Goal: Information Seeking & Learning: Learn about a topic

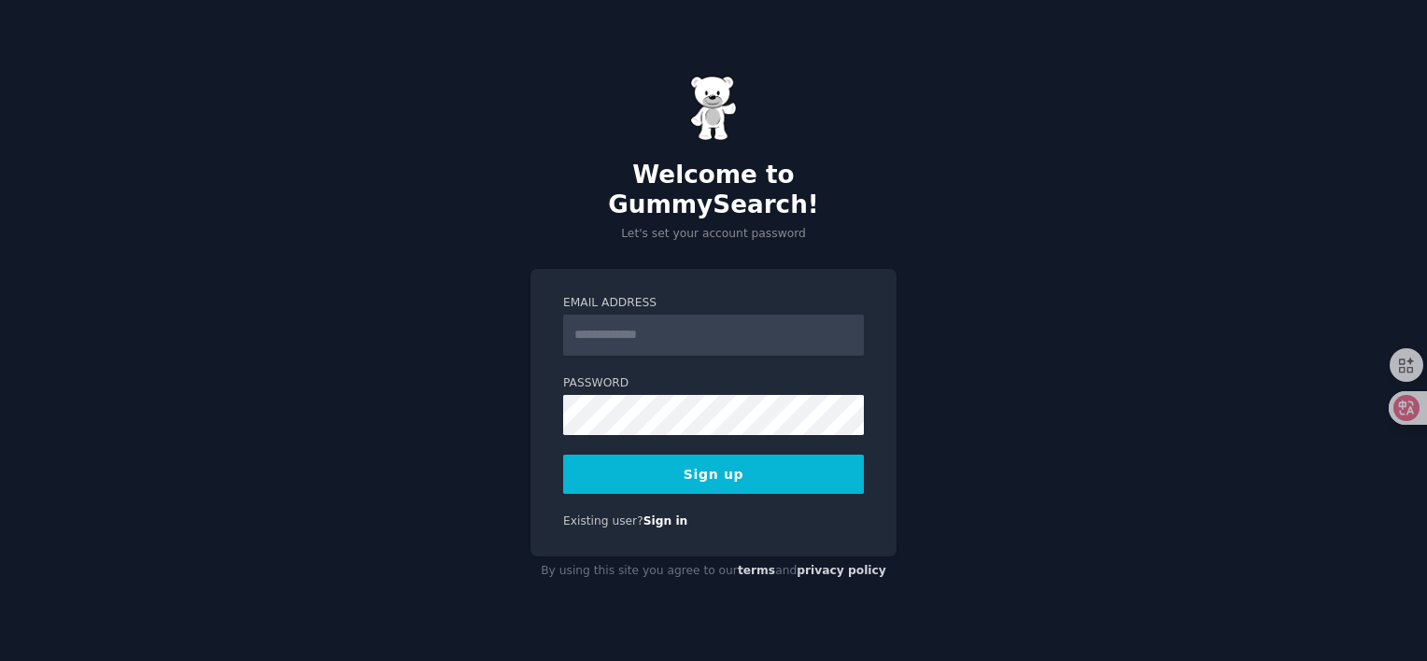
click at [628, 326] on input "Email Address" at bounding box center [713, 335] width 301 height 41
type input "**********"
click at [698, 463] on button "Sign up" at bounding box center [713, 474] width 301 height 39
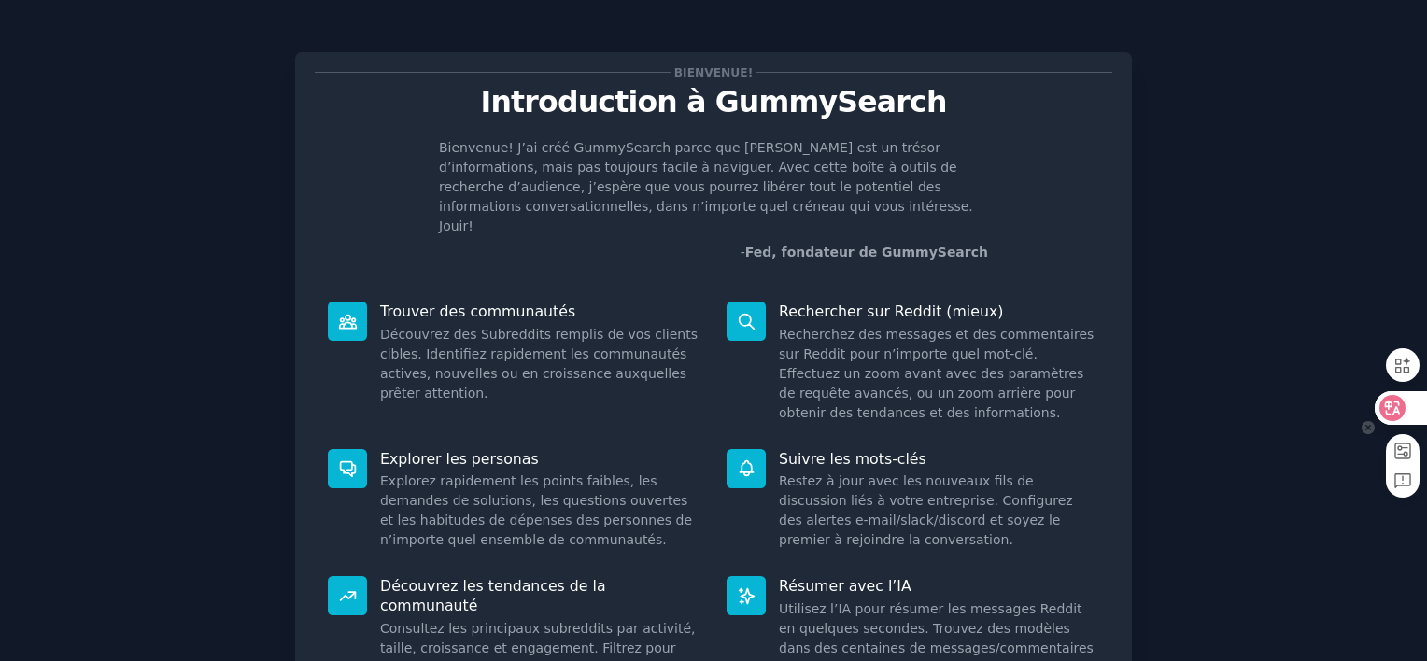
click at [1367, 427] on icon at bounding box center [1368, 427] width 13 height 13
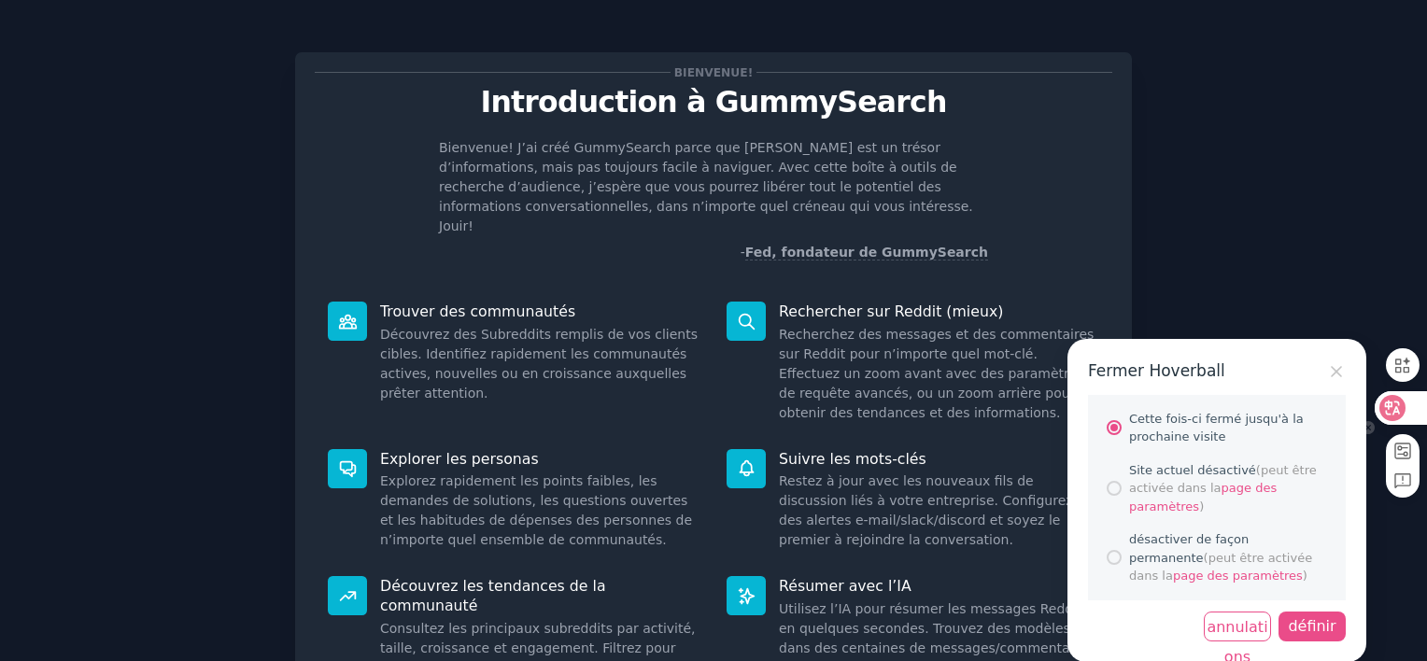
click at [1322, 626] on div "définir" at bounding box center [1312, 627] width 67 height 30
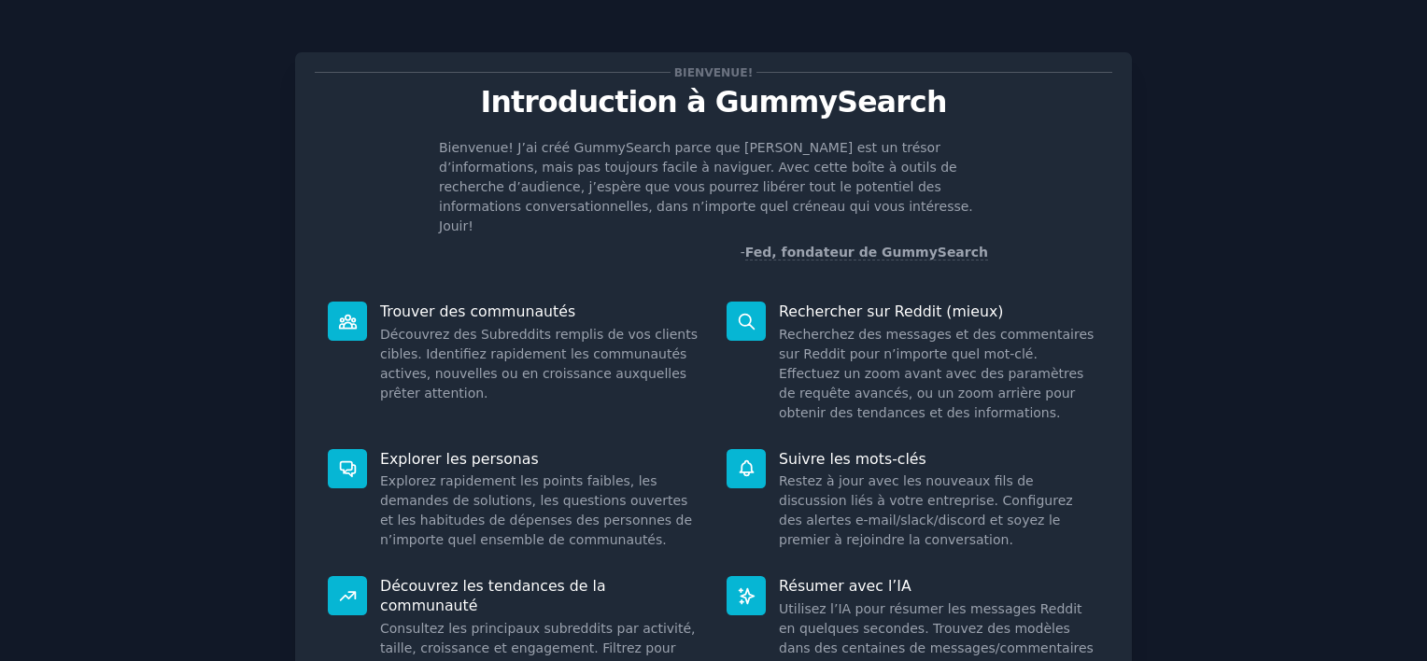
click at [1281, 197] on div "Bienvenue! Introduction à GummySearch Bienvenue! J’ai créé GummySearch parce qu…" at bounding box center [713, 424] width 1375 height 797
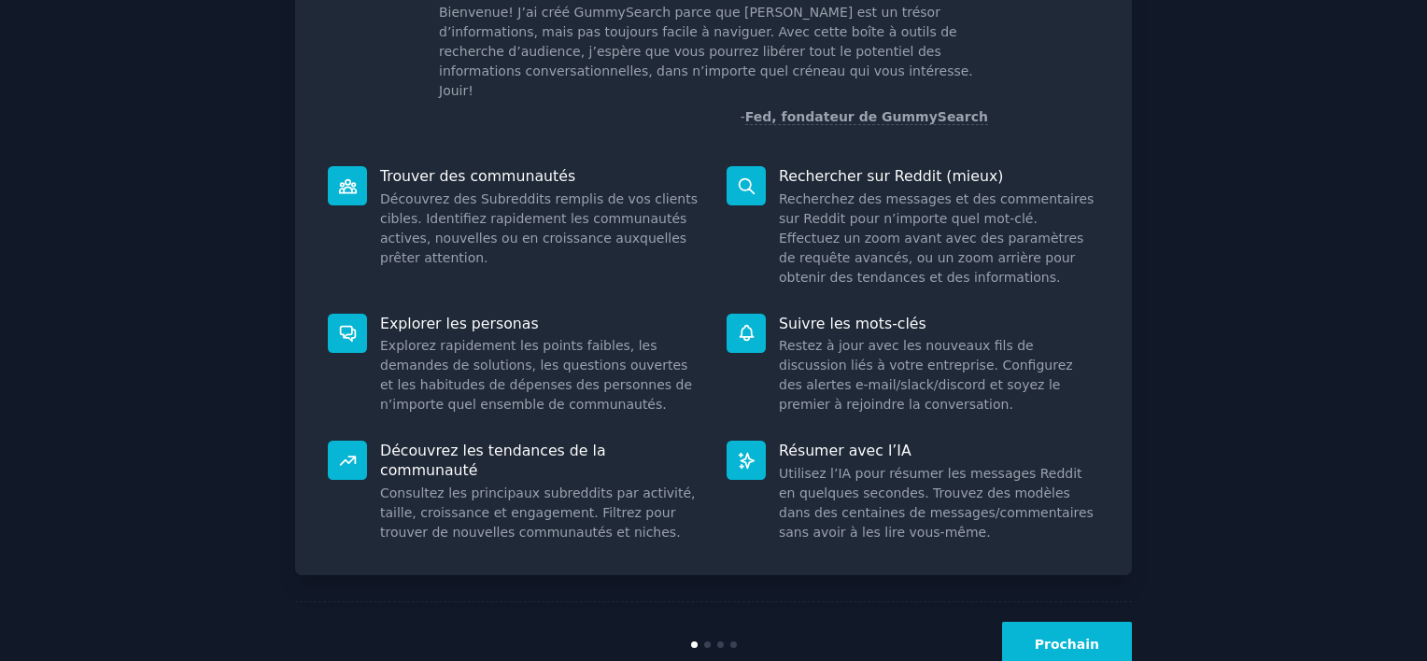
scroll to position [167, 0]
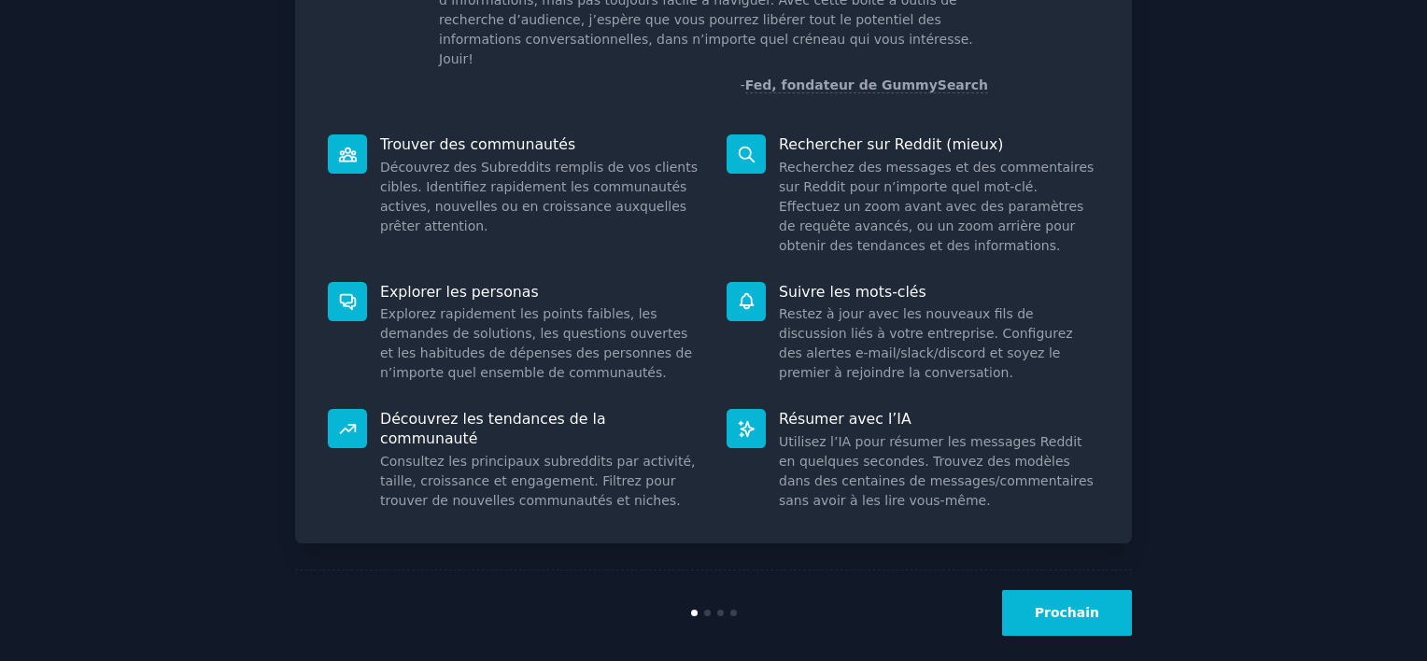
click at [1063, 590] on button "Prochain" at bounding box center [1067, 613] width 130 height 46
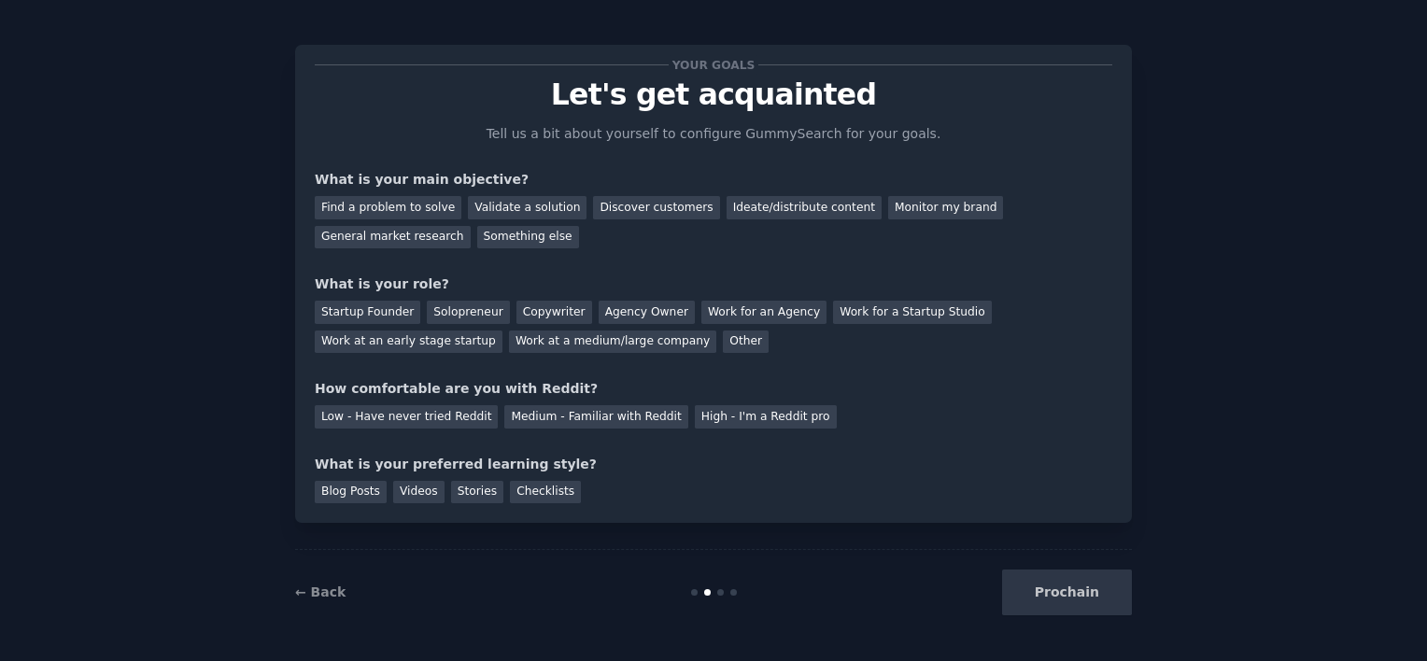
scroll to position [26, 0]
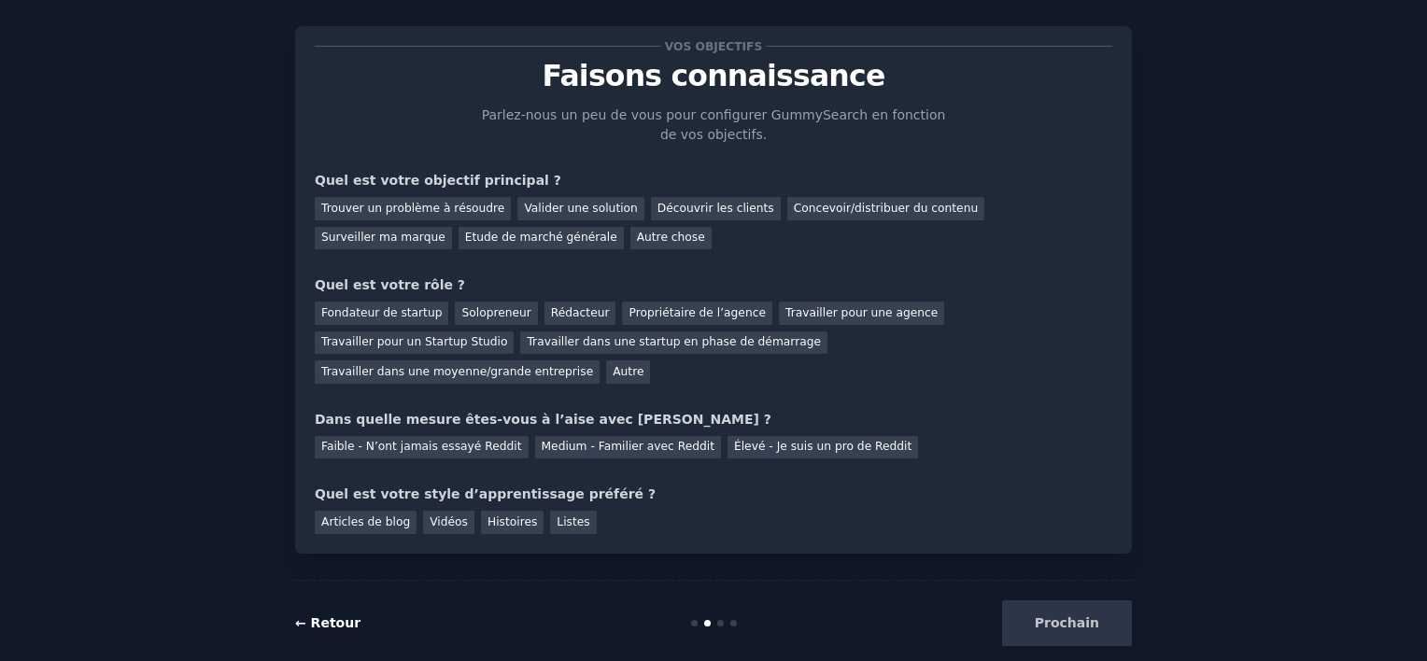
click at [313, 615] on link "← Retour" at bounding box center [327, 622] width 65 height 15
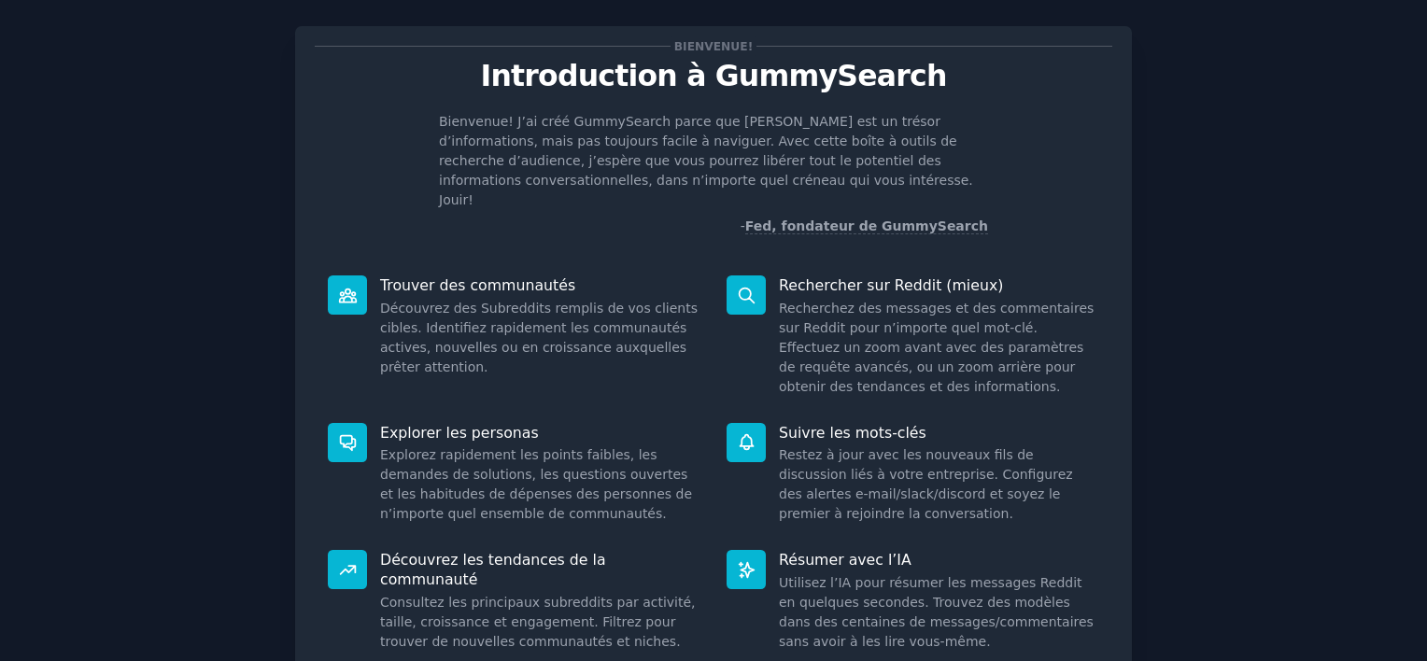
click at [1266, 231] on div "Bienvenue! Introduction à GummySearch Bienvenue! J’ai créé GummySearch parce qu…" at bounding box center [713, 398] width 1375 height 797
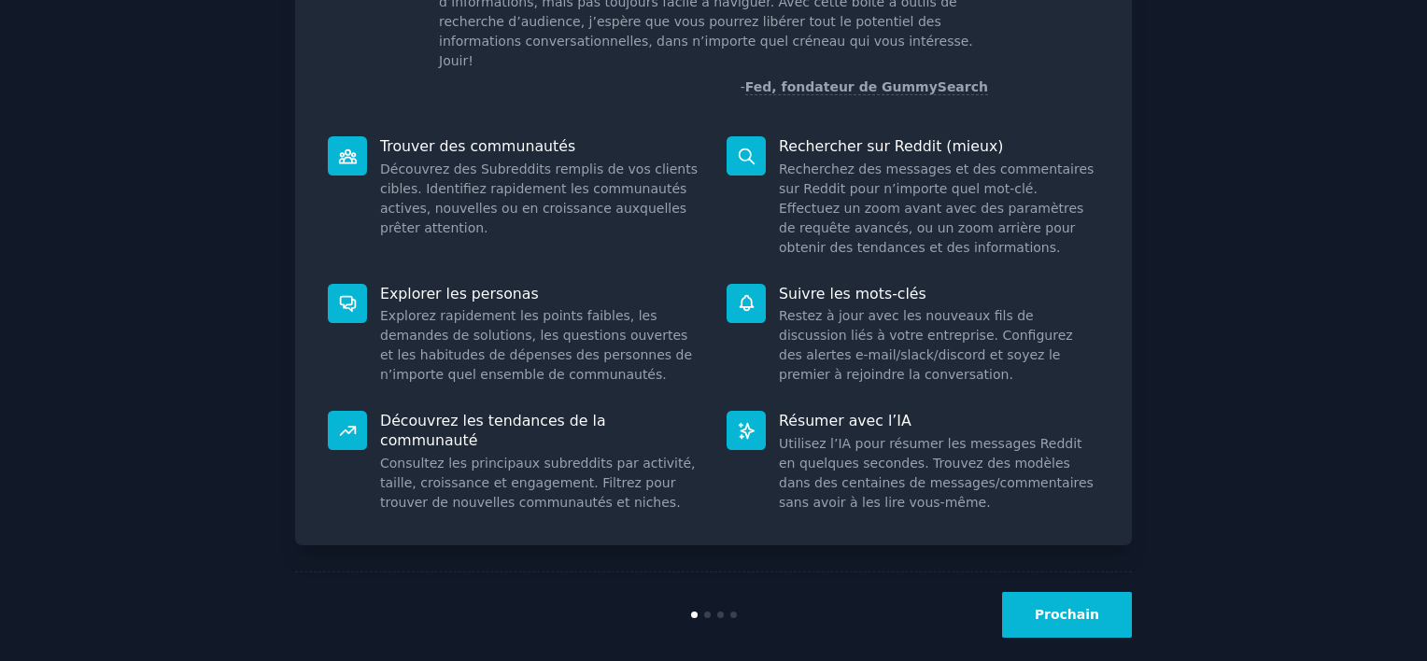
scroll to position [167, 0]
click at [1034, 590] on button "Prochain" at bounding box center [1067, 613] width 130 height 46
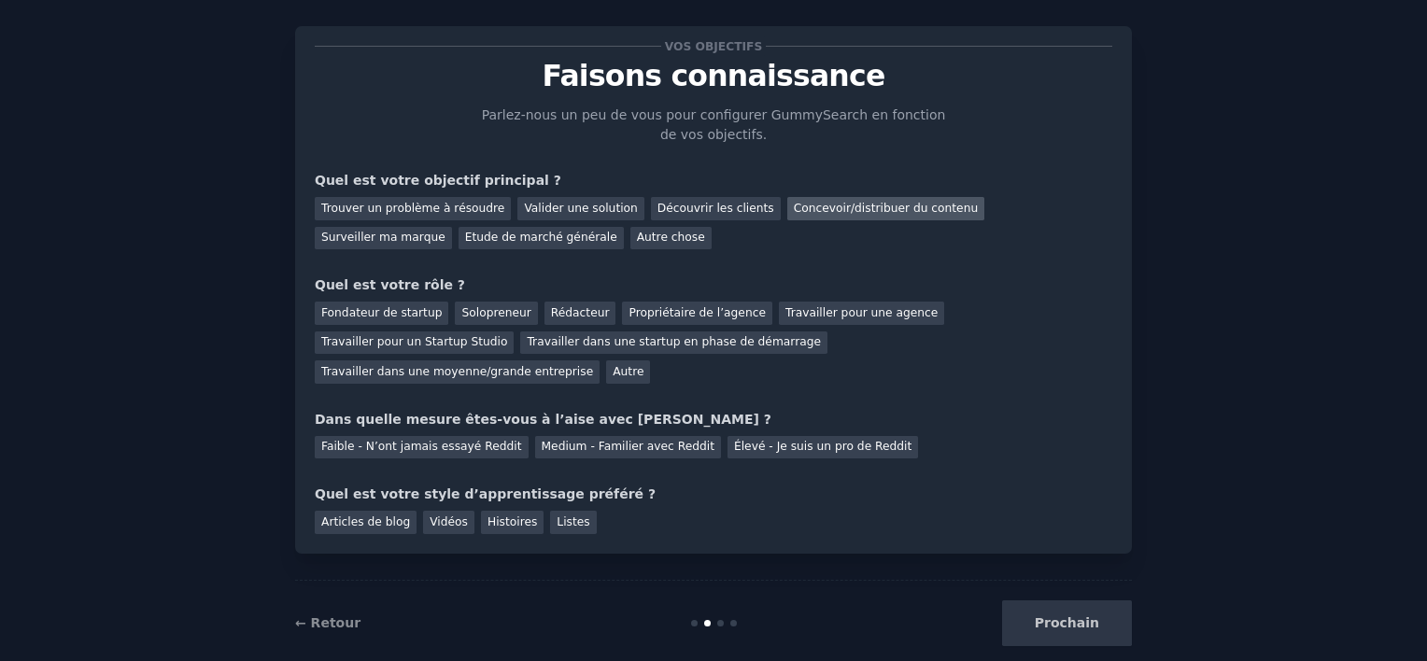
click at [787, 205] on div "Concevoir/distribuer du contenu" at bounding box center [886, 208] width 198 height 23
click at [631, 314] on div "Propriétaire de l’agence" at bounding box center [696, 313] width 149 height 23
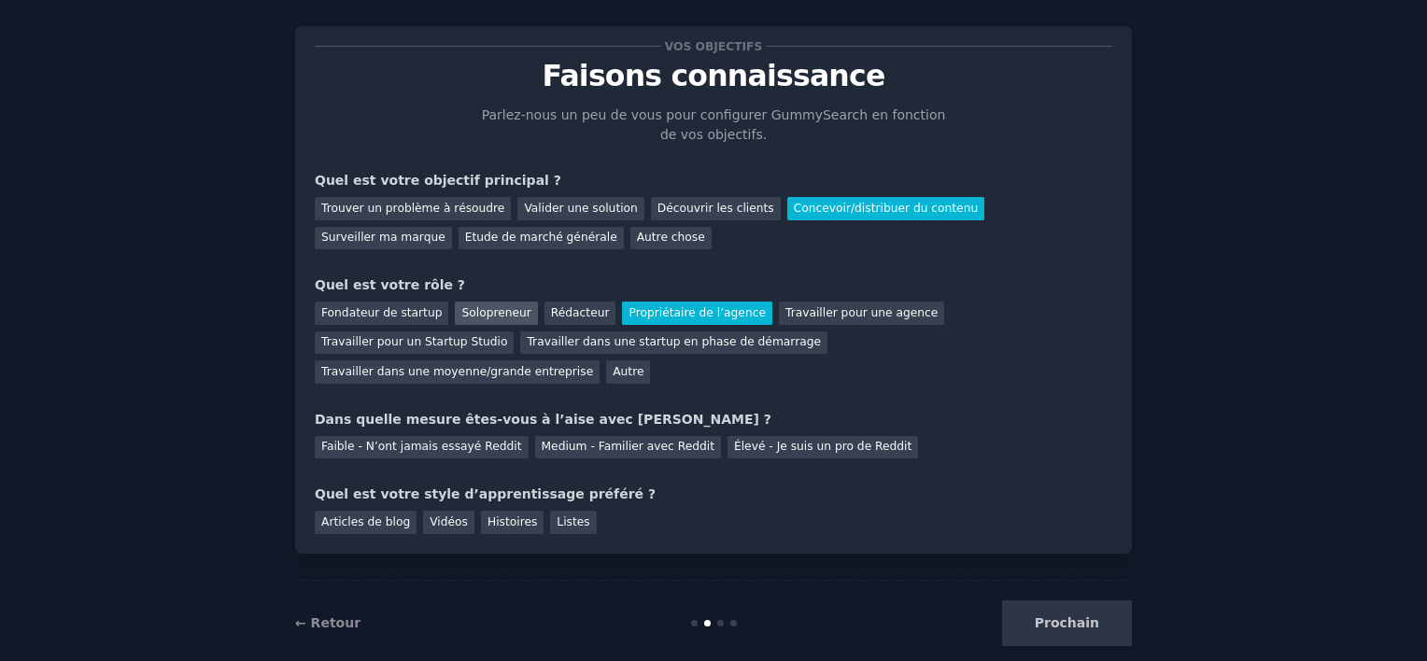
click at [457, 310] on div "Solopreneur" at bounding box center [496, 313] width 82 height 23
click at [650, 361] on div "Autre" at bounding box center [628, 372] width 44 height 23
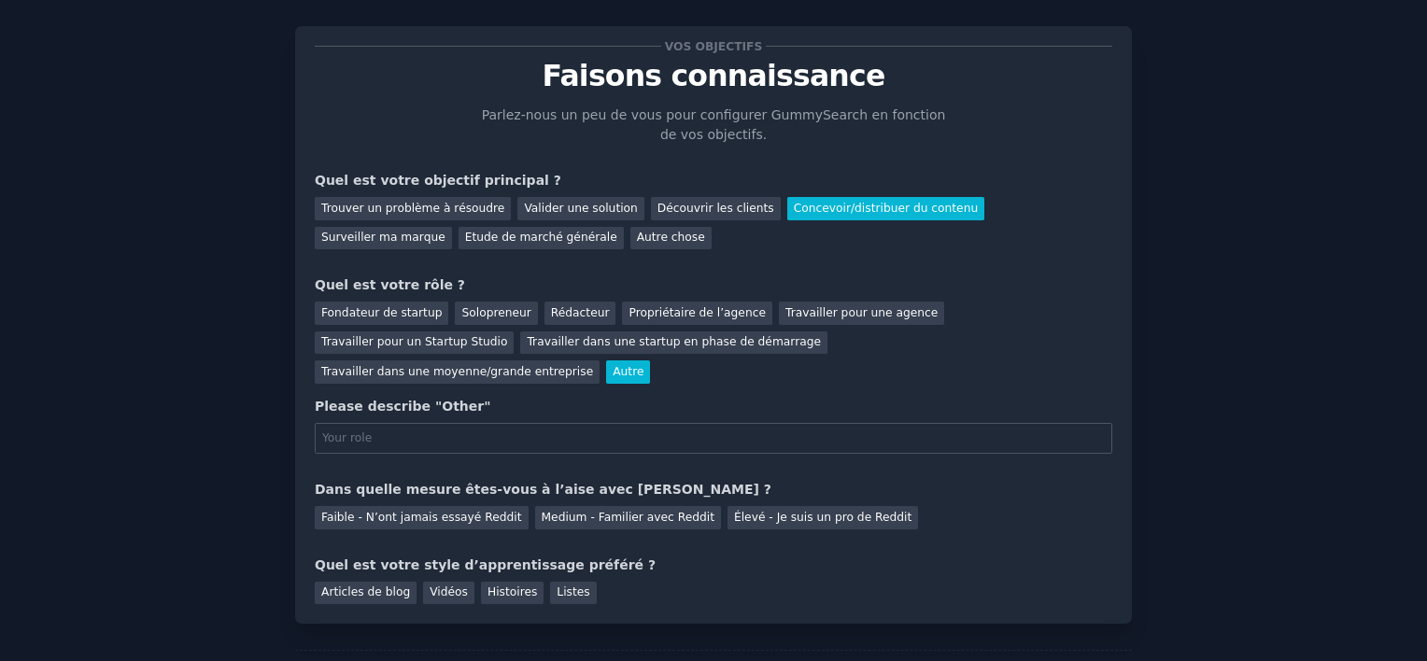
scroll to position [97, 0]
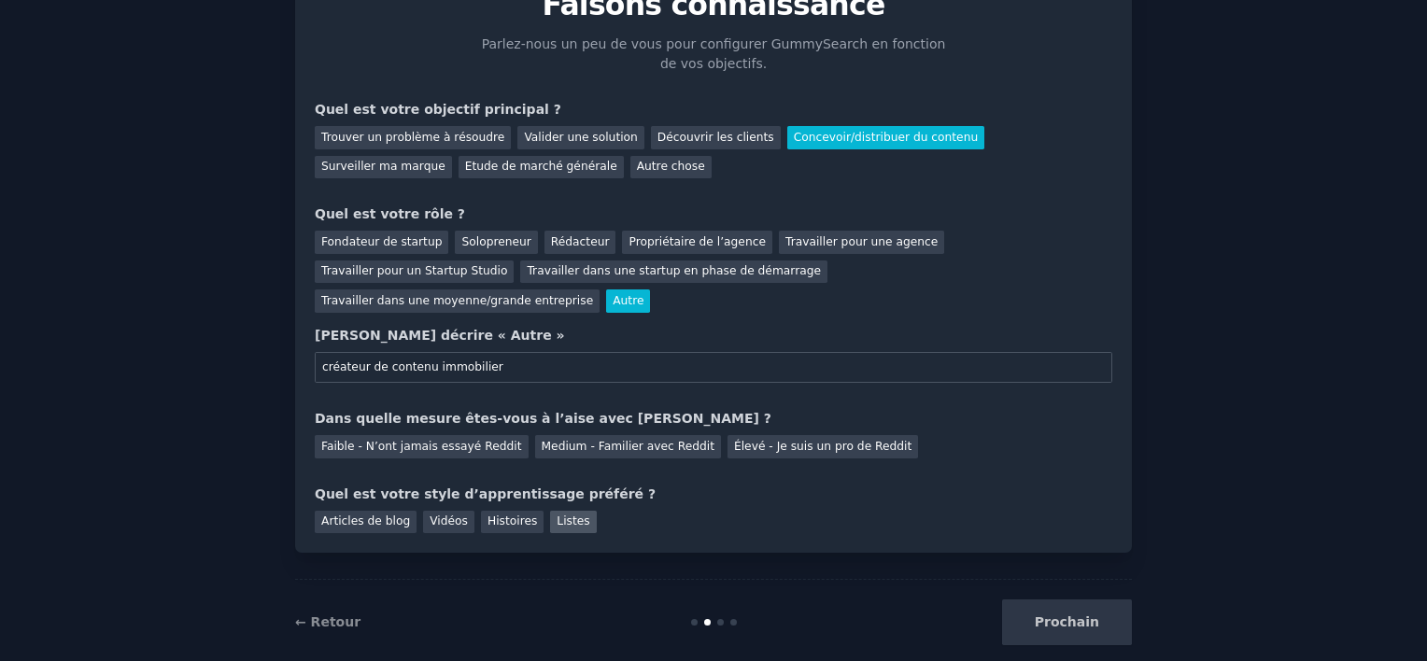
type input "créateur de contenu immobilier"
click at [550, 511] on div "Listes" at bounding box center [573, 522] width 46 height 23
click at [504, 511] on div "Histoires" at bounding box center [512, 522] width 63 height 23
click at [550, 511] on div "Listes" at bounding box center [573, 522] width 46 height 23
click at [535, 435] on div "Medium - Familier avec Reddit" at bounding box center [628, 446] width 186 height 23
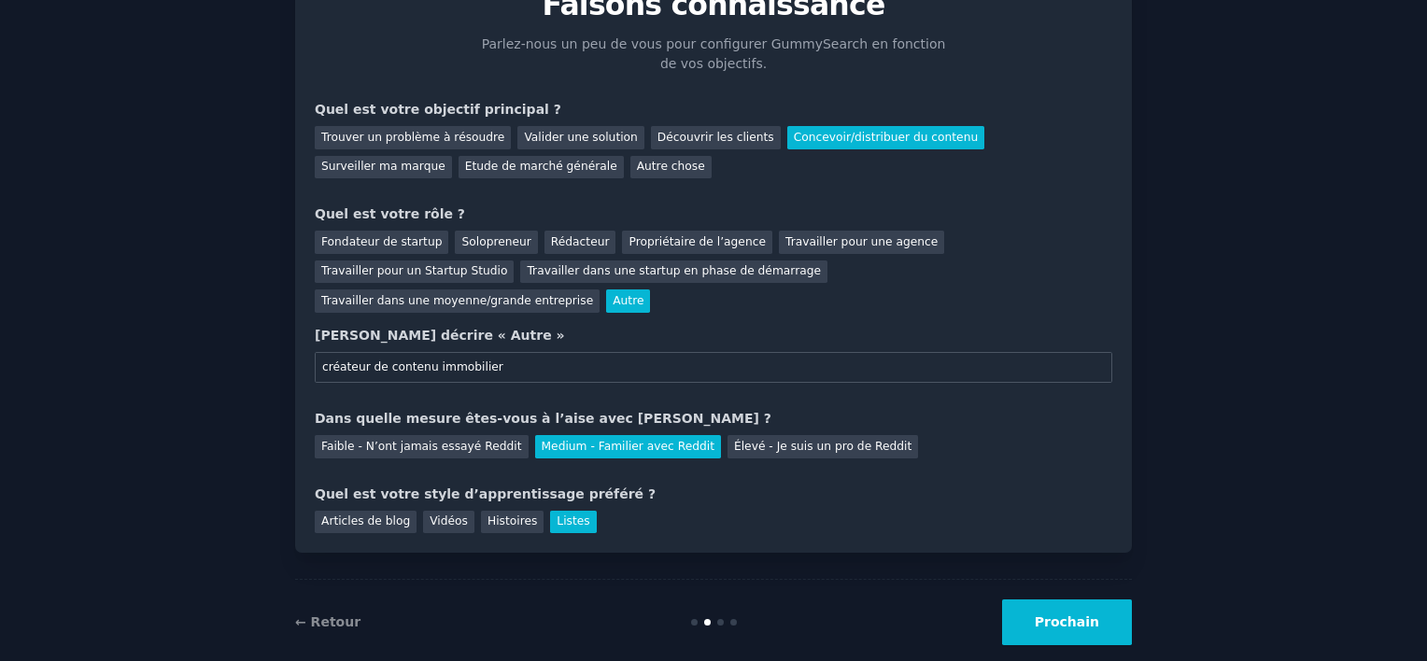
click at [1080, 601] on button "Prochain" at bounding box center [1067, 623] width 130 height 46
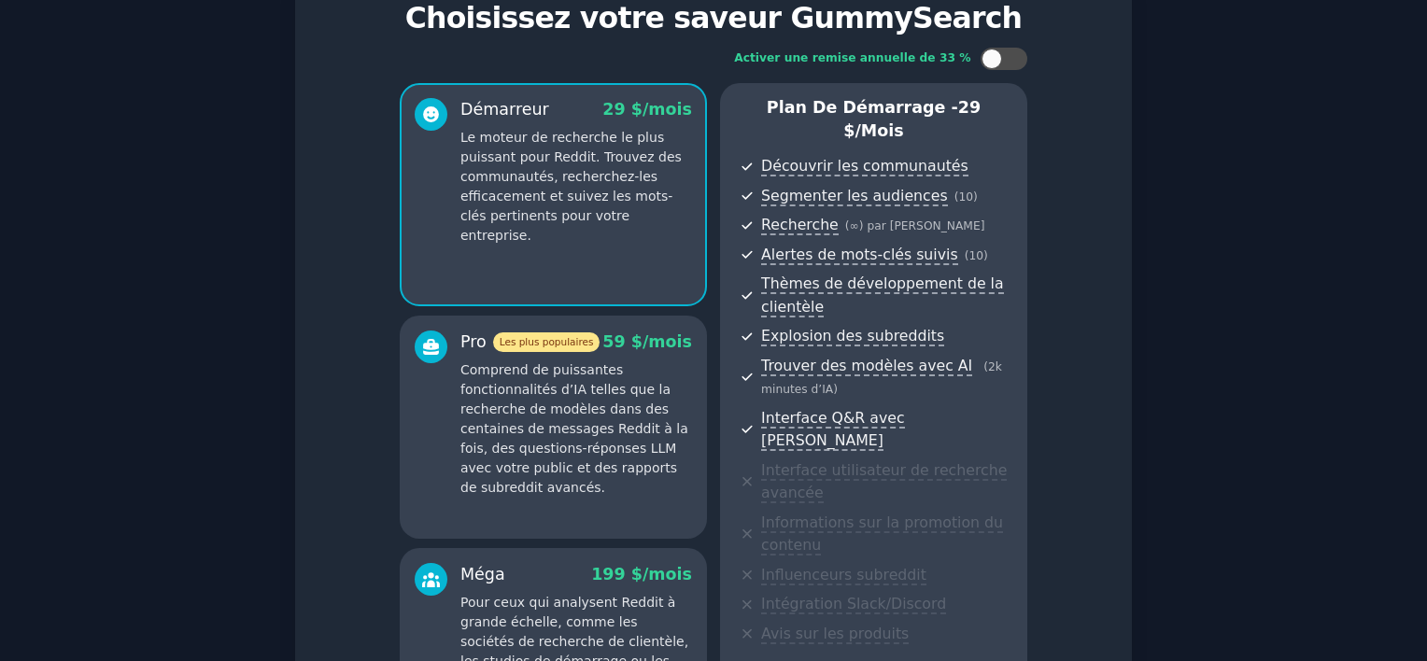
scroll to position [64, 0]
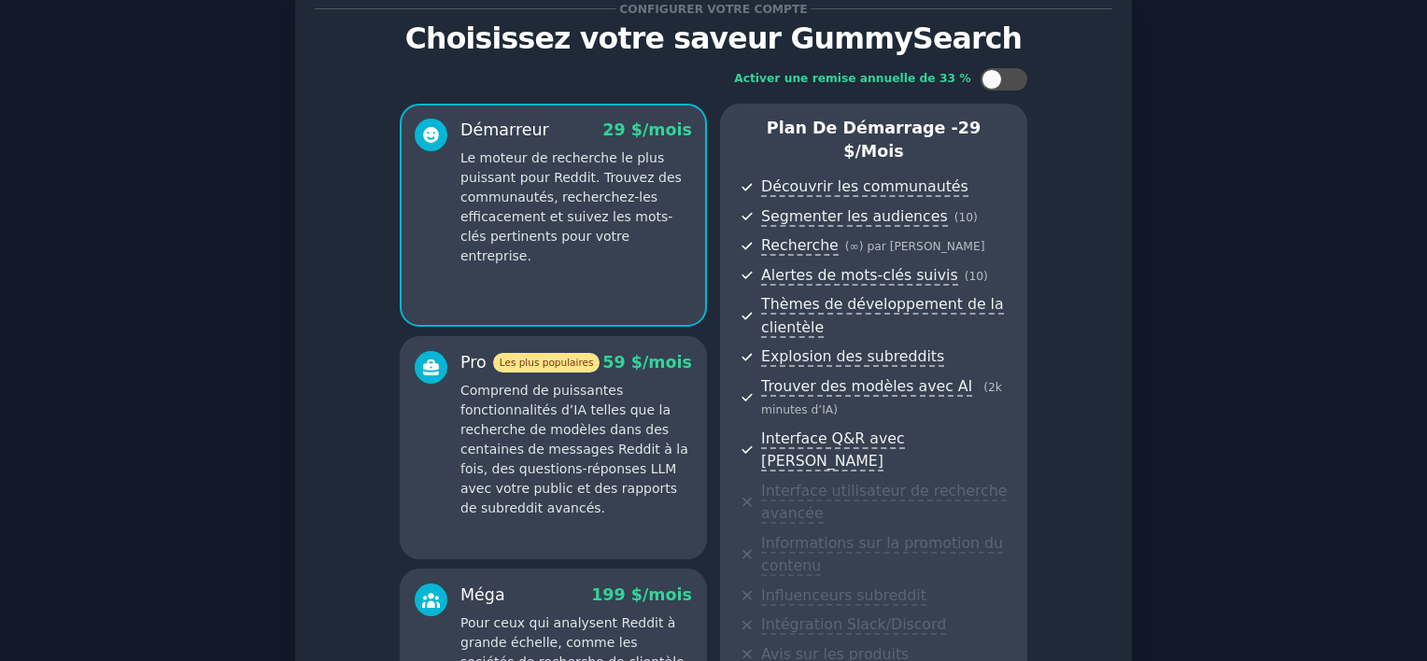
click at [1273, 315] on div "Configurer votre compte Choisissez votre saveur GummySearch Activer une remise …" at bounding box center [713, 453] width 1375 height 981
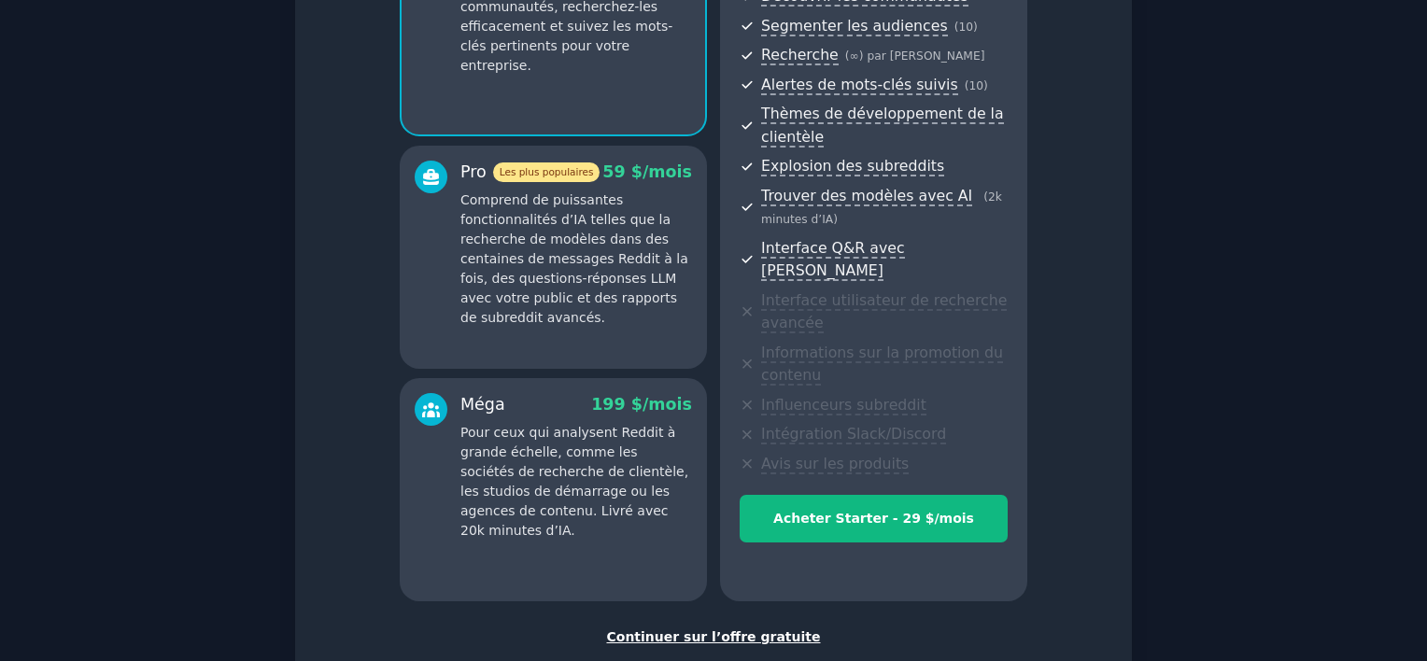
scroll to position [325, 0]
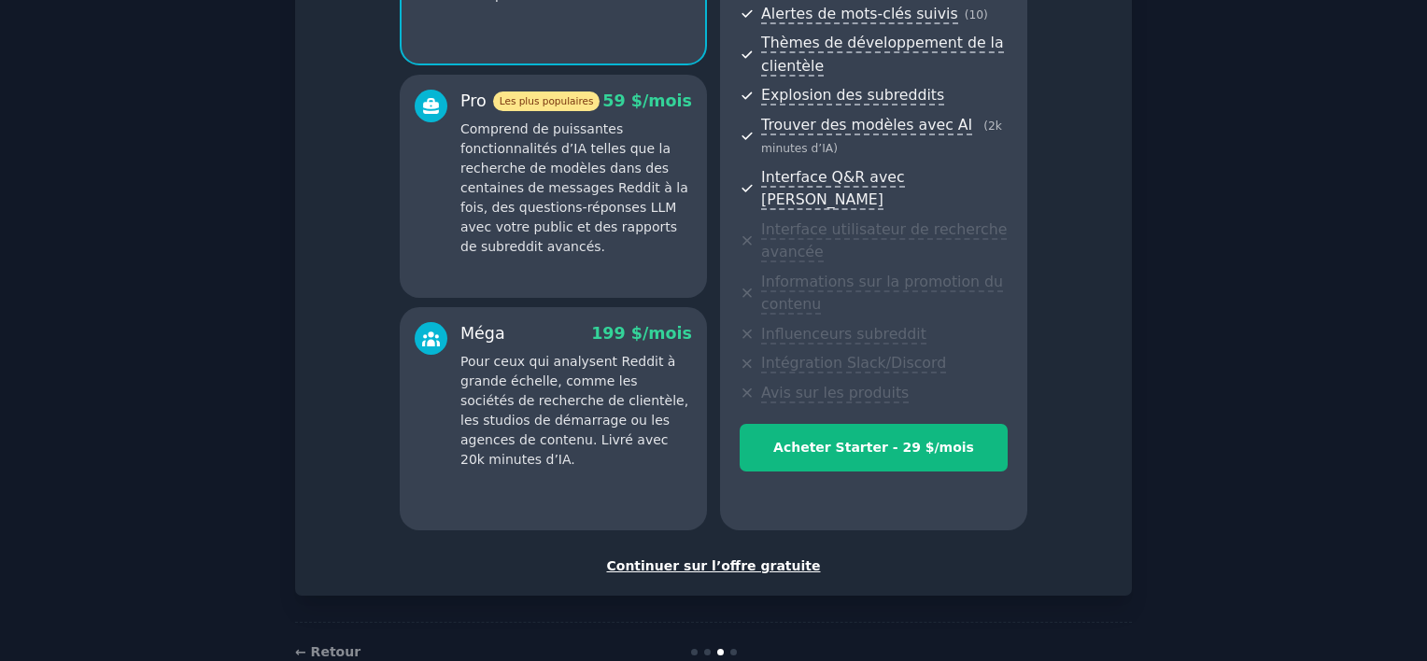
click at [703, 557] on div "Continuer sur l’offre gratuite" at bounding box center [714, 567] width 798 height 20
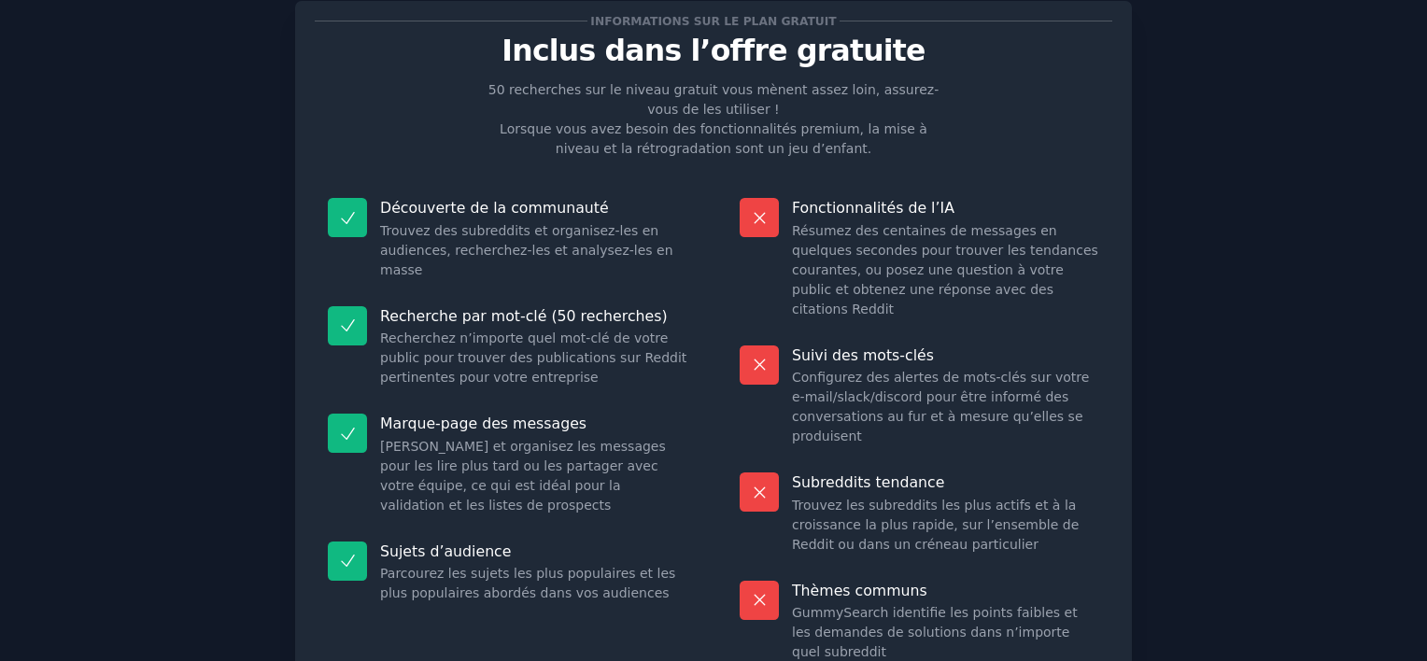
scroll to position [53, 0]
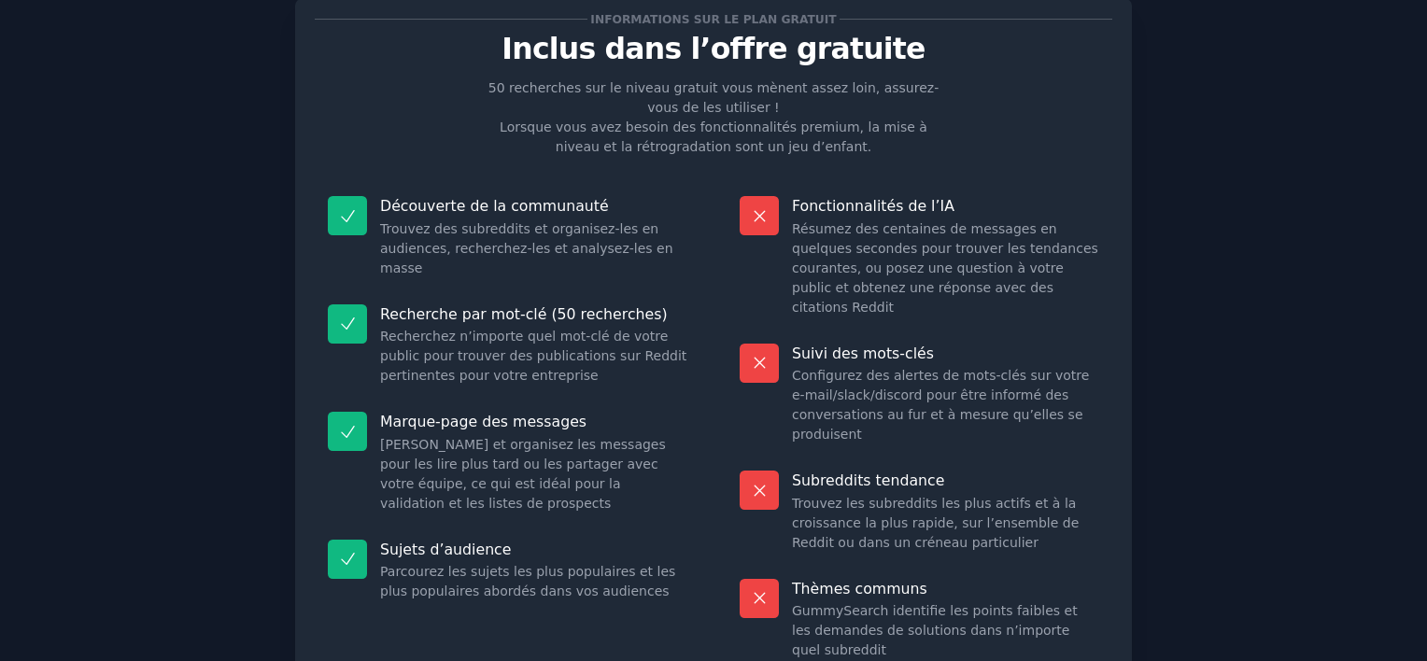
click at [1293, 292] on div "Informations sur le plan gratuit Inclus dans l’offre gratuite 50 recherches sur…" at bounding box center [713, 389] width 1375 height 832
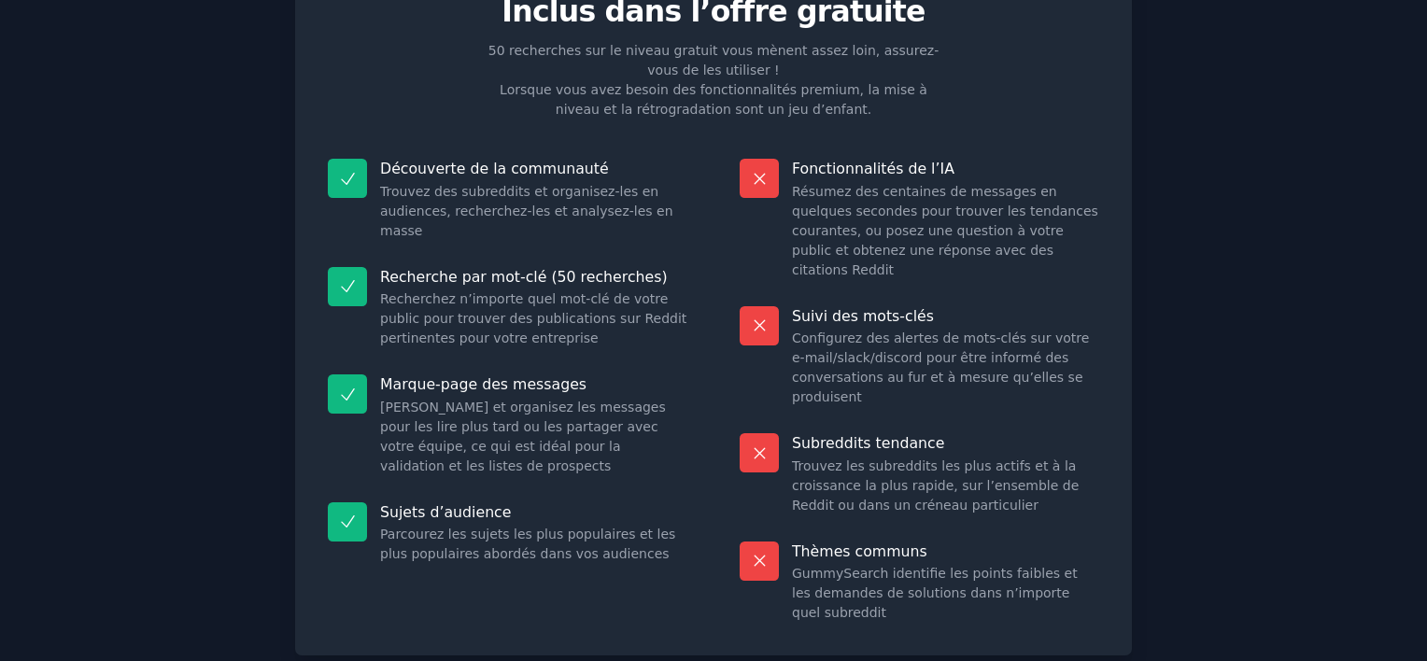
scroll to position [203, 0]
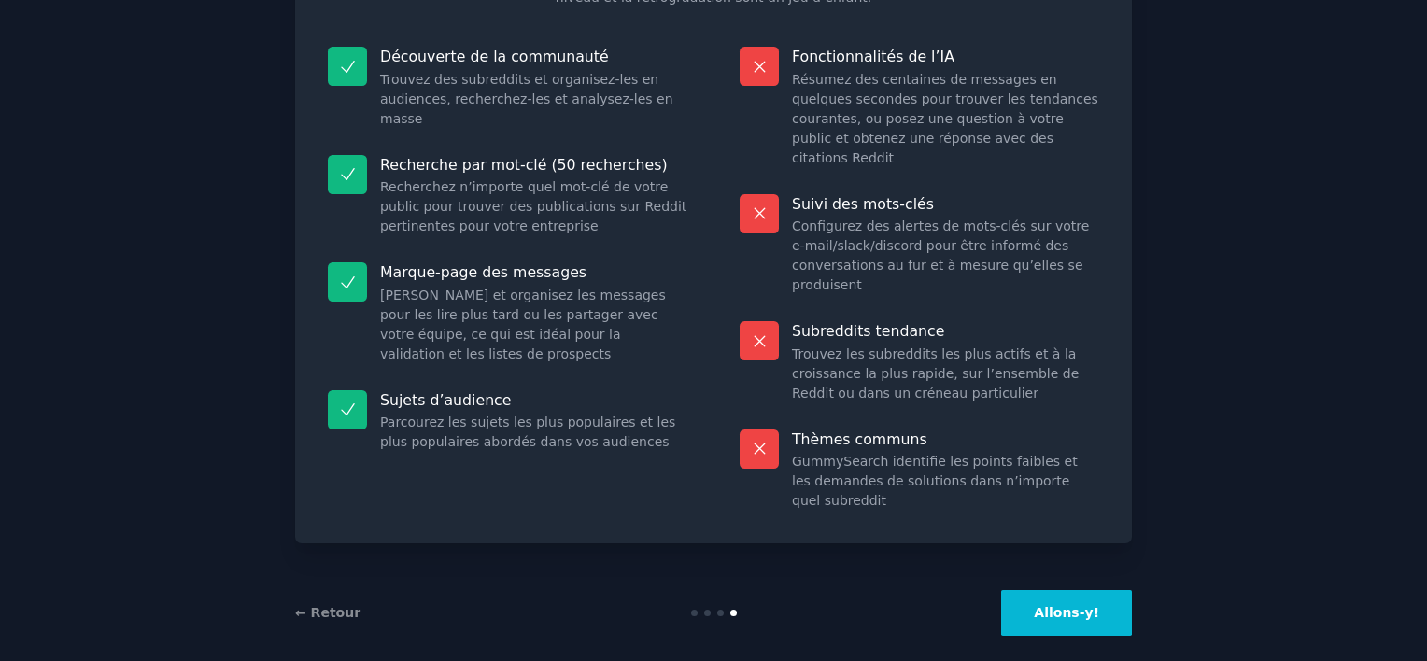
click at [1052, 601] on button "Allons-y!" at bounding box center [1066, 613] width 131 height 46
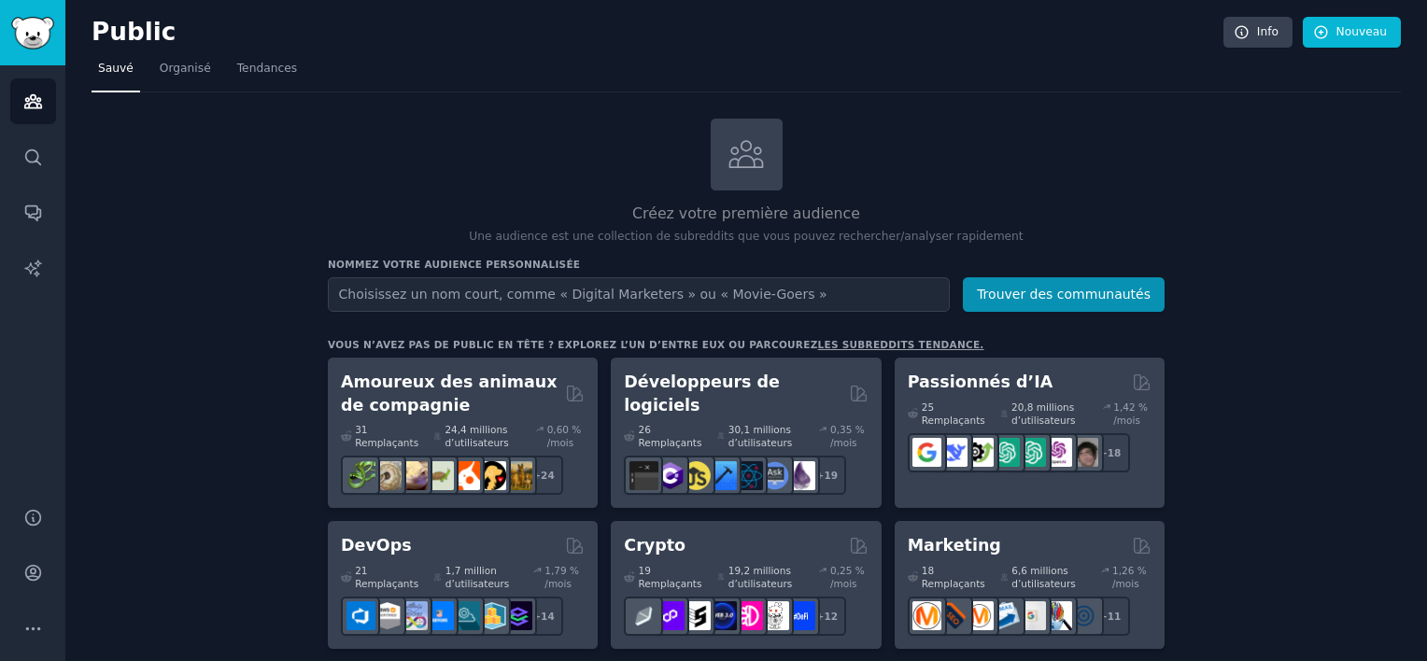
click at [247, 79] on link "Tendances" at bounding box center [267, 73] width 73 height 38
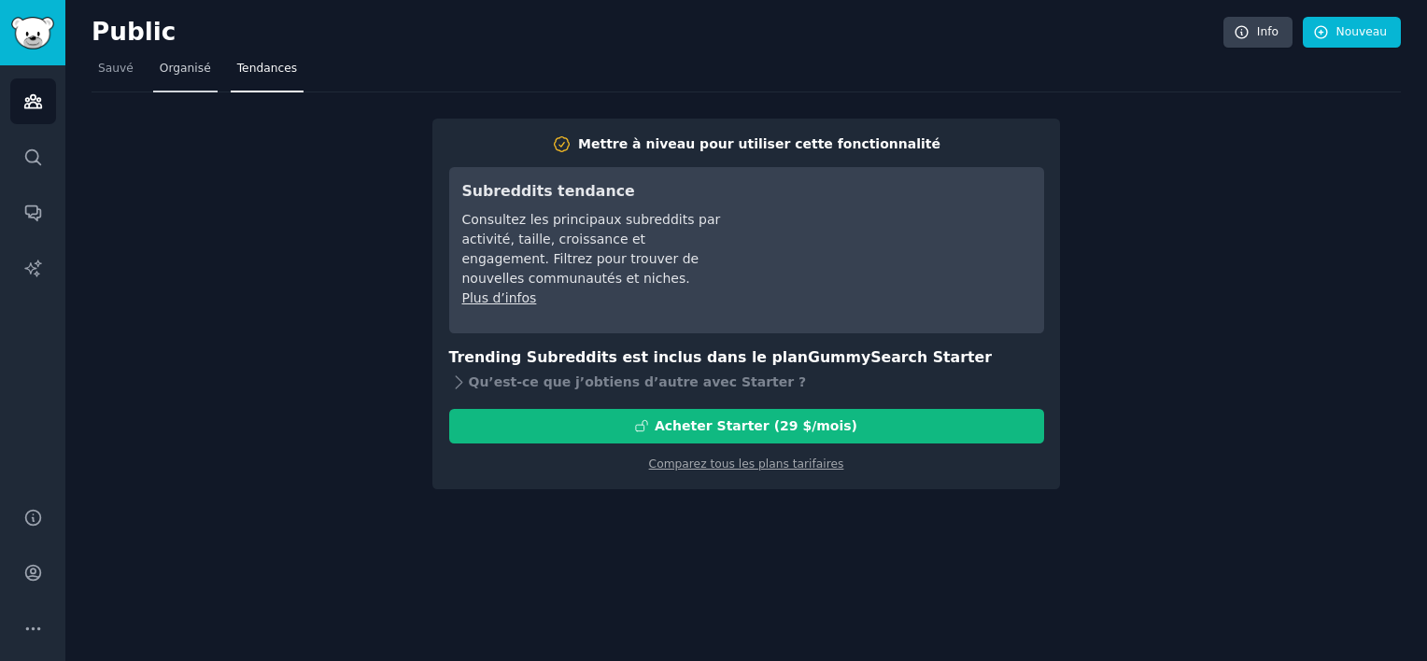
click at [177, 64] on span "Organisé" at bounding box center [185, 69] width 51 height 17
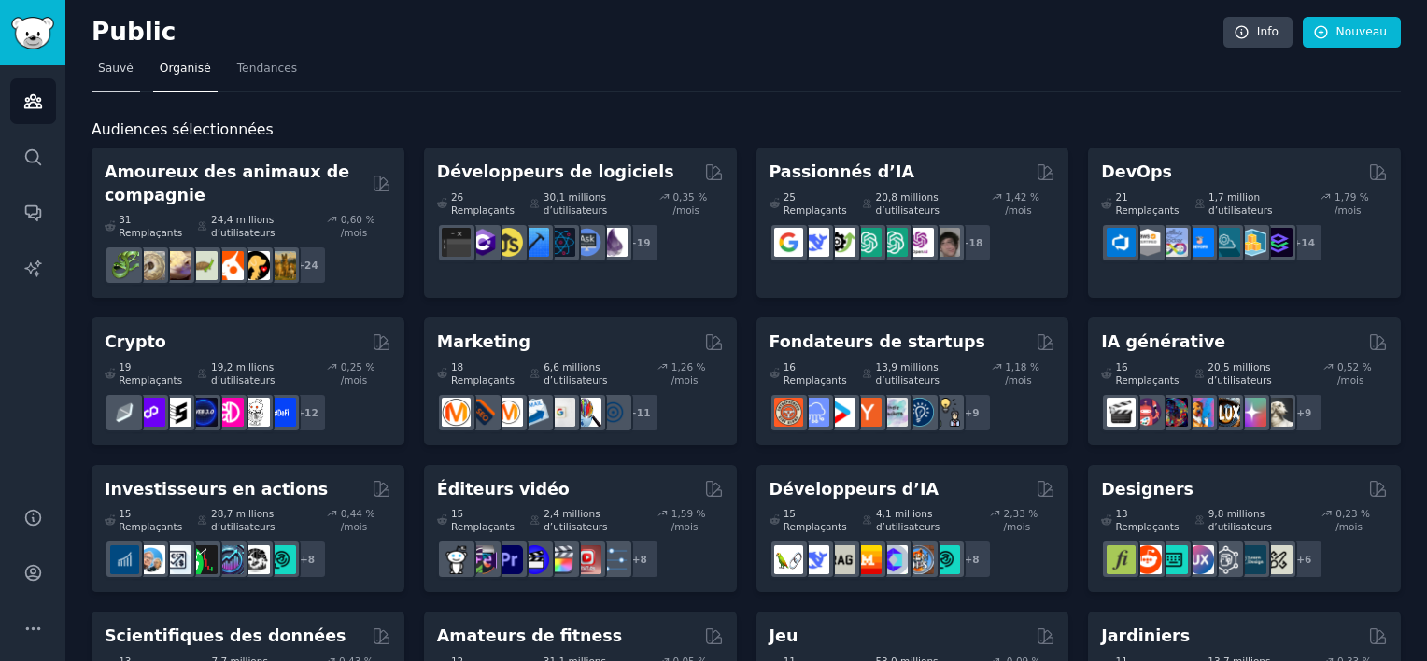
click at [102, 68] on span "Sauvé" at bounding box center [115, 69] width 35 height 17
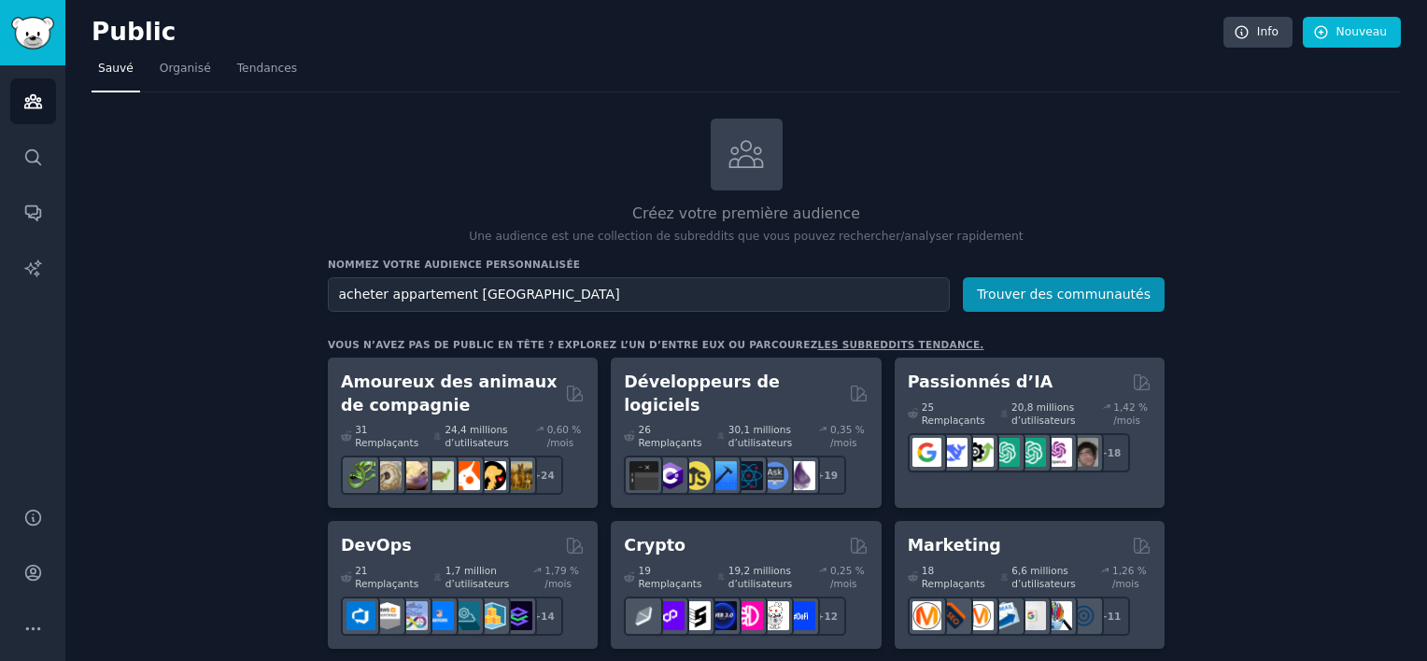
click at [963, 277] on button "Trouver des communautés" at bounding box center [1064, 294] width 202 height 35
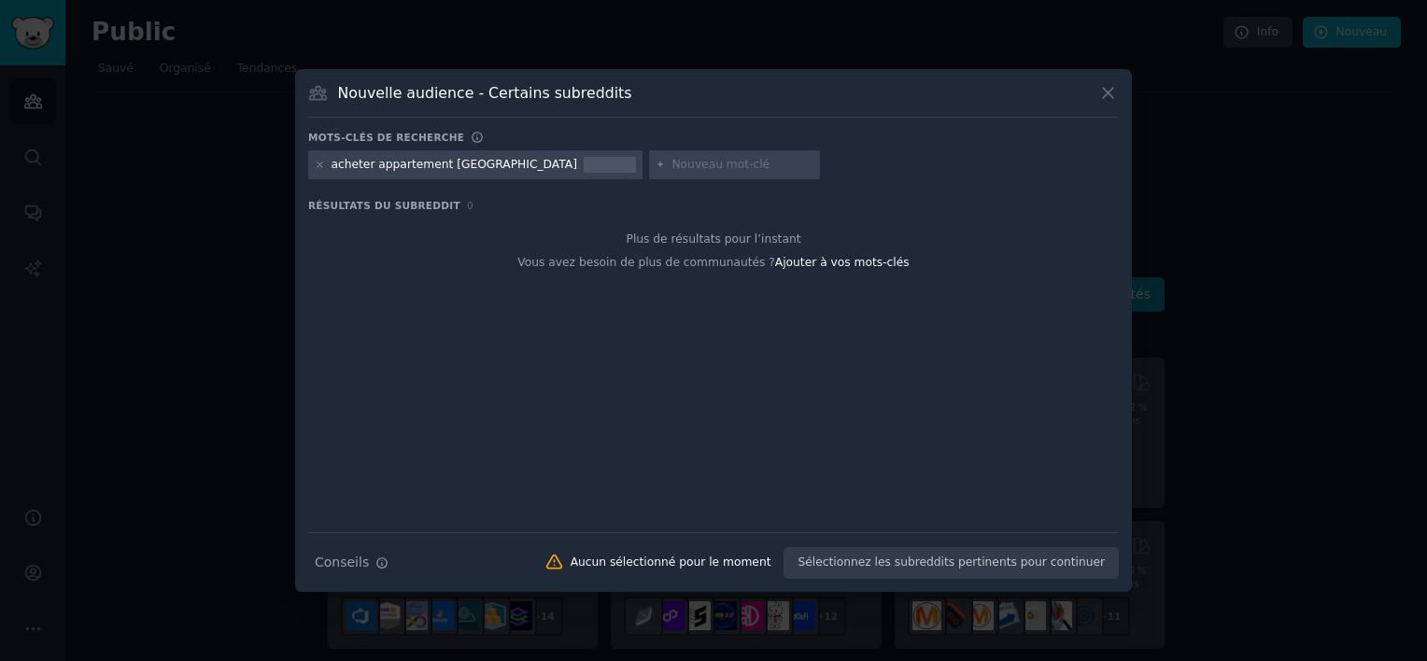
click at [1114, 97] on icon at bounding box center [1108, 93] width 20 height 20
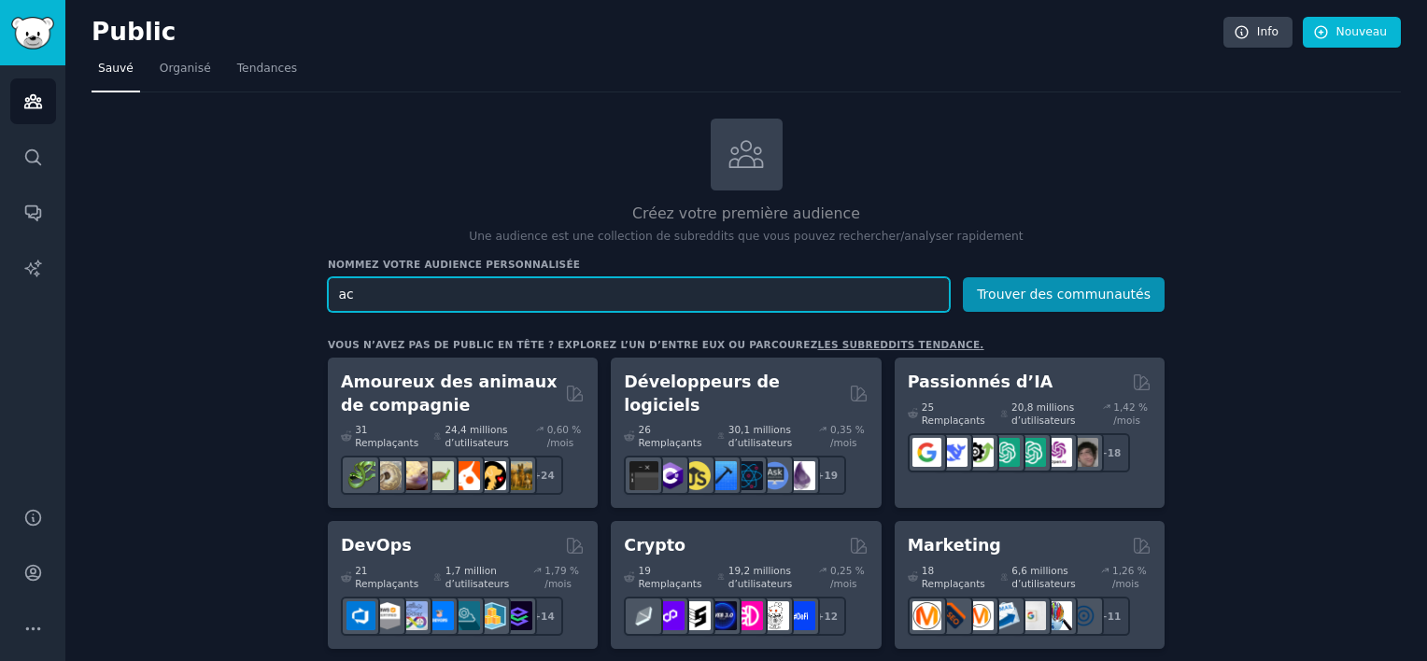
type input "a"
type input "erreurs immobilier"
click at [963, 277] on button "Trouver des communautés" at bounding box center [1064, 294] width 202 height 35
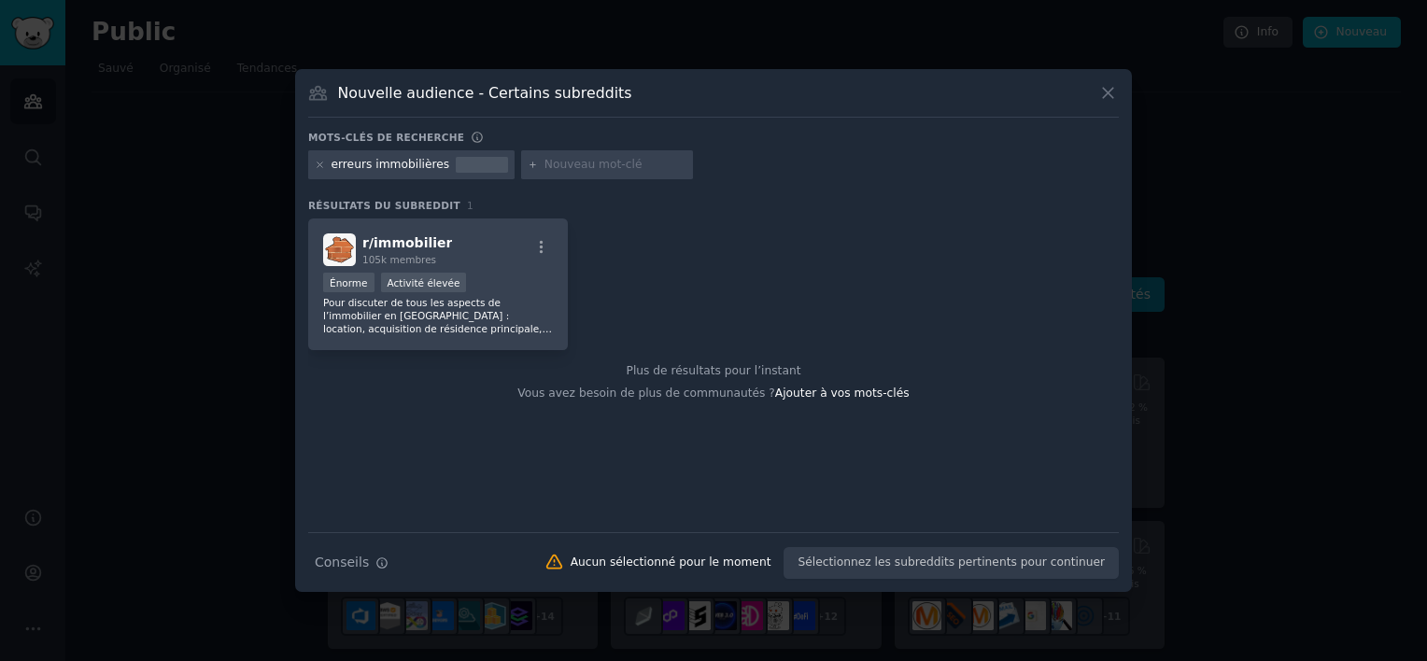
click at [487, 286] on div "Énorme Activité élevée" at bounding box center [438, 284] width 230 height 23
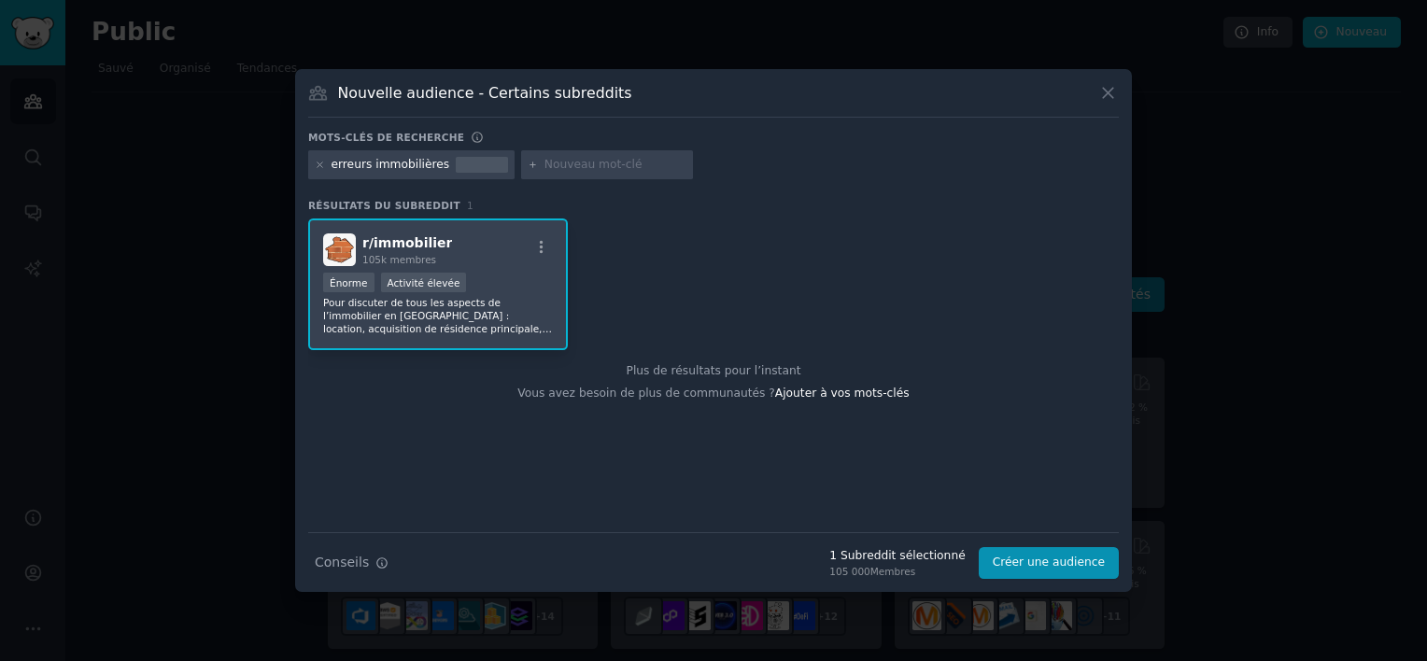
click at [387, 310] on p "Pour discuter de tous les aspects de l’immobilier en [GEOGRAPHIC_DATA] : locati…" at bounding box center [438, 315] width 230 height 39
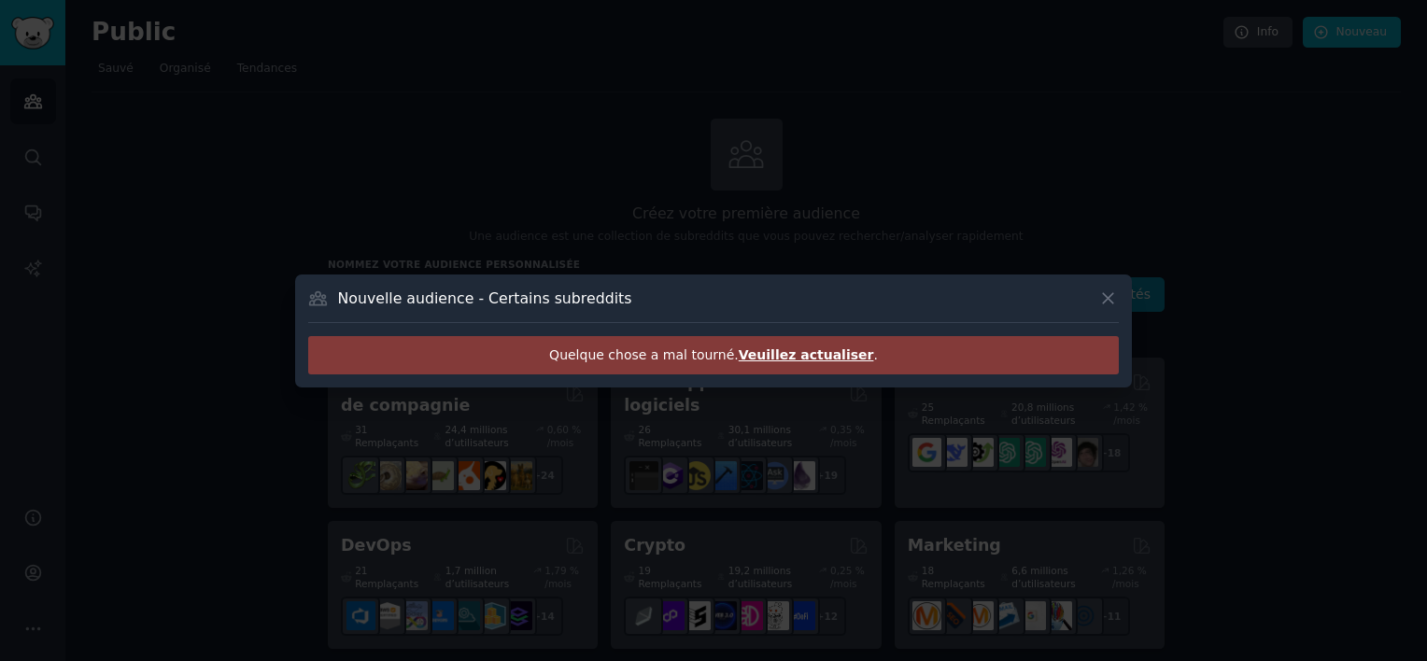
click at [765, 347] on span "Veuillez actualiser" at bounding box center [806, 354] width 135 height 15
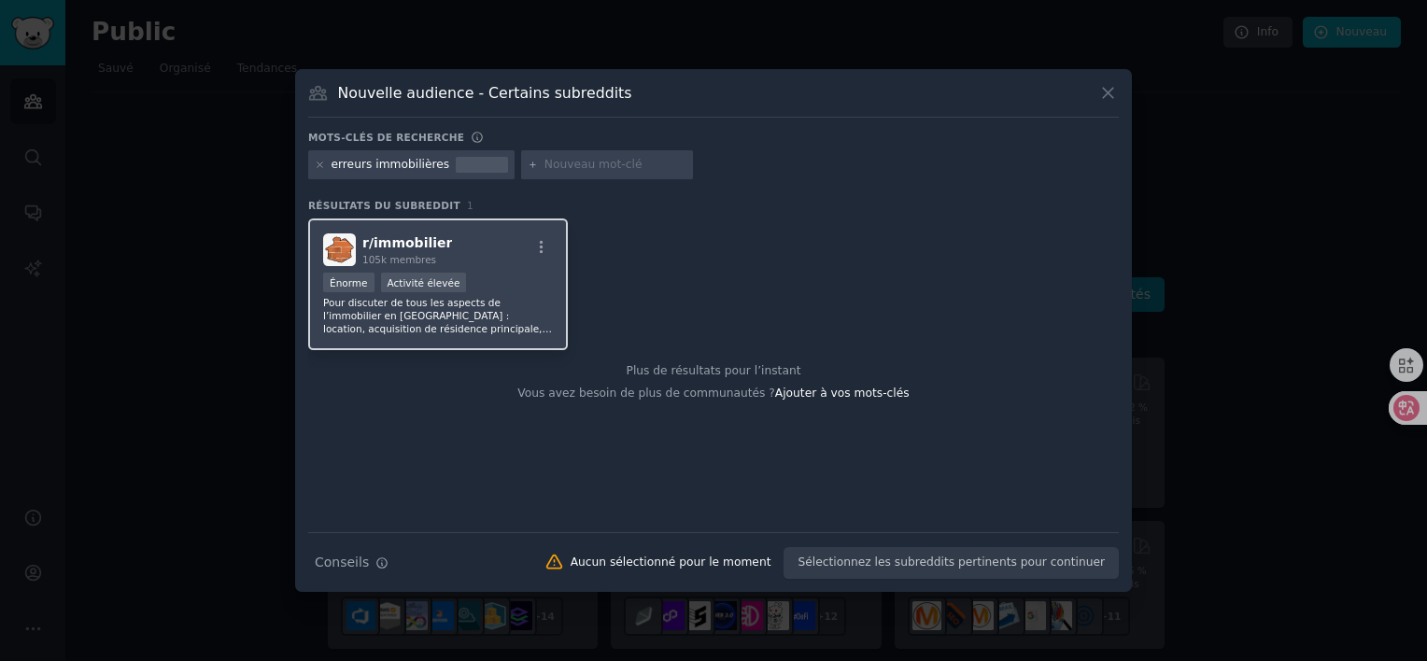
click at [388, 238] on span "r/ immobilier" at bounding box center [407, 242] width 90 height 15
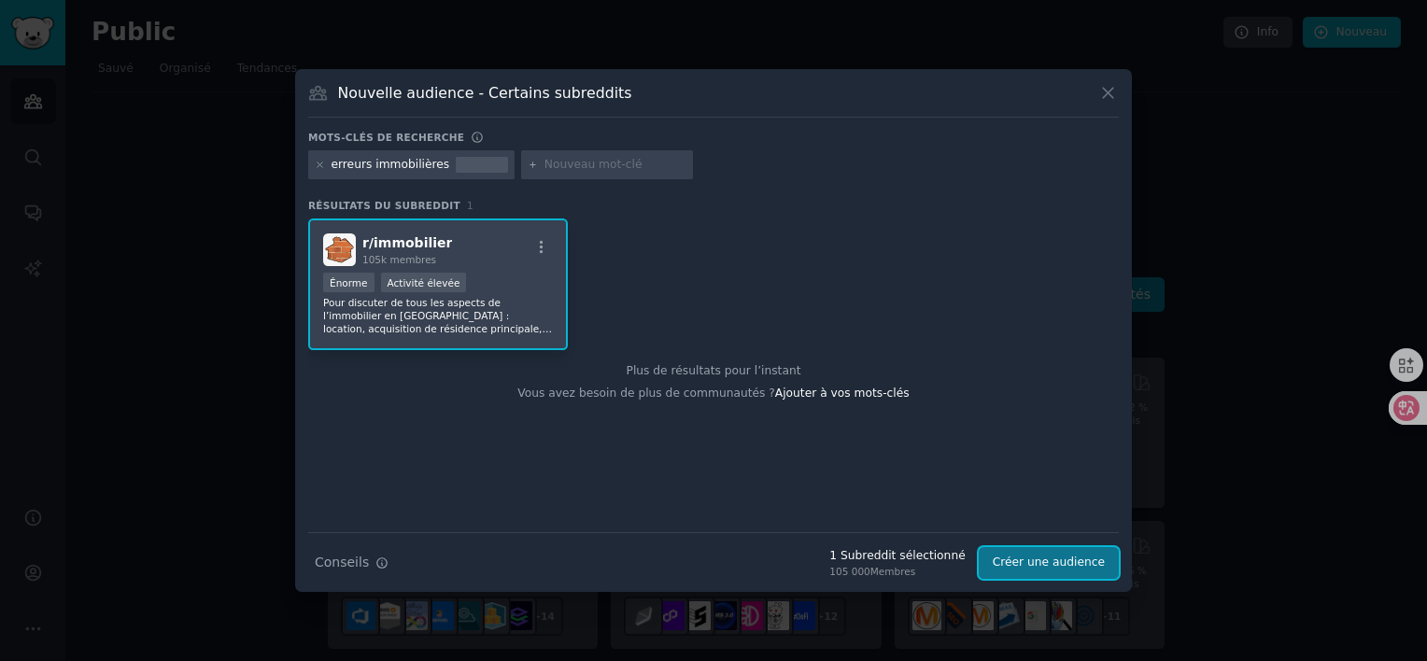
click at [1053, 558] on button "Créer une audience" at bounding box center [1049, 563] width 140 height 32
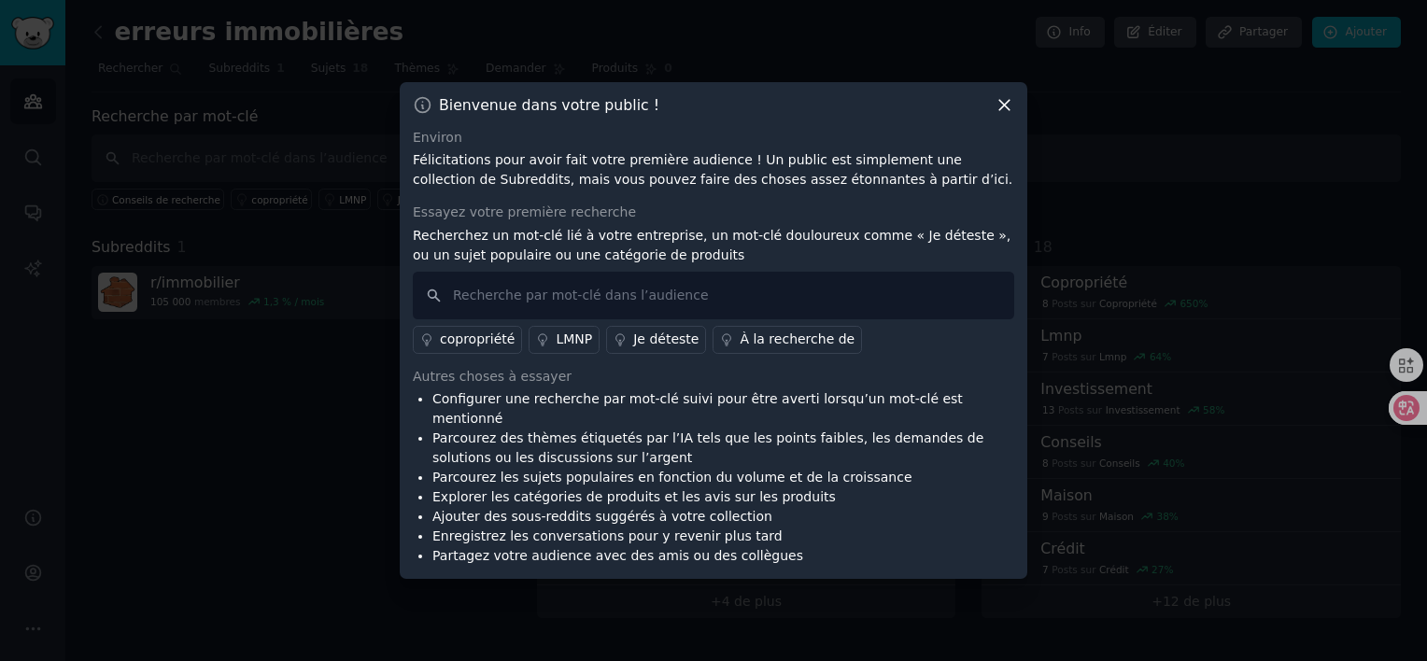
click at [1001, 115] on icon at bounding box center [1005, 105] width 20 height 20
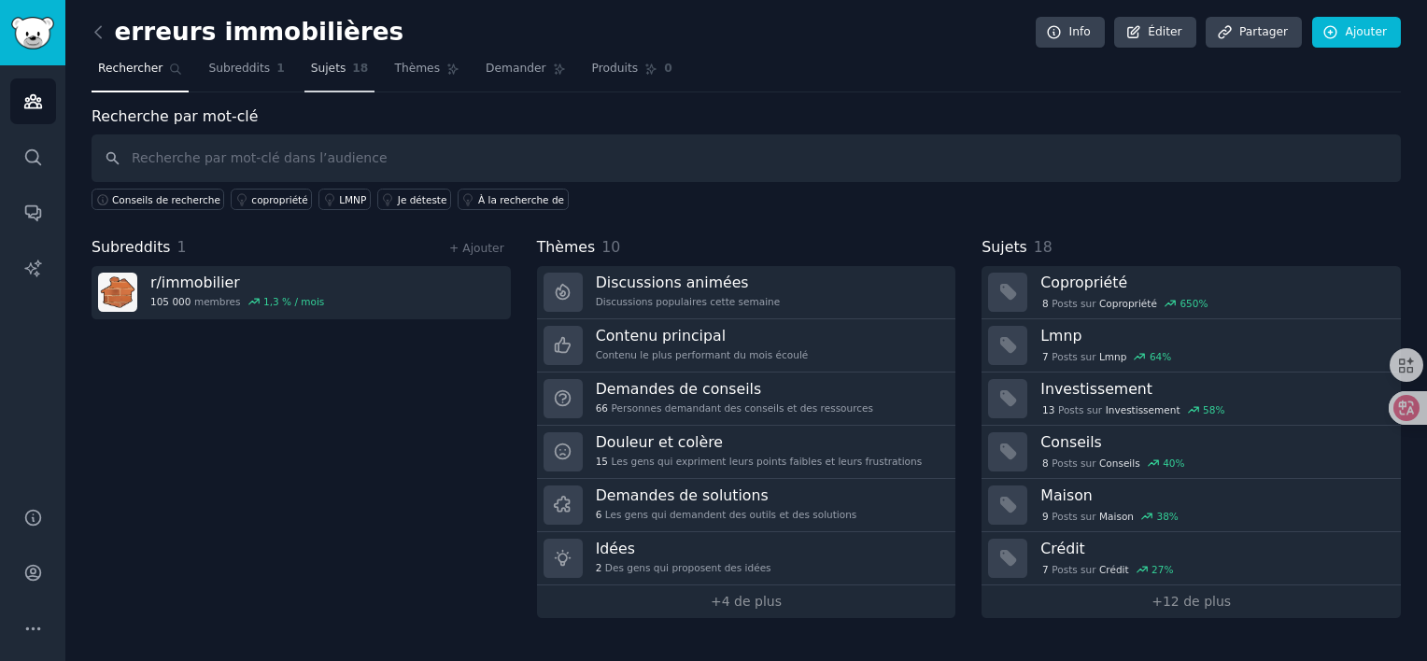
click at [325, 67] on span "Sujets" at bounding box center [328, 69] width 35 height 17
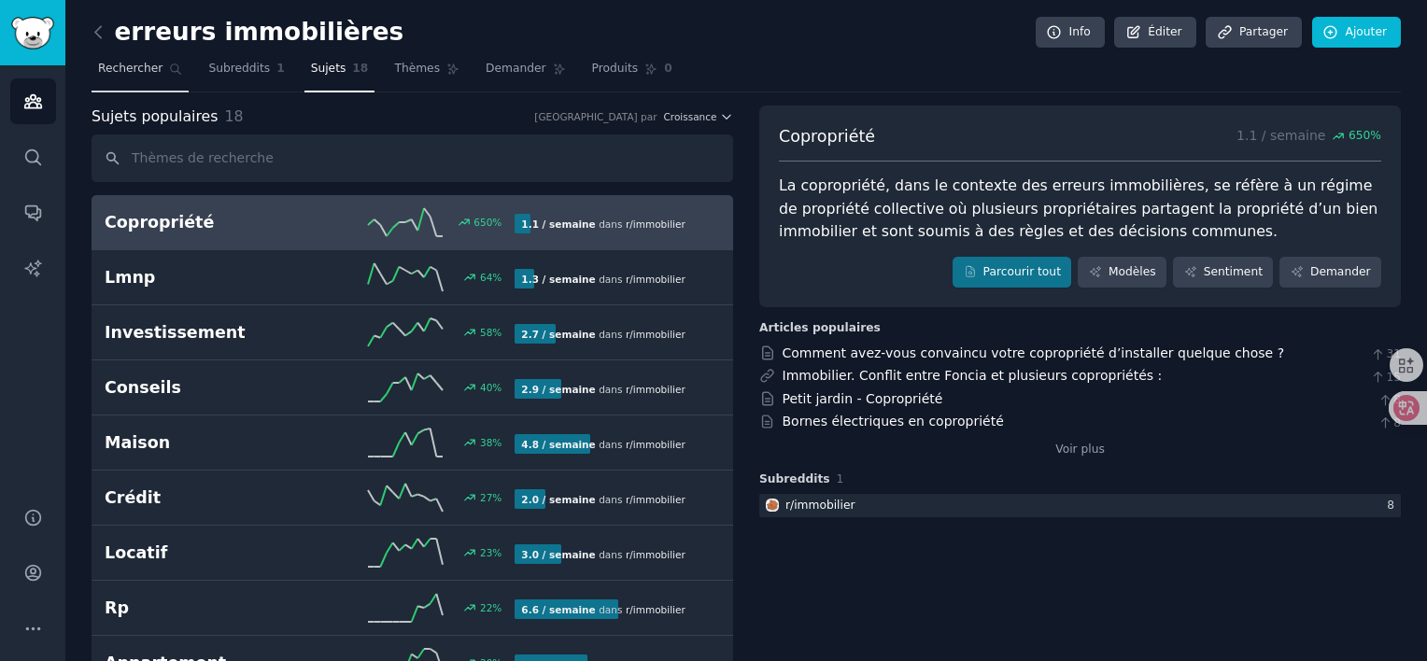
click at [127, 64] on span "Rechercher" at bounding box center [130, 69] width 64 height 17
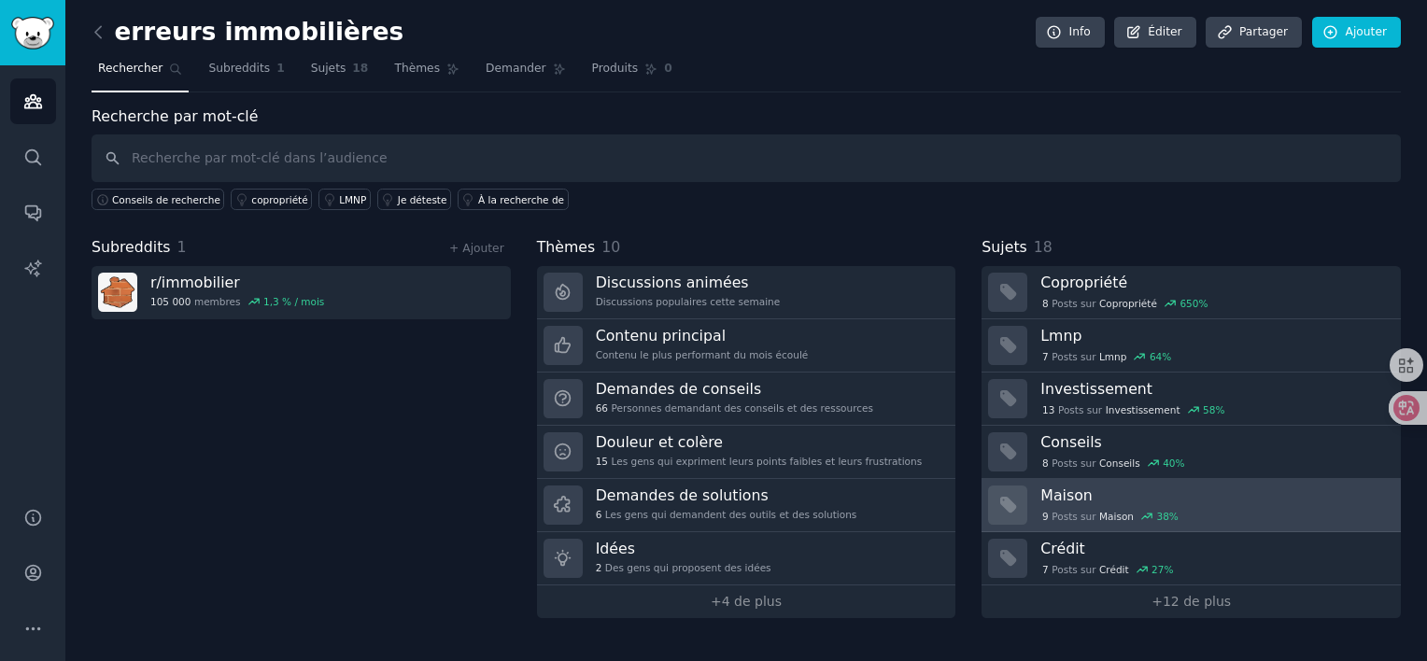
click at [1042, 486] on h3 "Maison" at bounding box center [1213, 496] width 347 height 20
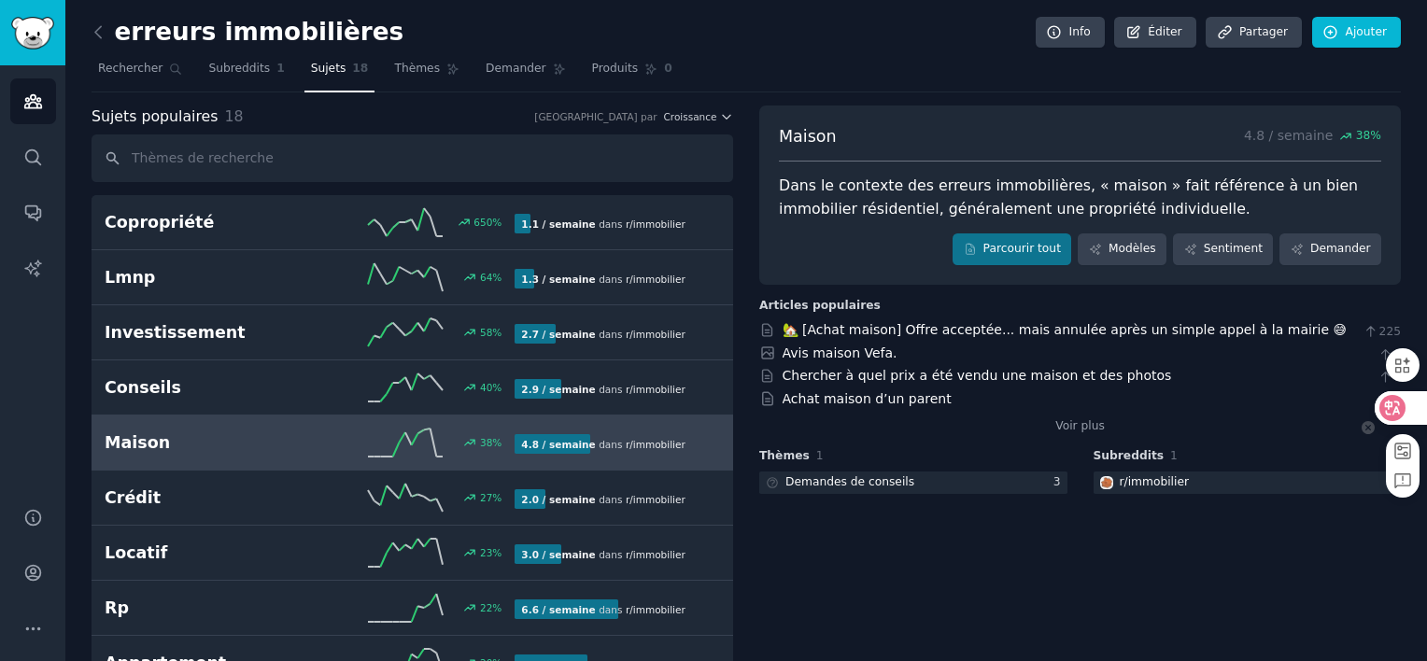
click at [1367, 428] on icon at bounding box center [1368, 427] width 13 height 13
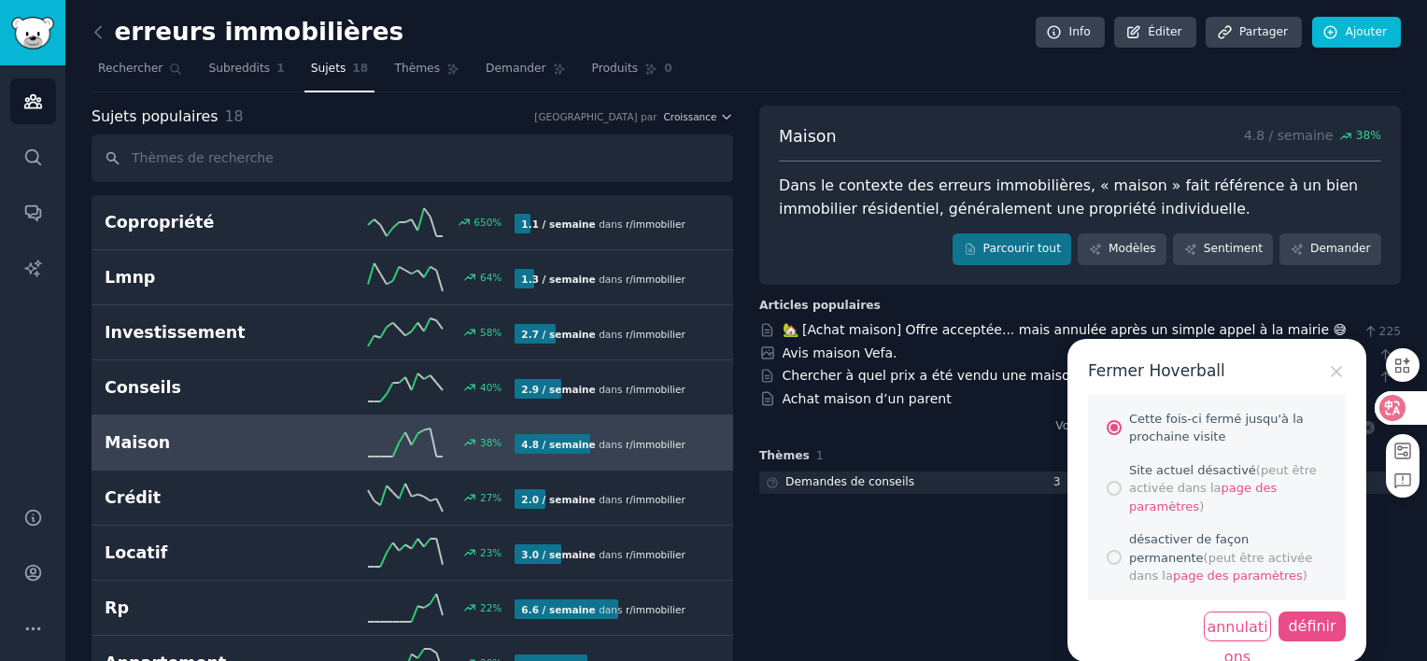
click at [1329, 633] on div "définir" at bounding box center [1312, 627] width 67 height 30
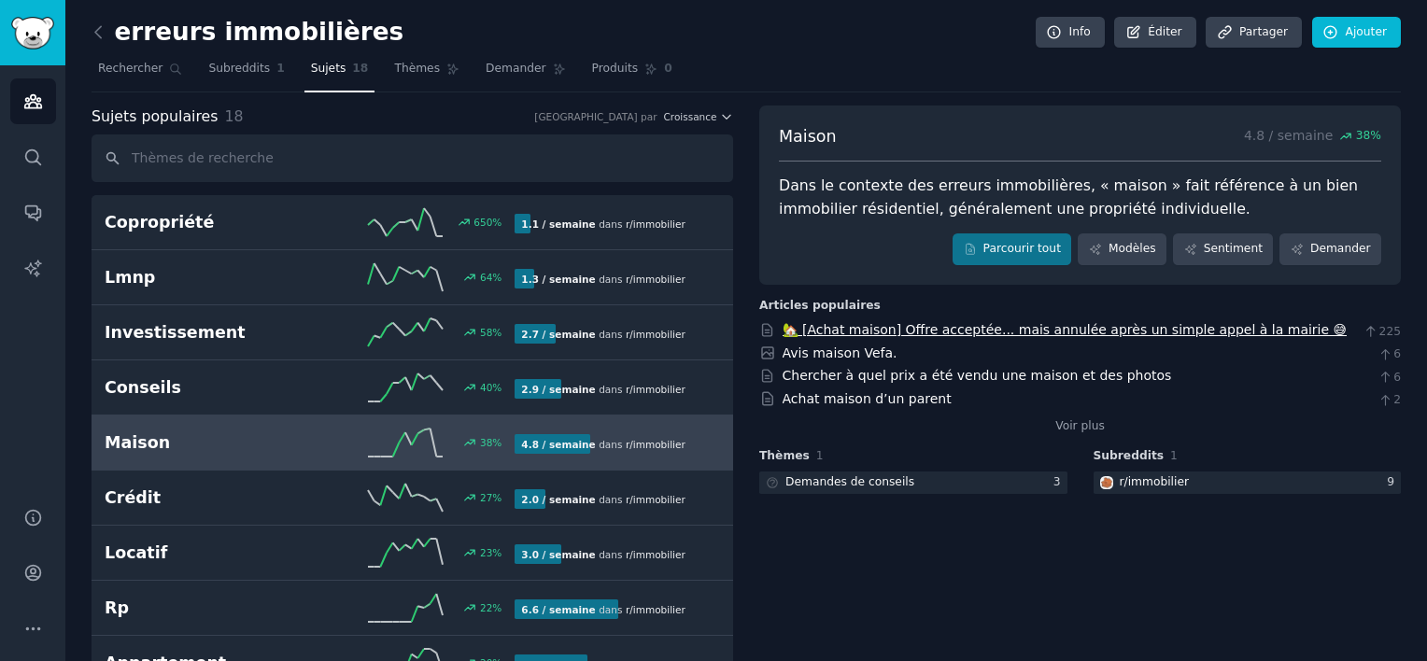
click at [1128, 328] on link "🏡 [Achat maison] Offre acceptée... mais annulée après un simple appel à la mair…" at bounding box center [1065, 329] width 565 height 15
click at [949, 377] on link "Chercher à quel prix a été vendu une maison et des photos" at bounding box center [977, 375] width 389 height 15
click at [1067, 431] on link "Voir plus" at bounding box center [1079, 426] width 49 height 17
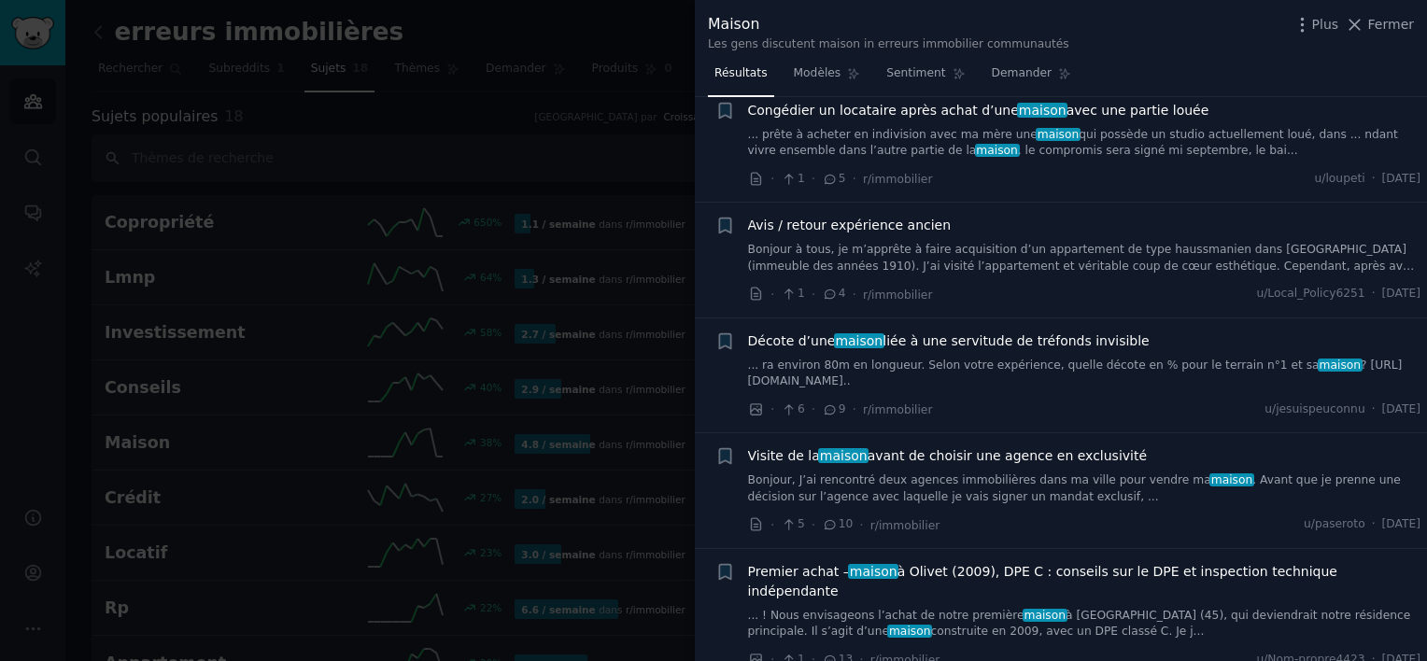
scroll to position [1520, 0]
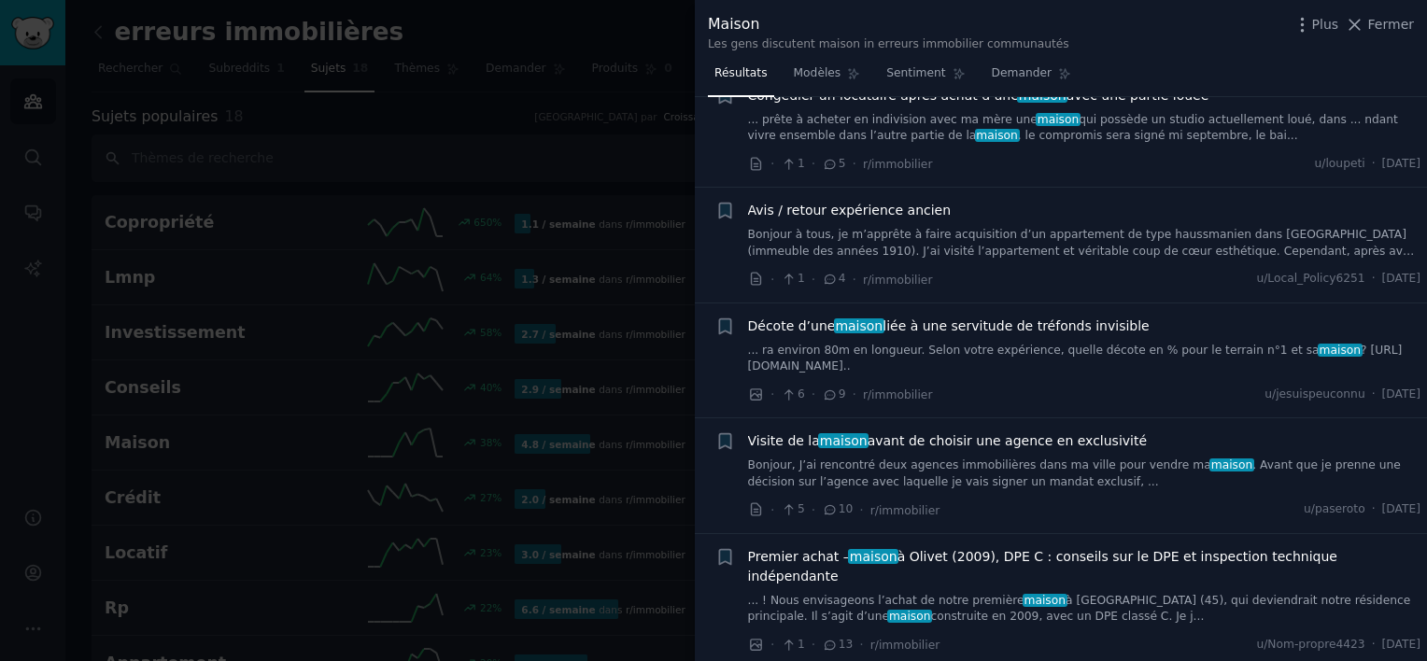
click at [969, 431] on span "Visite de la maison avant de choisir une agence en exclusivité" at bounding box center [948, 441] width 400 height 20
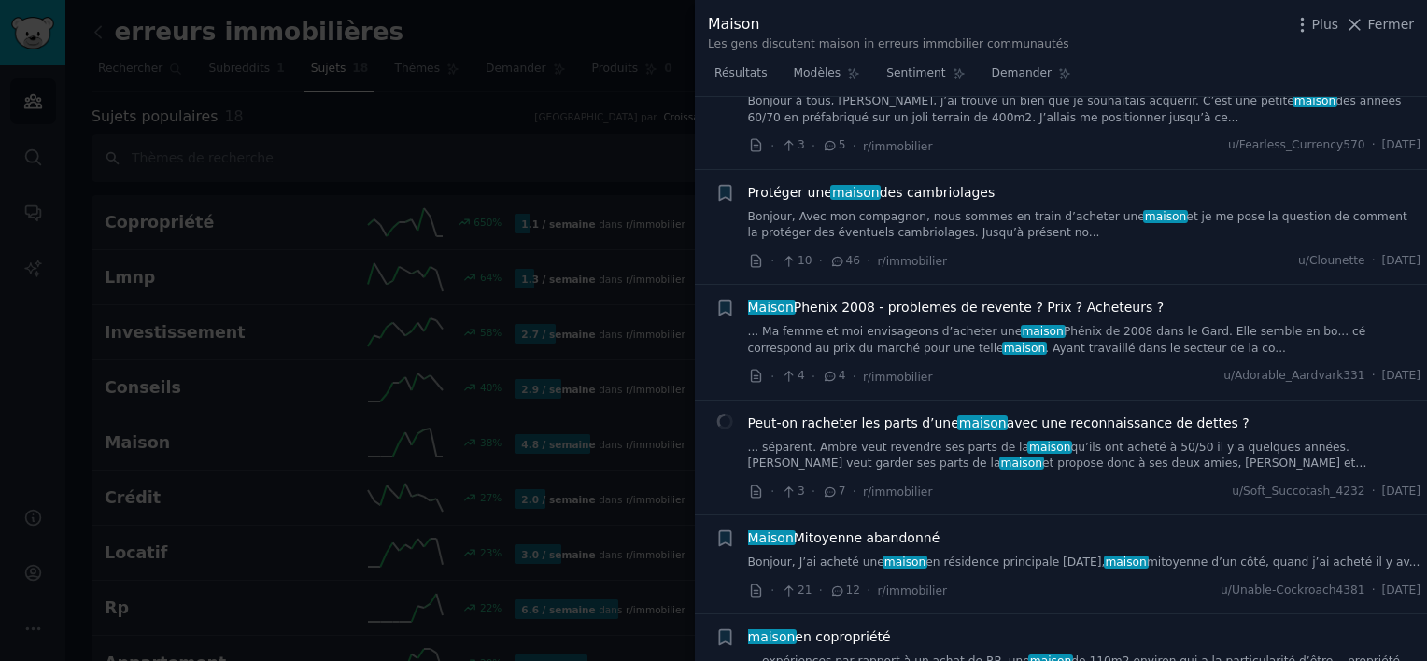
scroll to position [6941, 0]
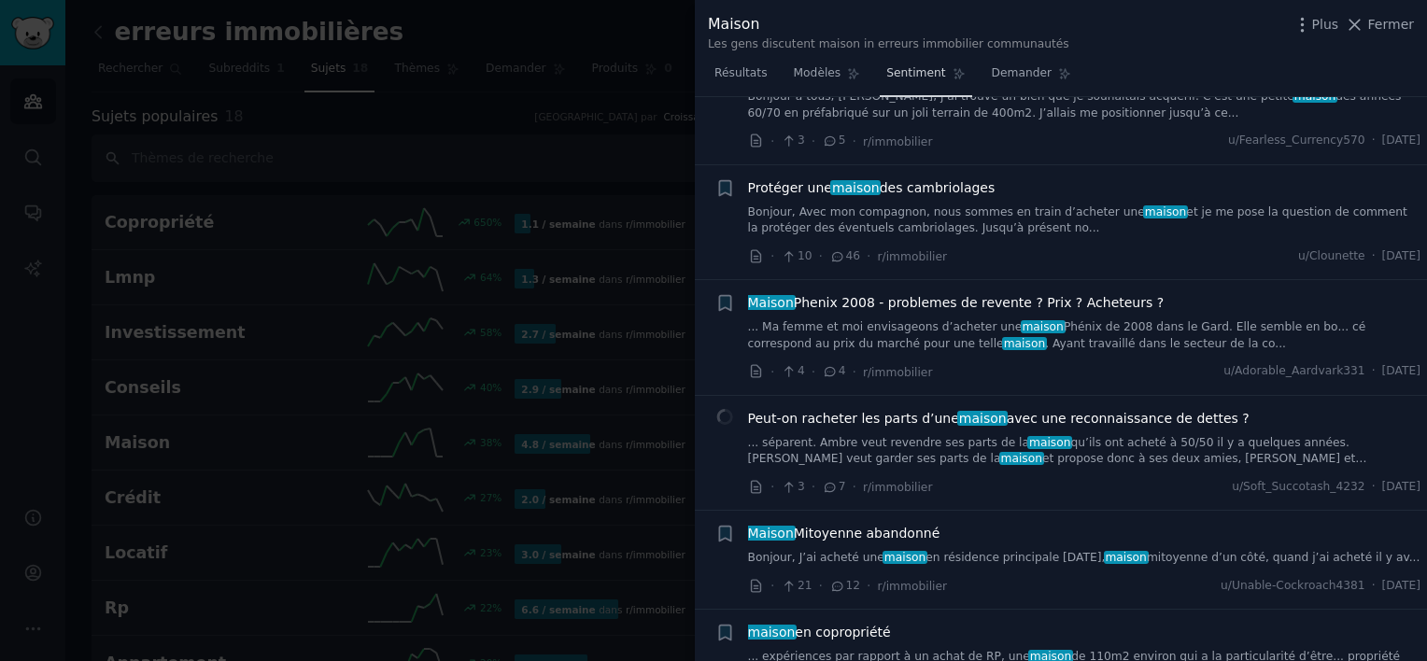
click at [897, 79] on span "Sentiment" at bounding box center [915, 73] width 59 height 17
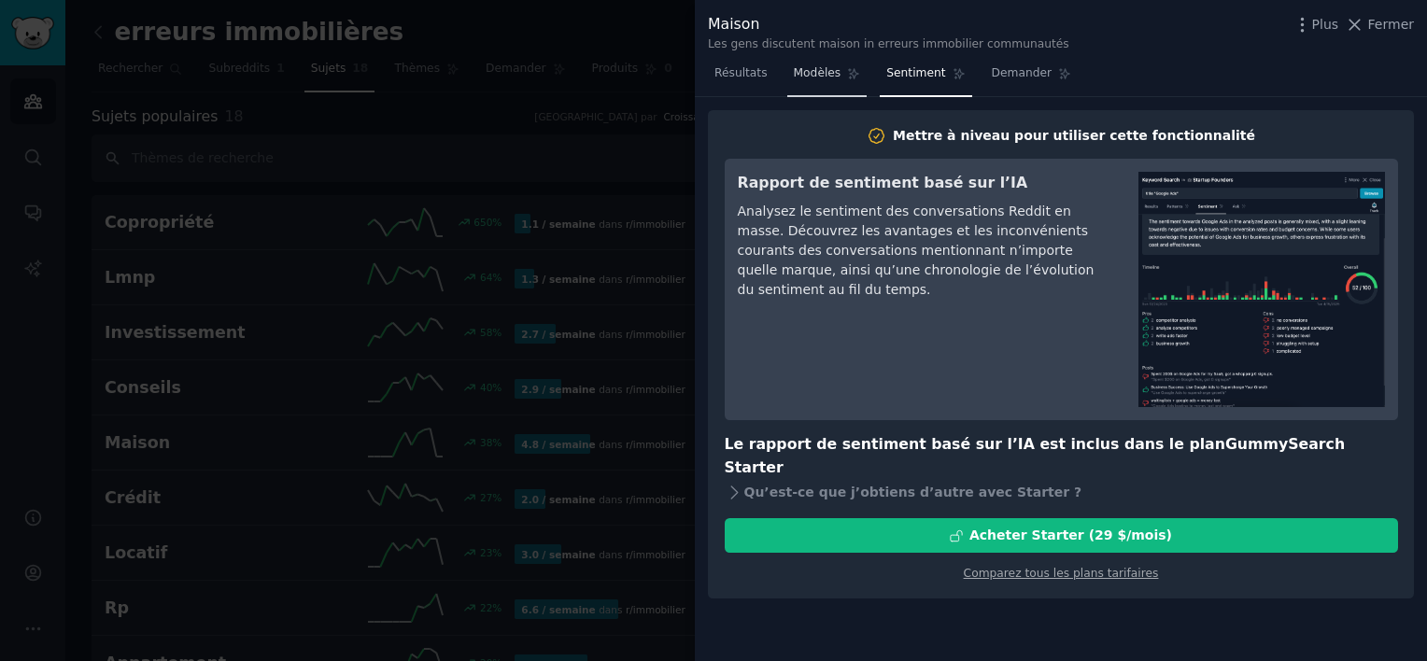
click at [818, 61] on link "Modèles" at bounding box center [827, 78] width 80 height 38
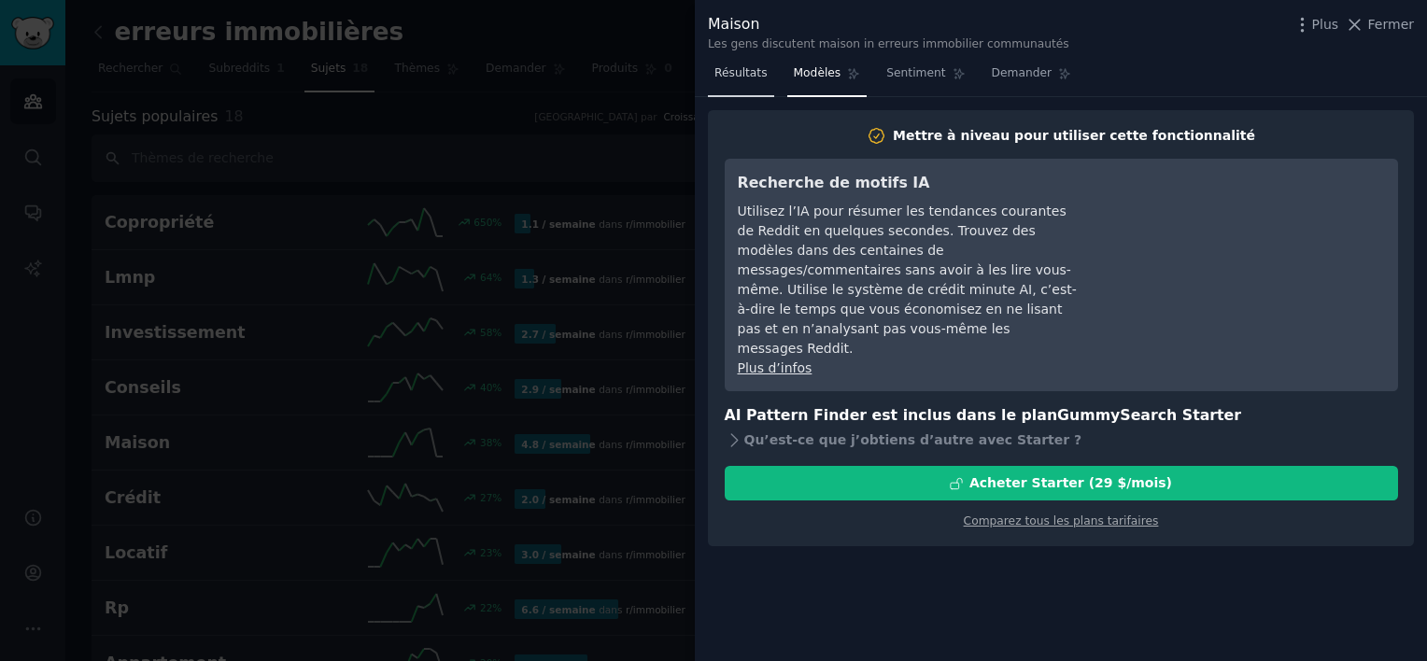
click at [764, 71] on link "Résultats" at bounding box center [741, 78] width 66 height 38
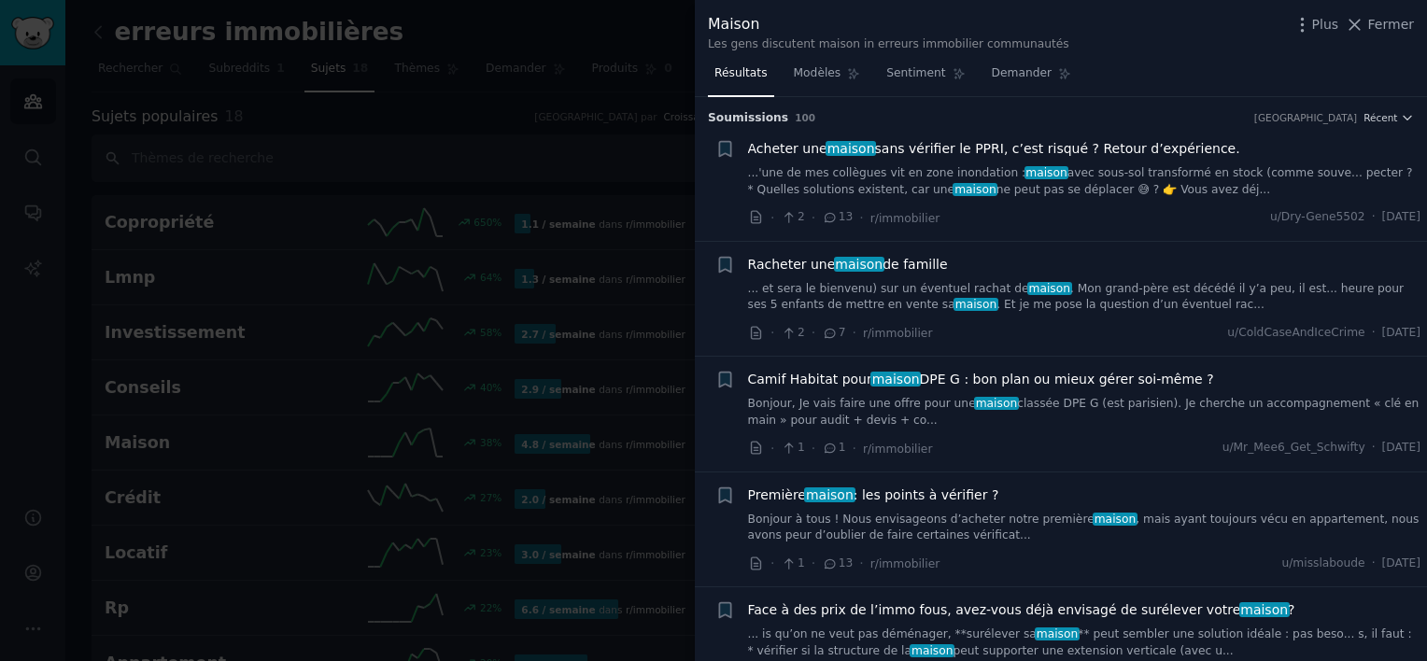
click at [1166, 308] on link "... et sera le bienvenu) sur un éventuel rachat de maison . Mon grand-père est …" at bounding box center [1084, 297] width 673 height 33
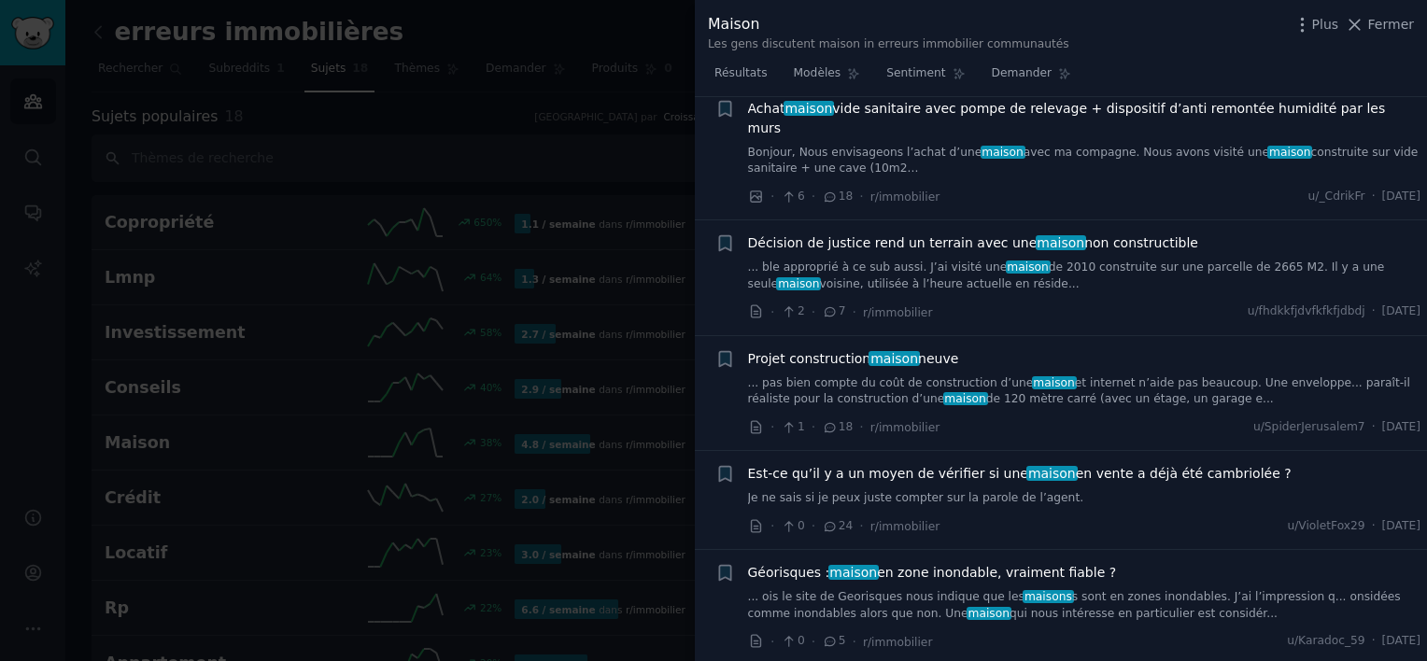
scroll to position [11610, 0]
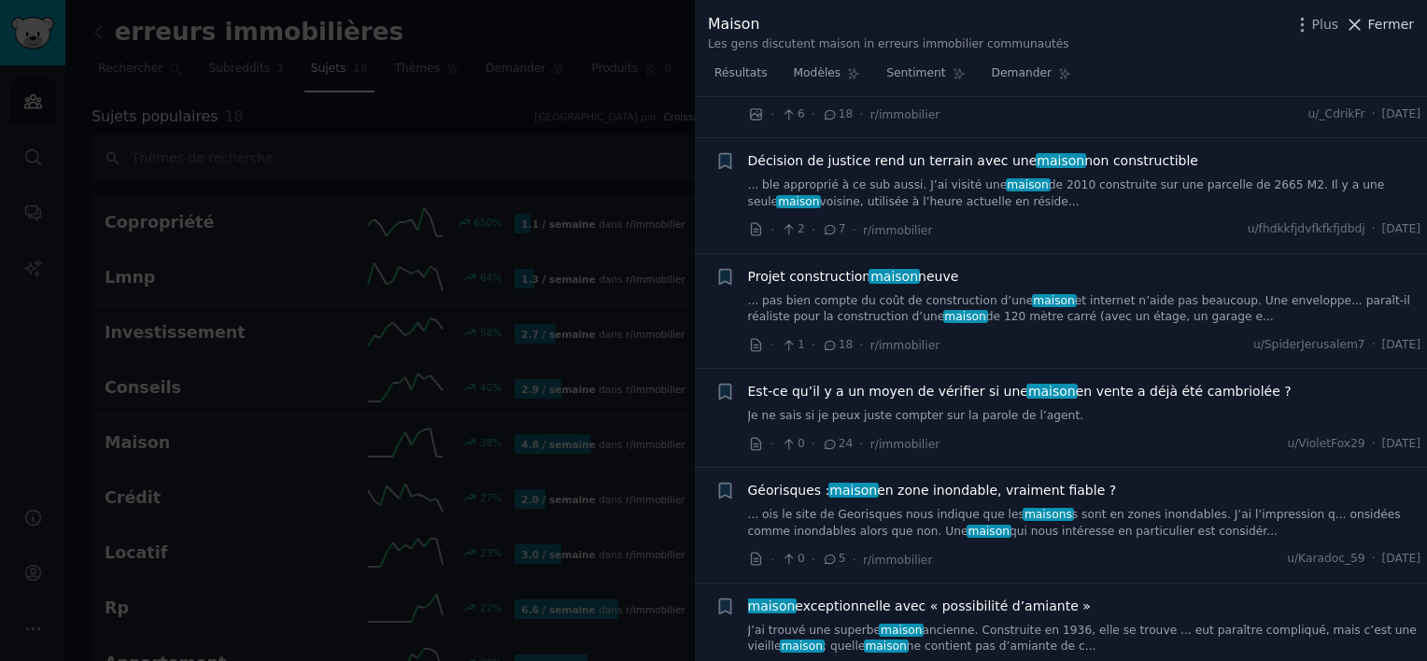
click at [1385, 24] on span "Fermer" at bounding box center [1391, 25] width 46 height 20
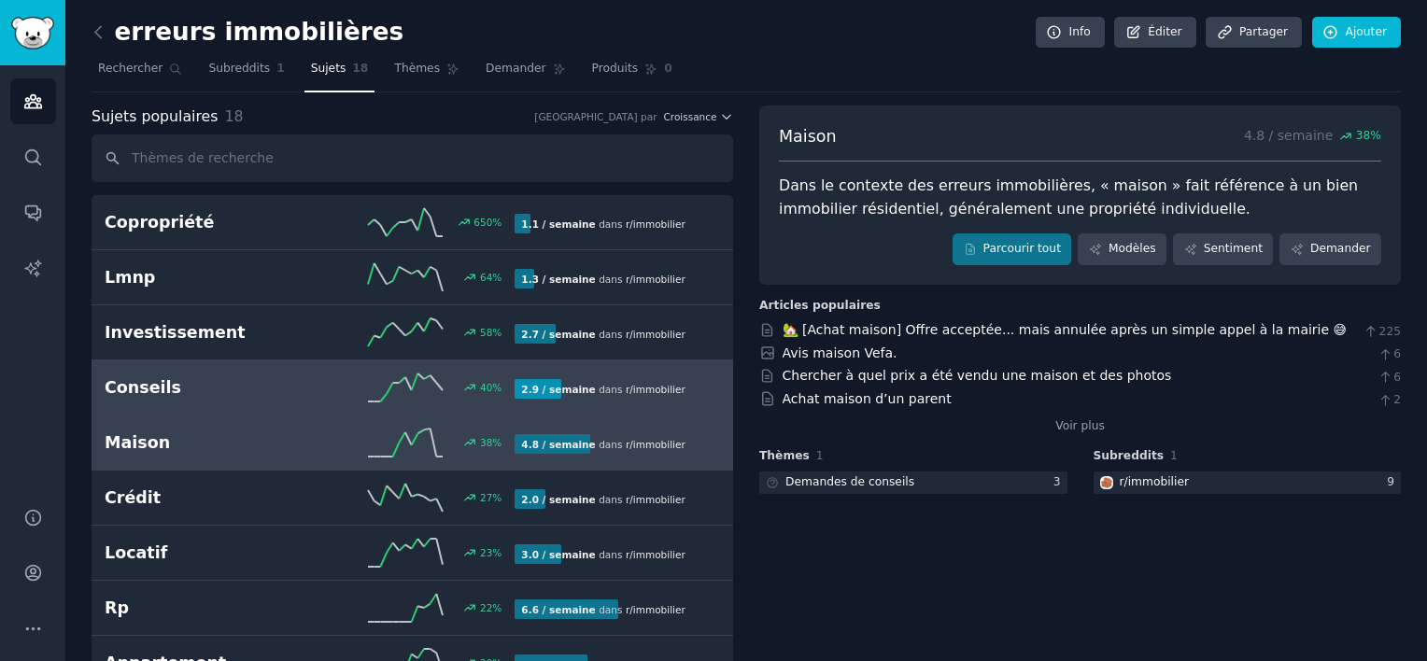
click at [175, 386] on h2 "Conseils" at bounding box center [207, 387] width 205 height 23
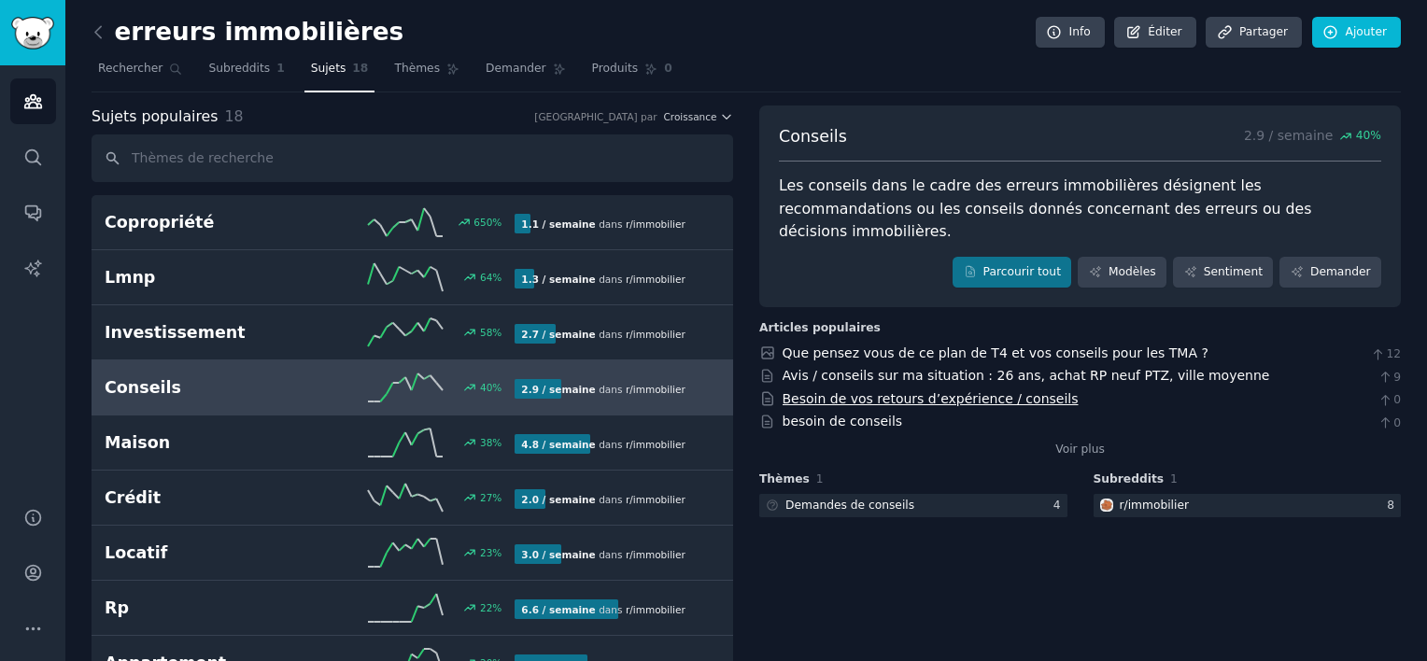
click at [932, 391] on link "Besoin de vos retours d’expérience / conseils" at bounding box center [931, 398] width 296 height 15
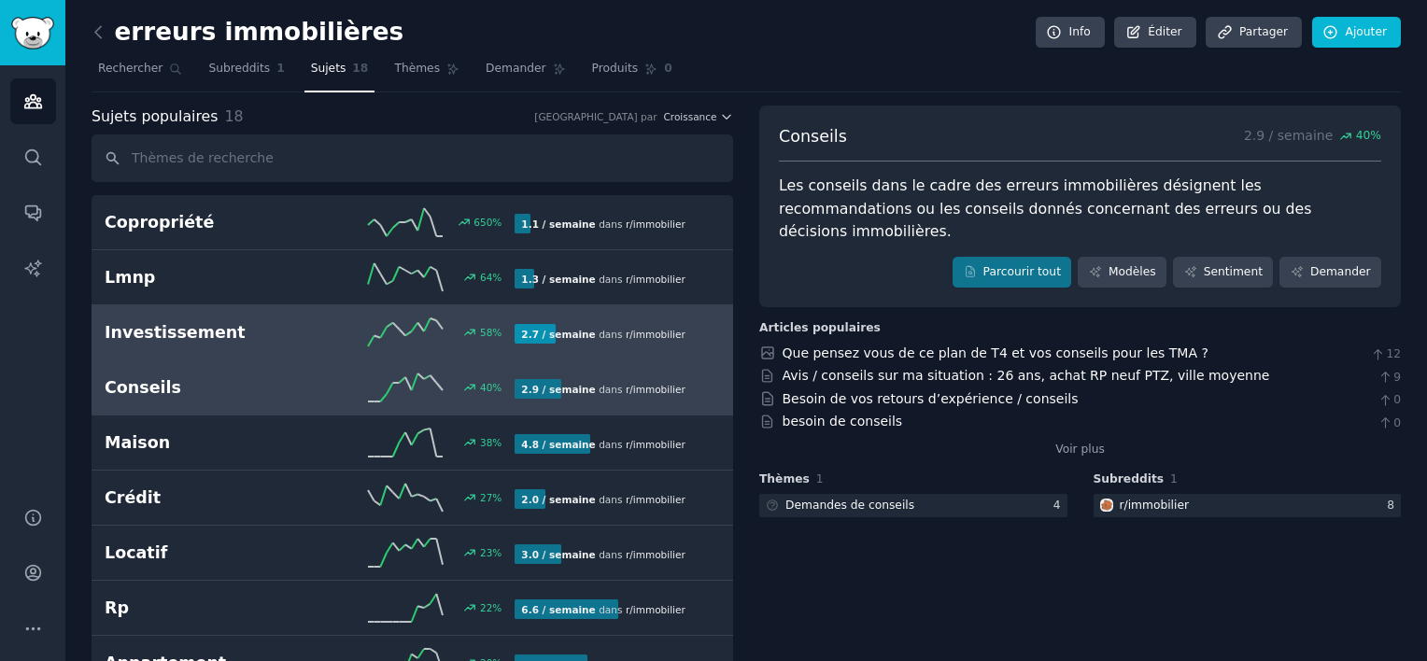
click at [238, 330] on h2 "Investissement" at bounding box center [207, 332] width 205 height 23
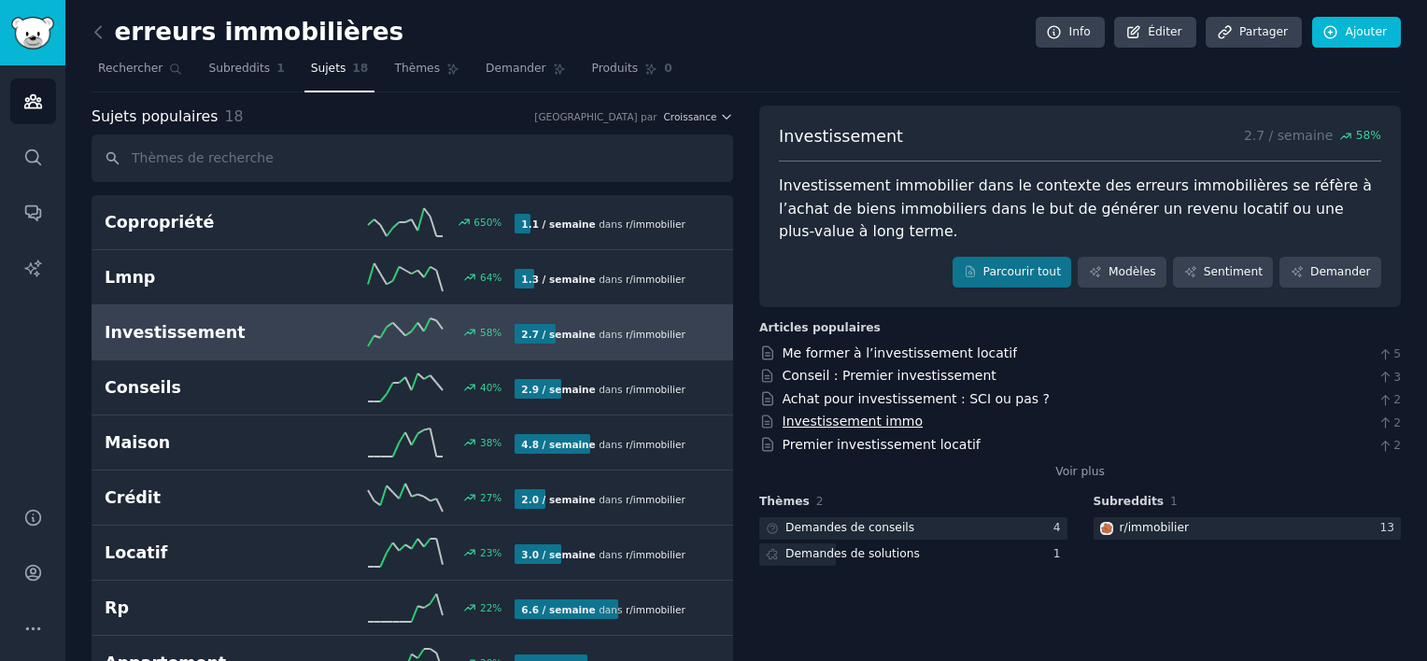
click at [881, 414] on link "Investissement immo" at bounding box center [853, 421] width 141 height 15
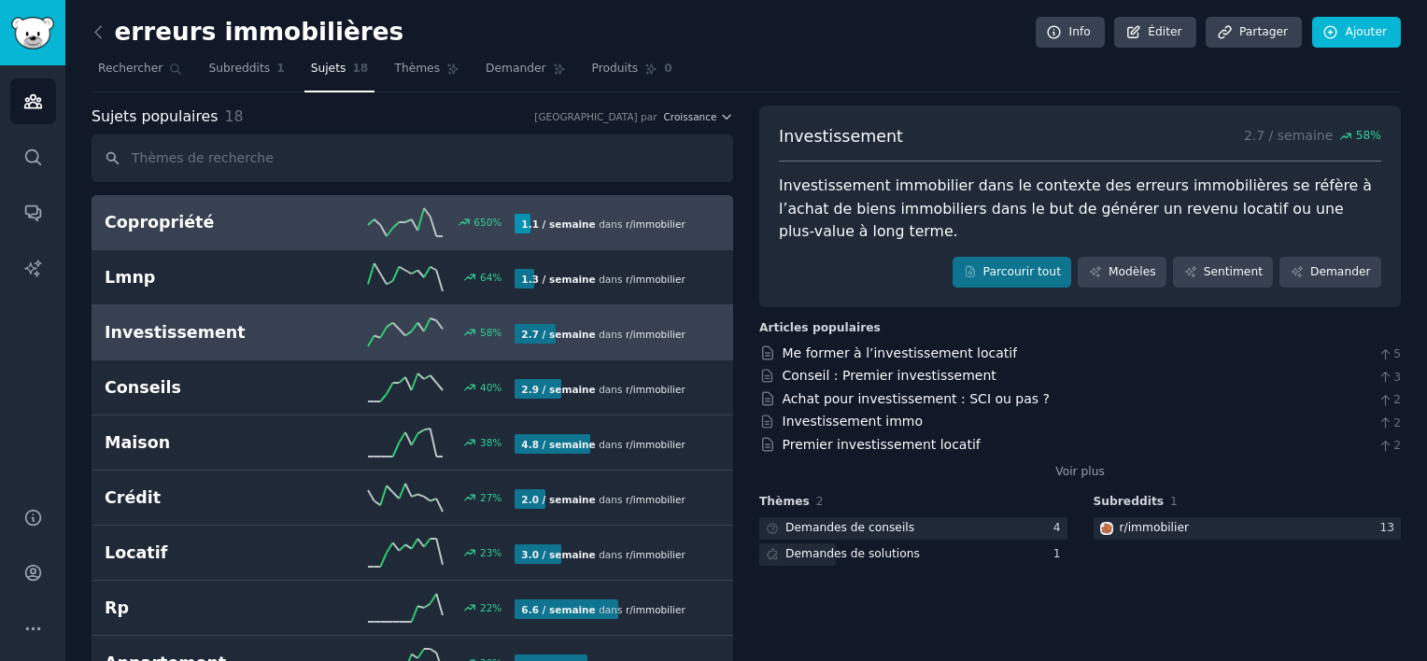
click at [279, 212] on h2 "Copropriété" at bounding box center [207, 222] width 205 height 23
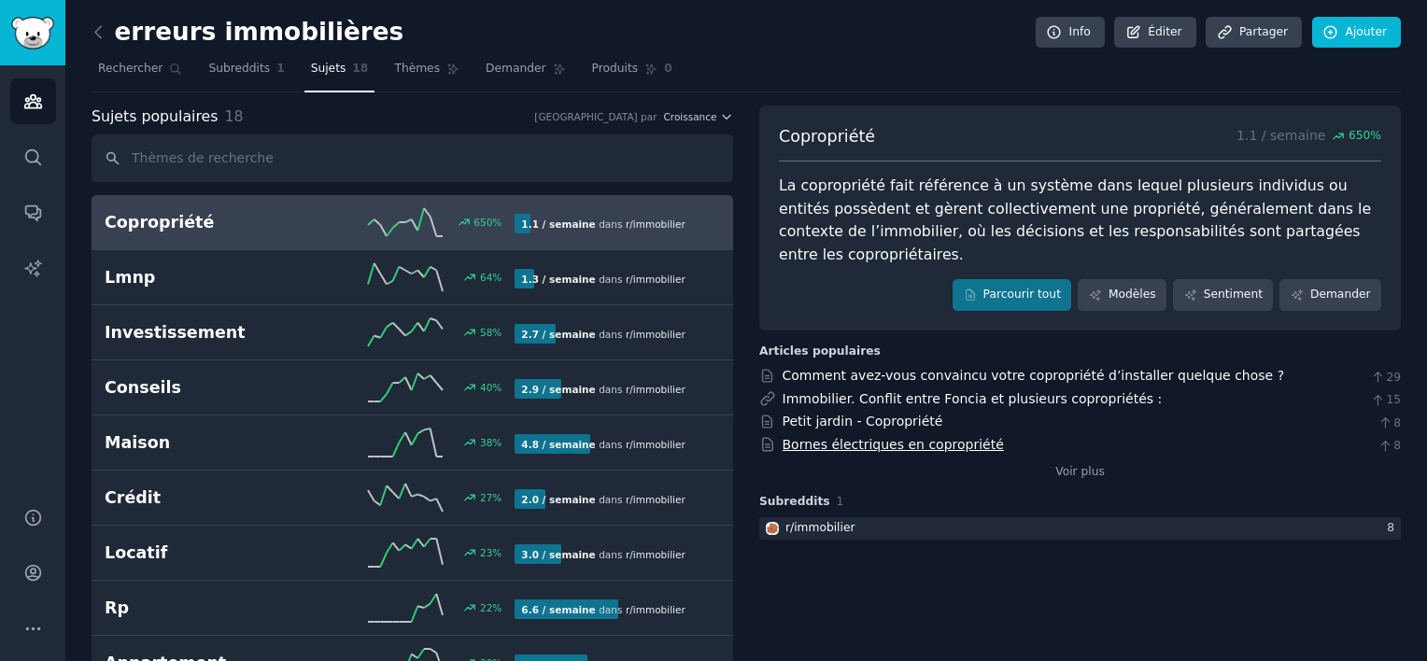
click at [894, 437] on link "Bornes électriques en copropriété" at bounding box center [893, 444] width 221 height 15
click at [127, 73] on span "Rechercher" at bounding box center [130, 69] width 64 height 17
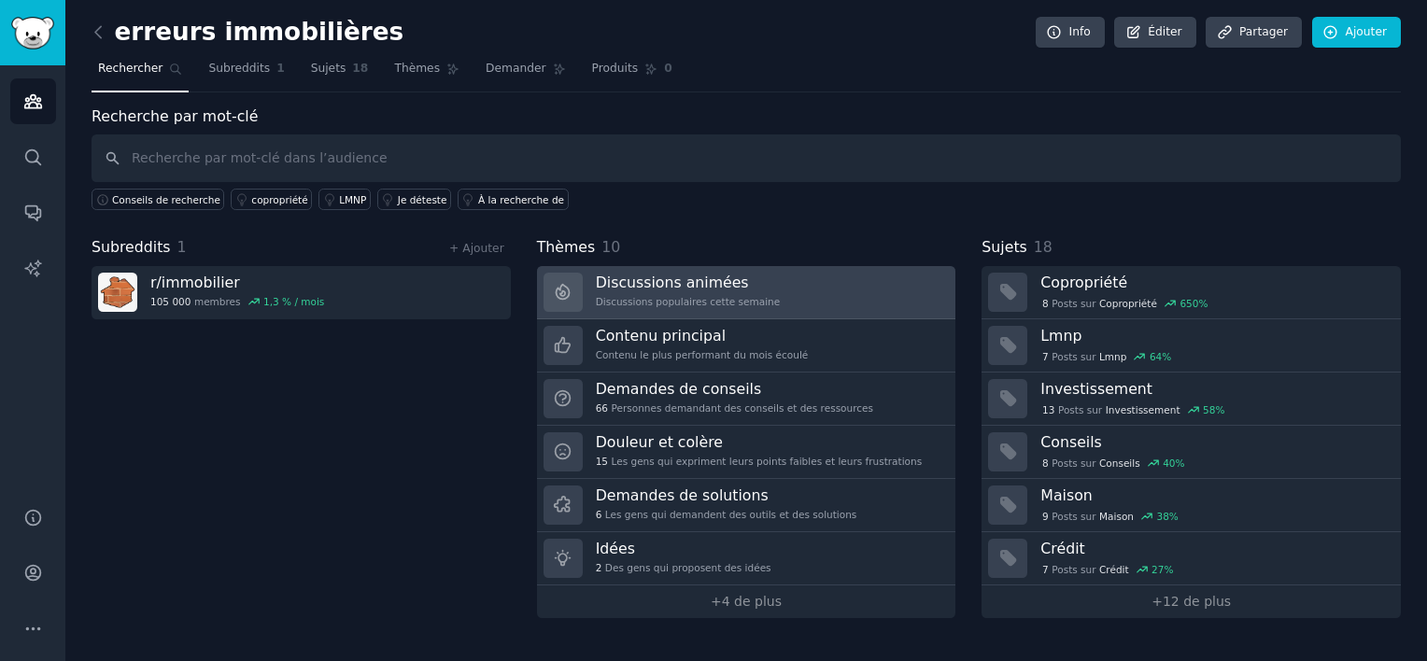
click at [715, 296] on font "Discussions populaires cette semaine" at bounding box center [688, 301] width 185 height 13
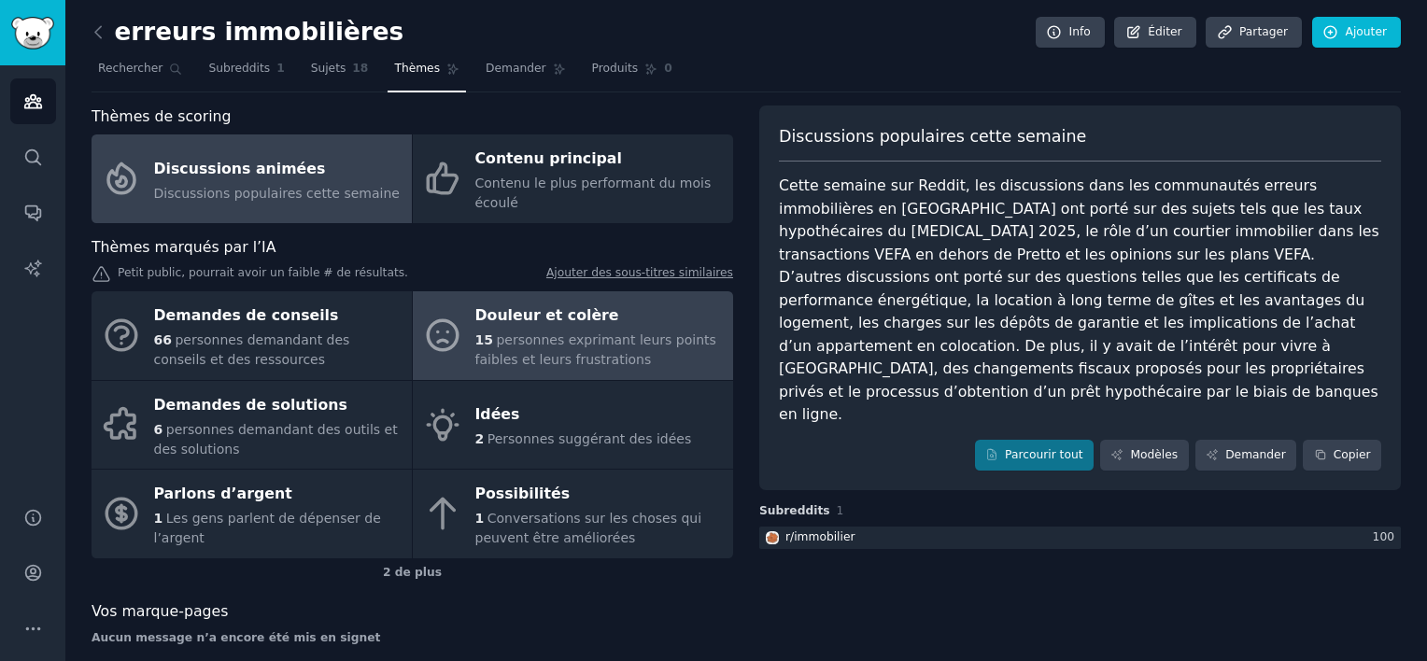
click at [561, 374] on link "Douleur et colère 15 personnes exprimant leurs points faibles et leurs frustrat…" at bounding box center [573, 335] width 320 height 89
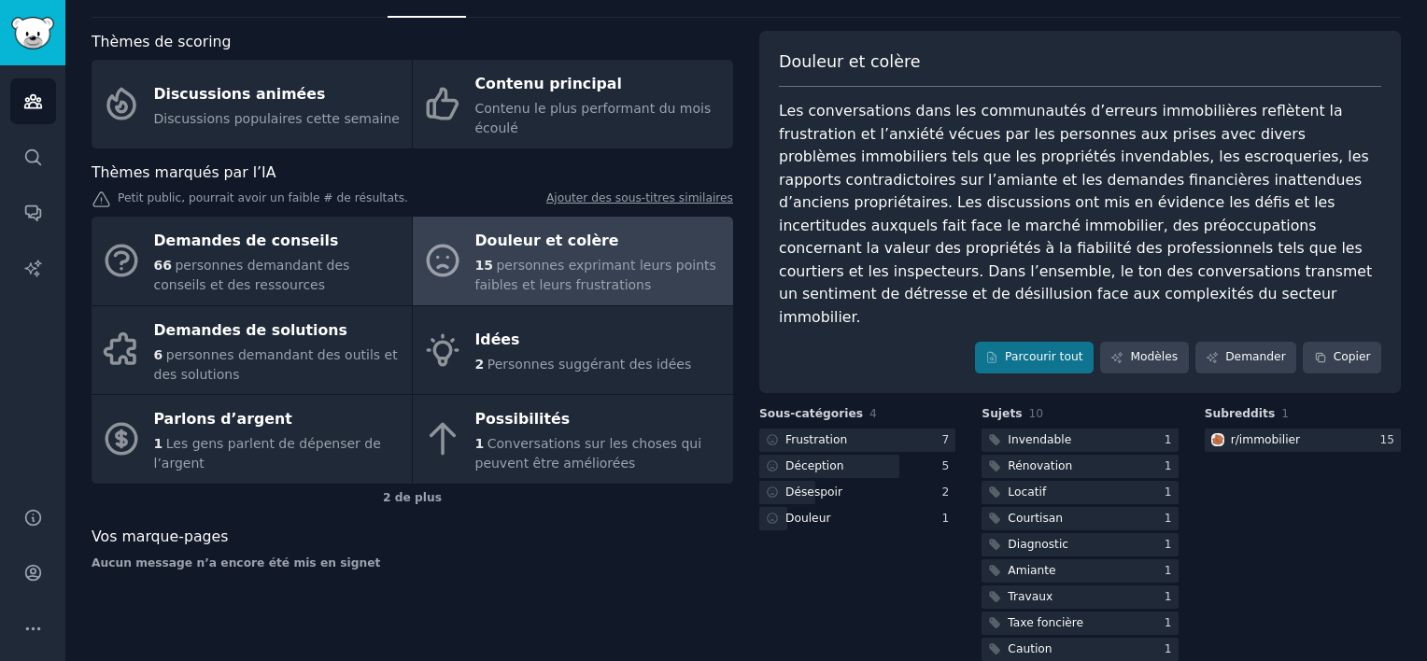
scroll to position [82, 0]
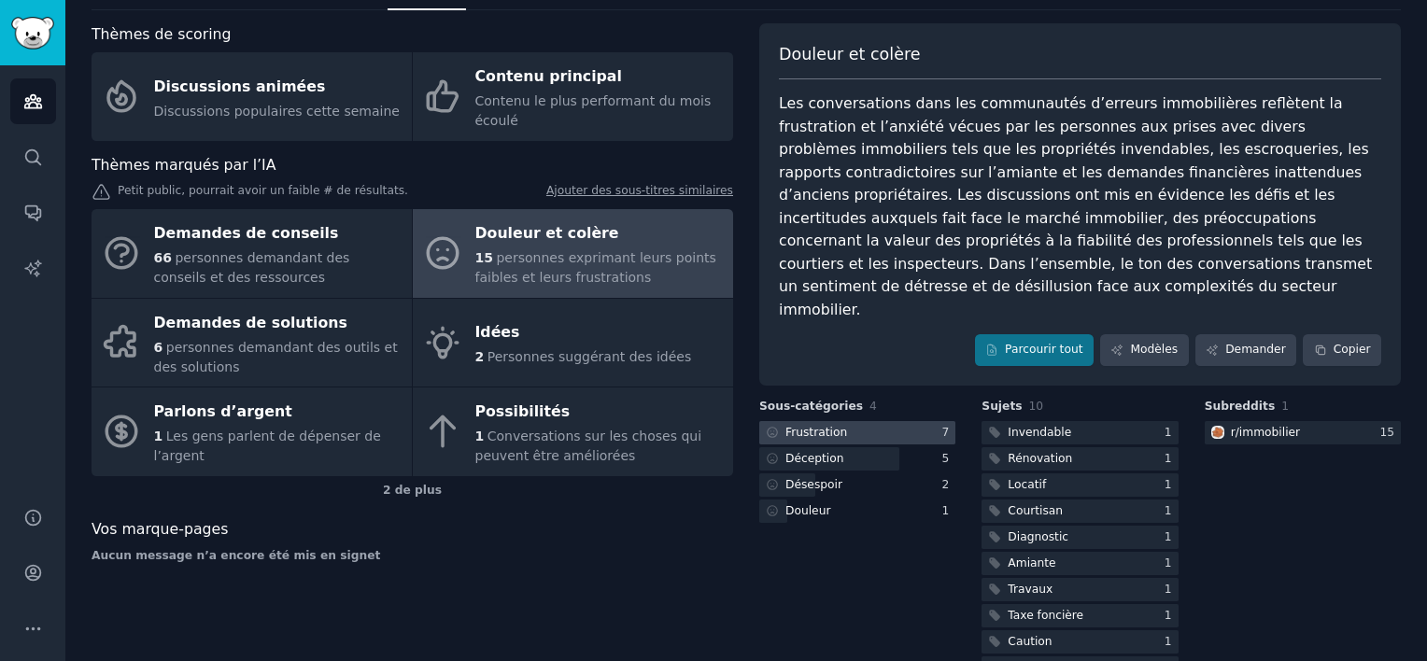
click at [813, 426] on font "Frustration" at bounding box center [816, 432] width 62 height 13
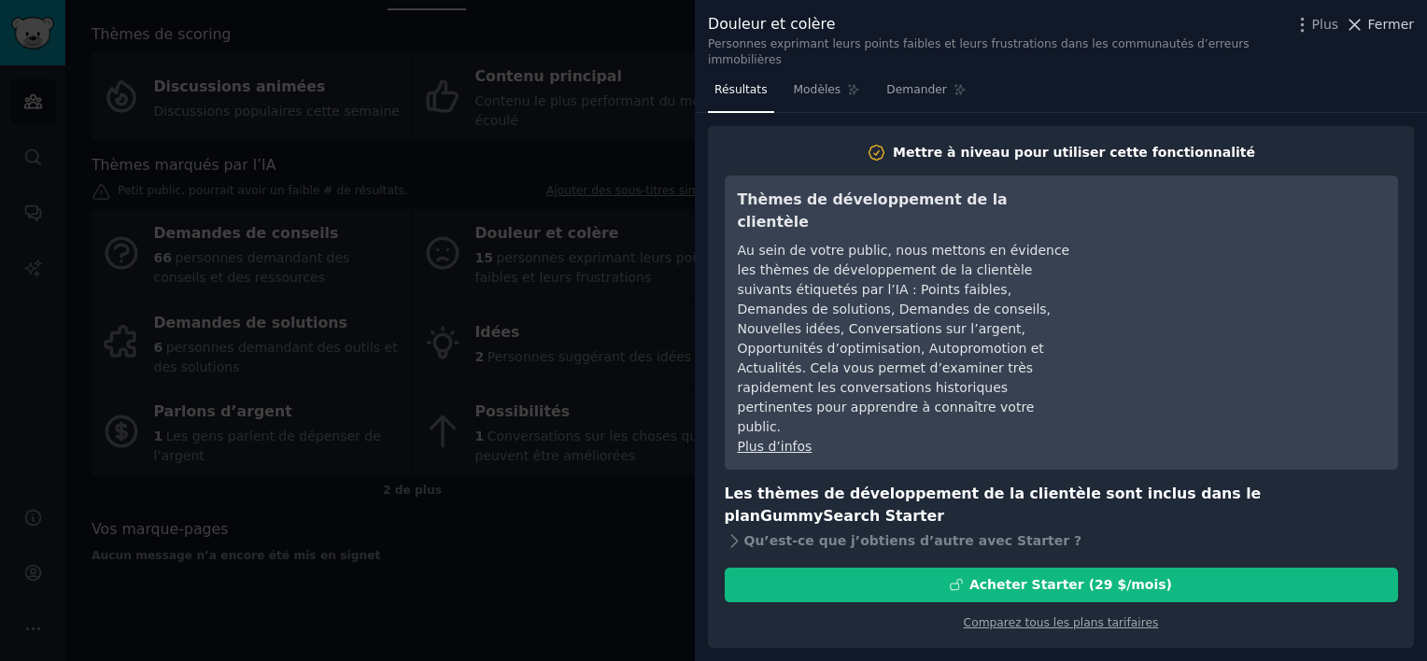
click at [1386, 21] on span "Fermer" at bounding box center [1391, 25] width 46 height 20
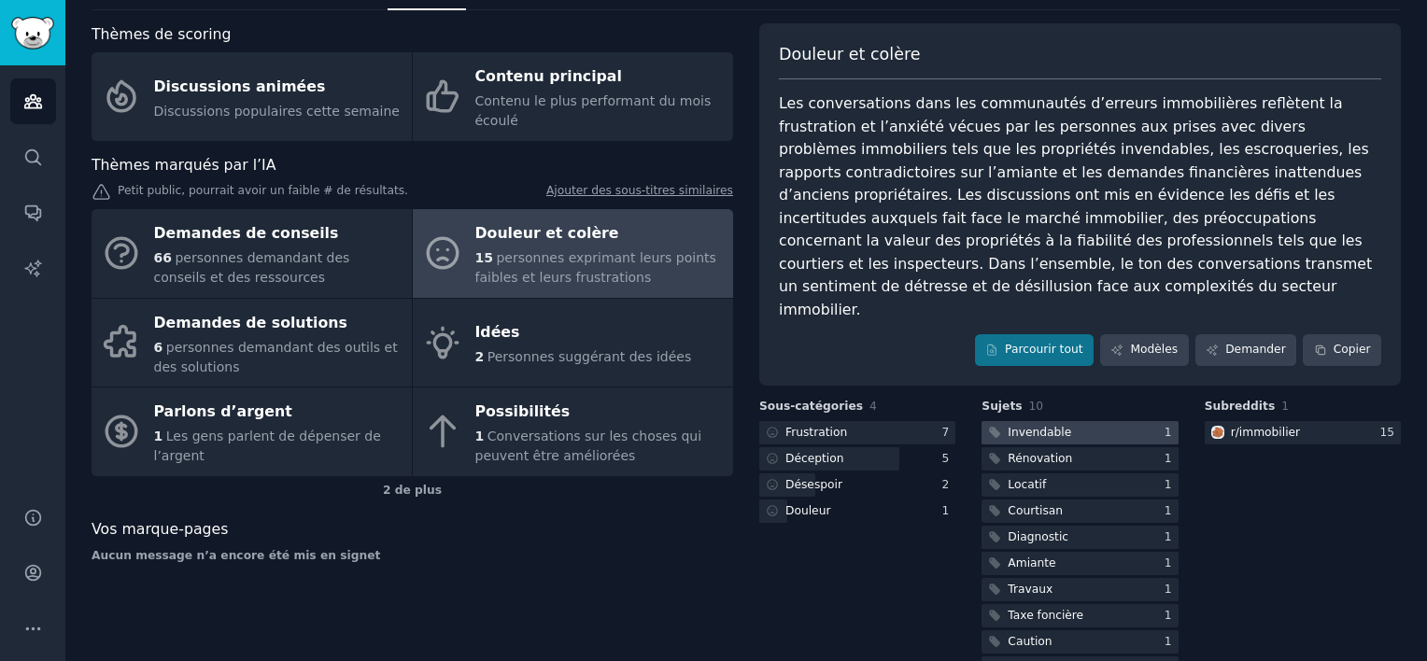
click at [1050, 426] on font "Invendable" at bounding box center [1040, 432] width 64 height 13
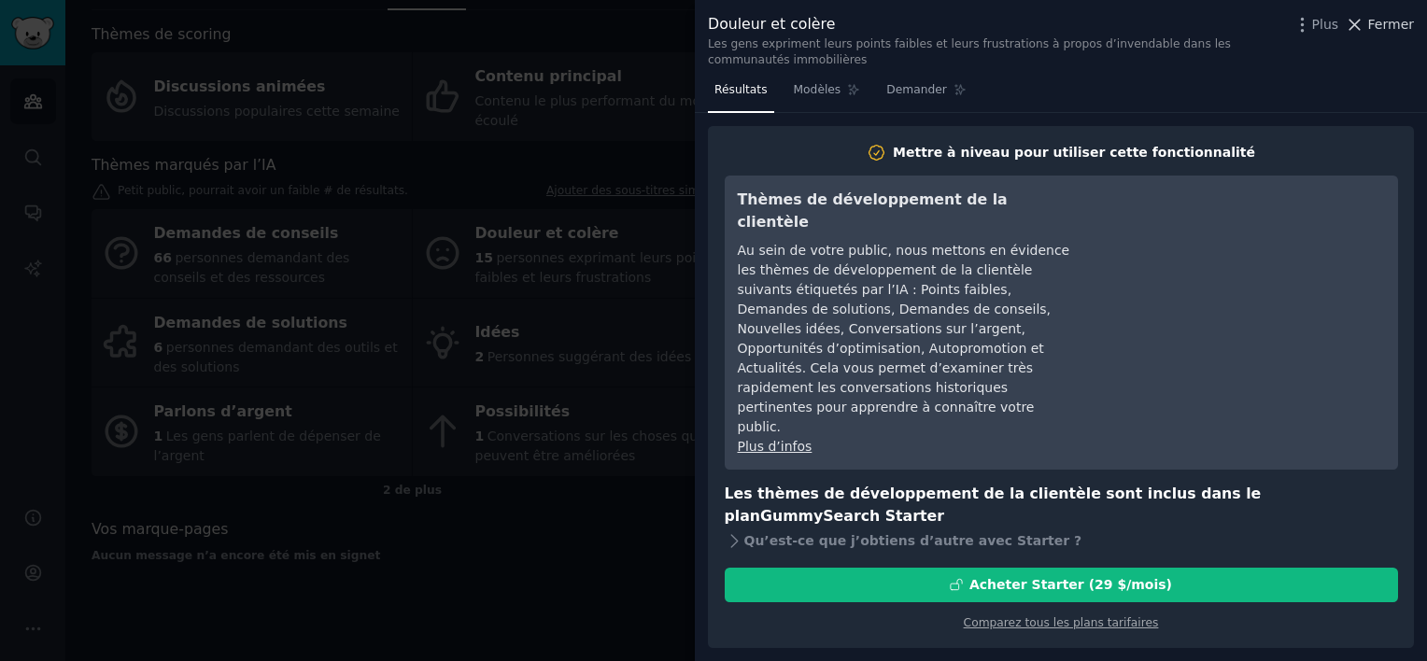
click at [1394, 26] on span "Fermer" at bounding box center [1391, 25] width 46 height 20
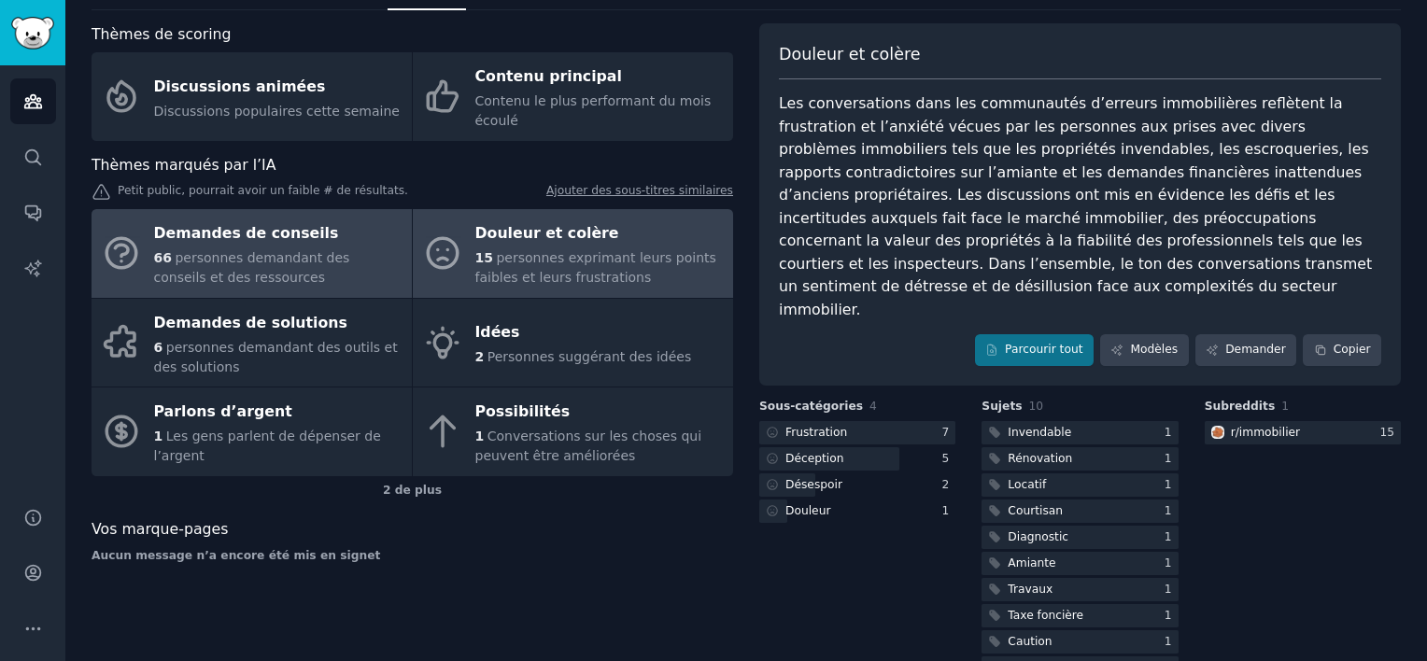
click at [249, 244] on div "Demandes de conseils" at bounding box center [278, 234] width 248 height 30
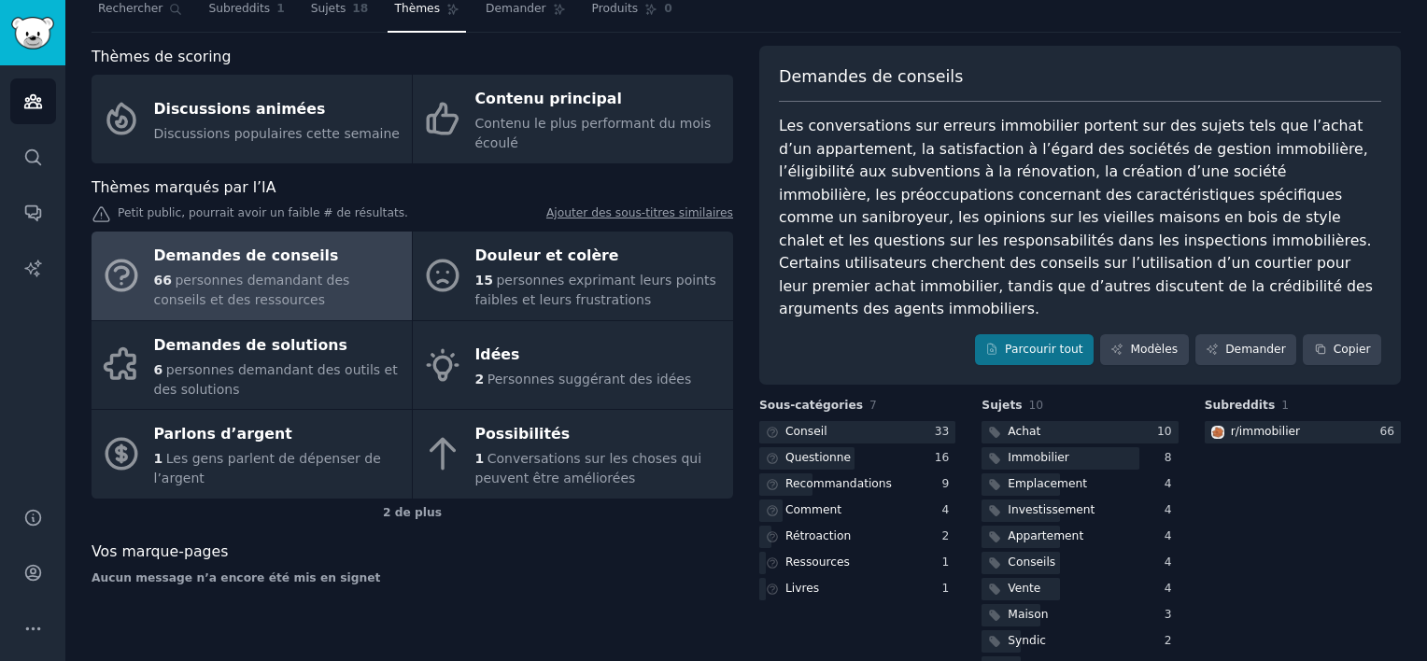
scroll to position [82, 0]
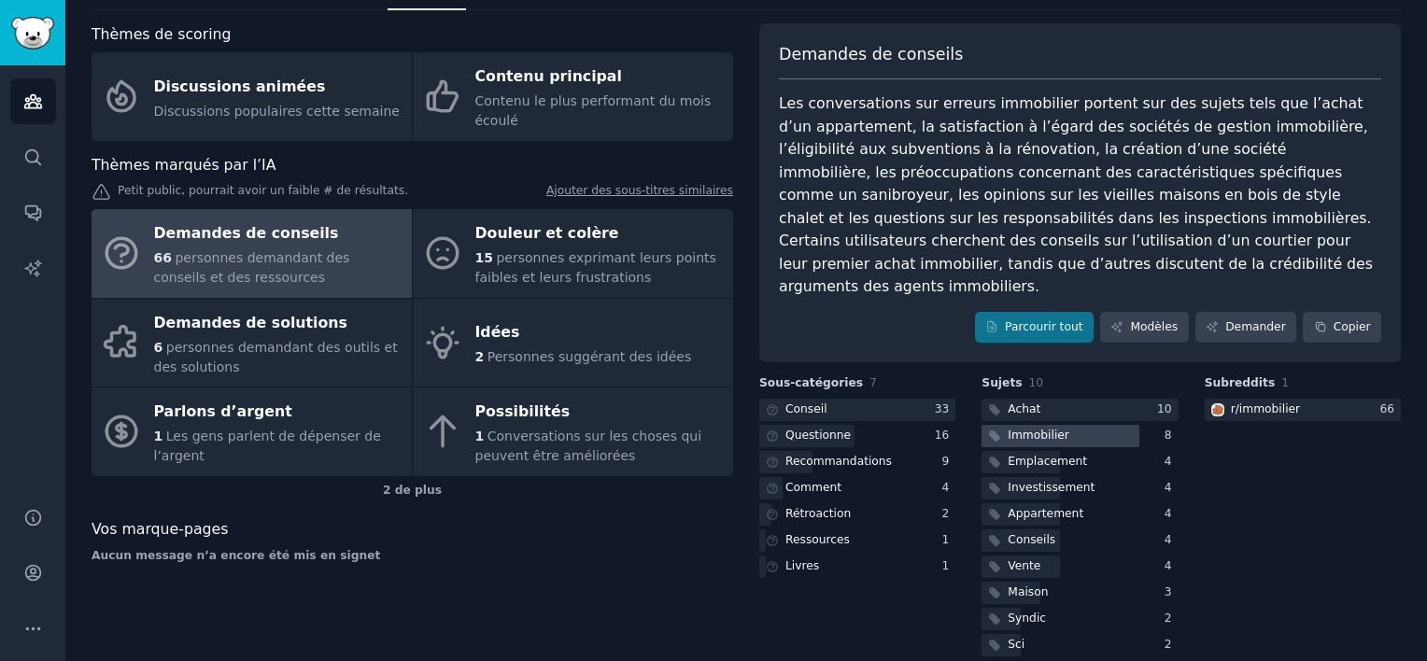
click at [1024, 429] on font "Immobilier" at bounding box center [1039, 435] width 62 height 13
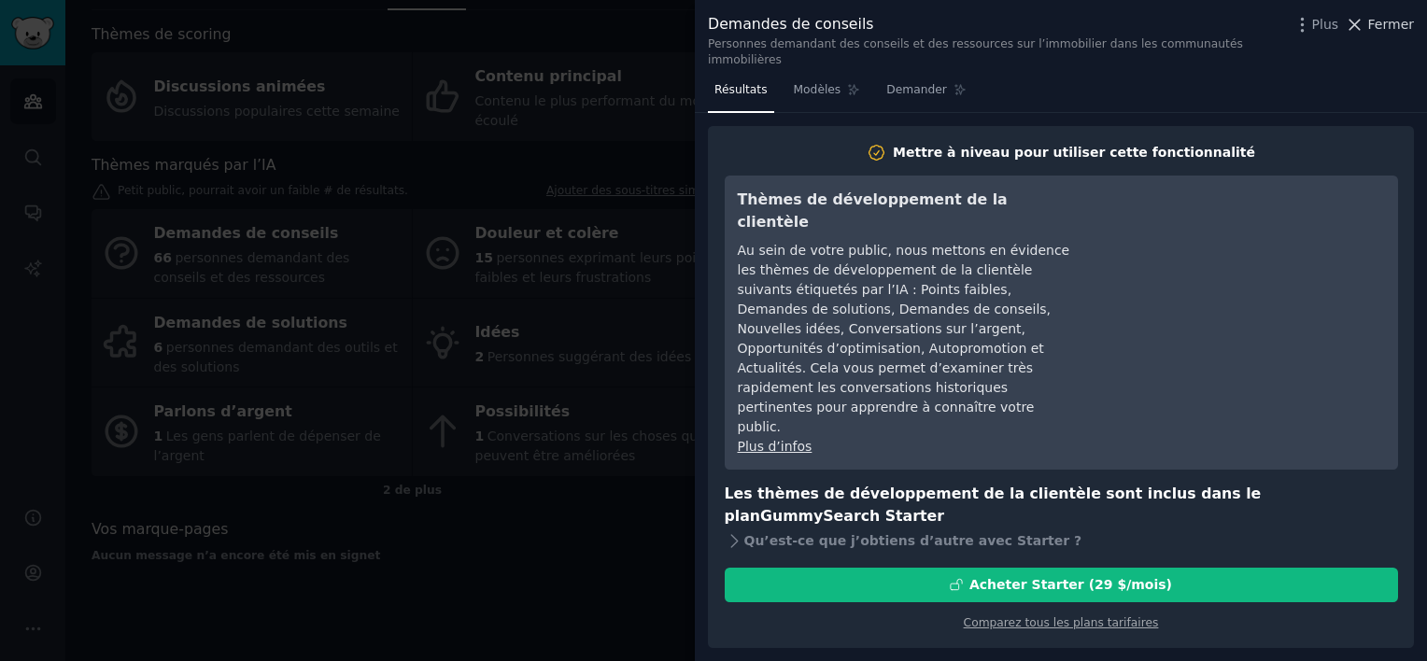
click at [1391, 29] on span "Fermer" at bounding box center [1391, 25] width 46 height 20
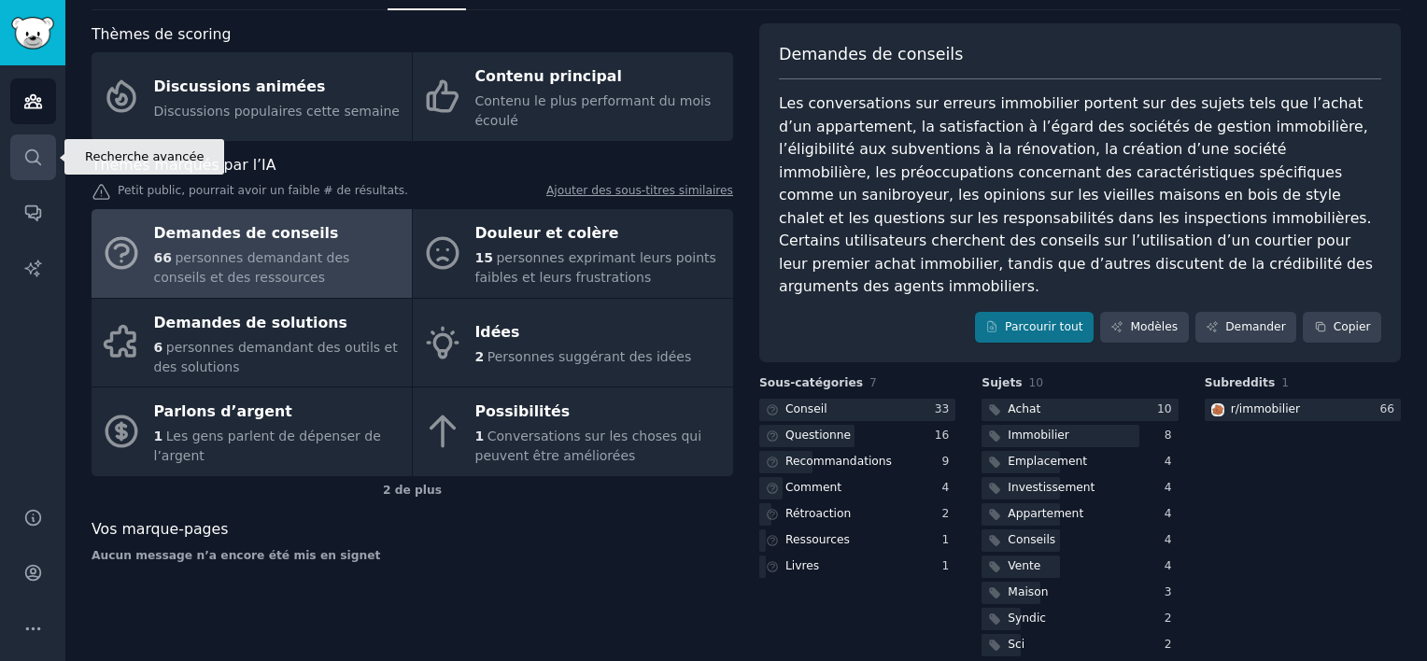
click at [41, 153] on icon "Barre latérale" at bounding box center [33, 158] width 20 height 20
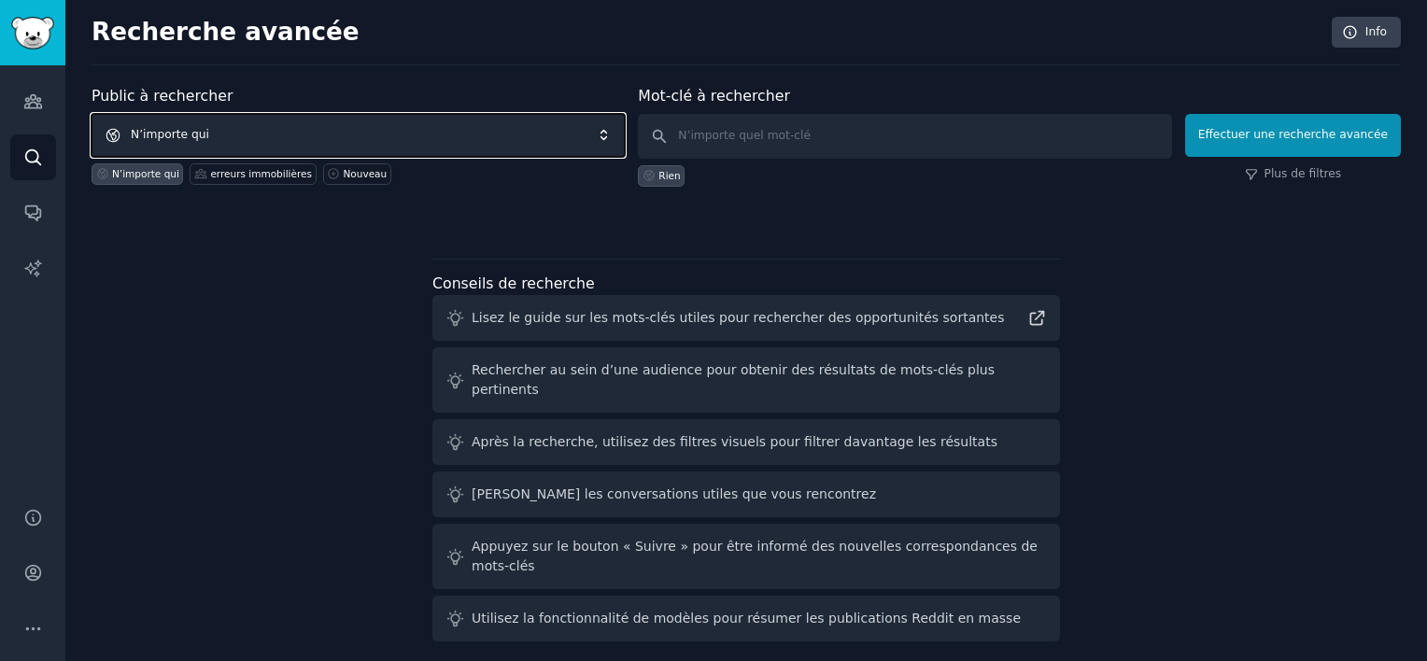
click at [280, 144] on span "N’importe qui" at bounding box center [358, 135] width 533 height 43
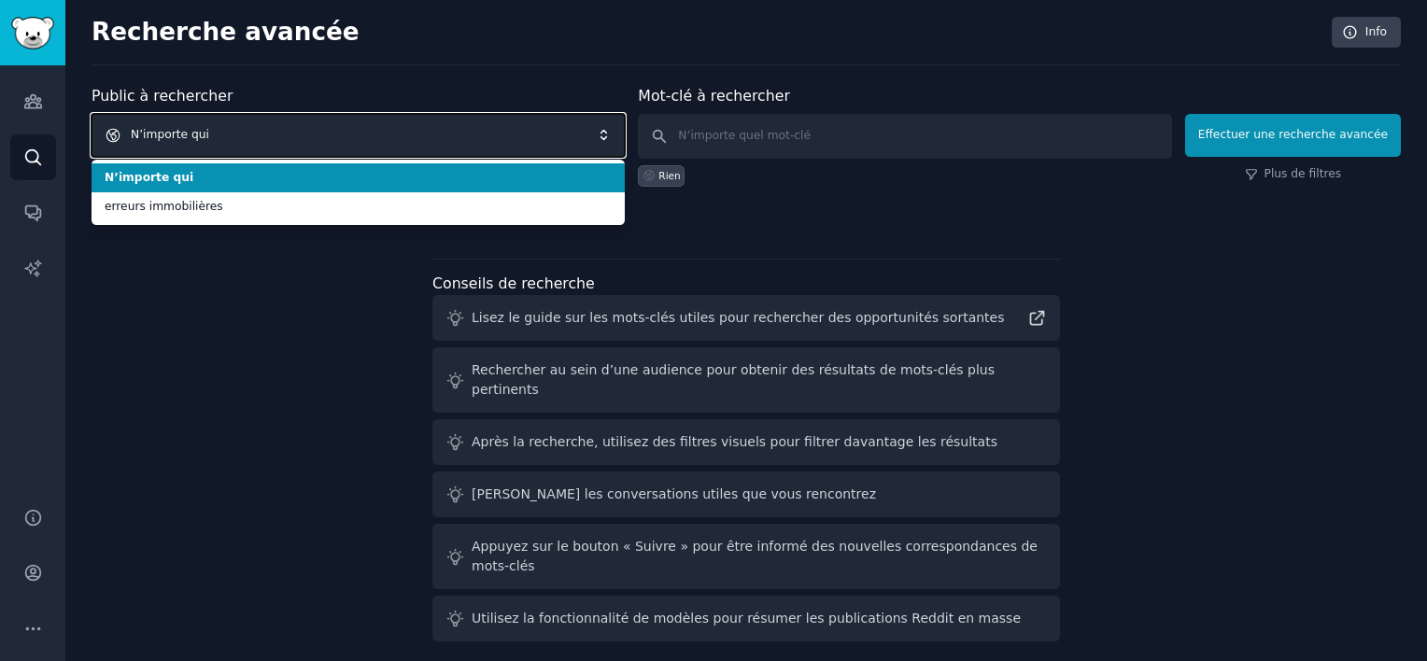
click at [280, 144] on span "N’importe qui" at bounding box center [358, 135] width 533 height 43
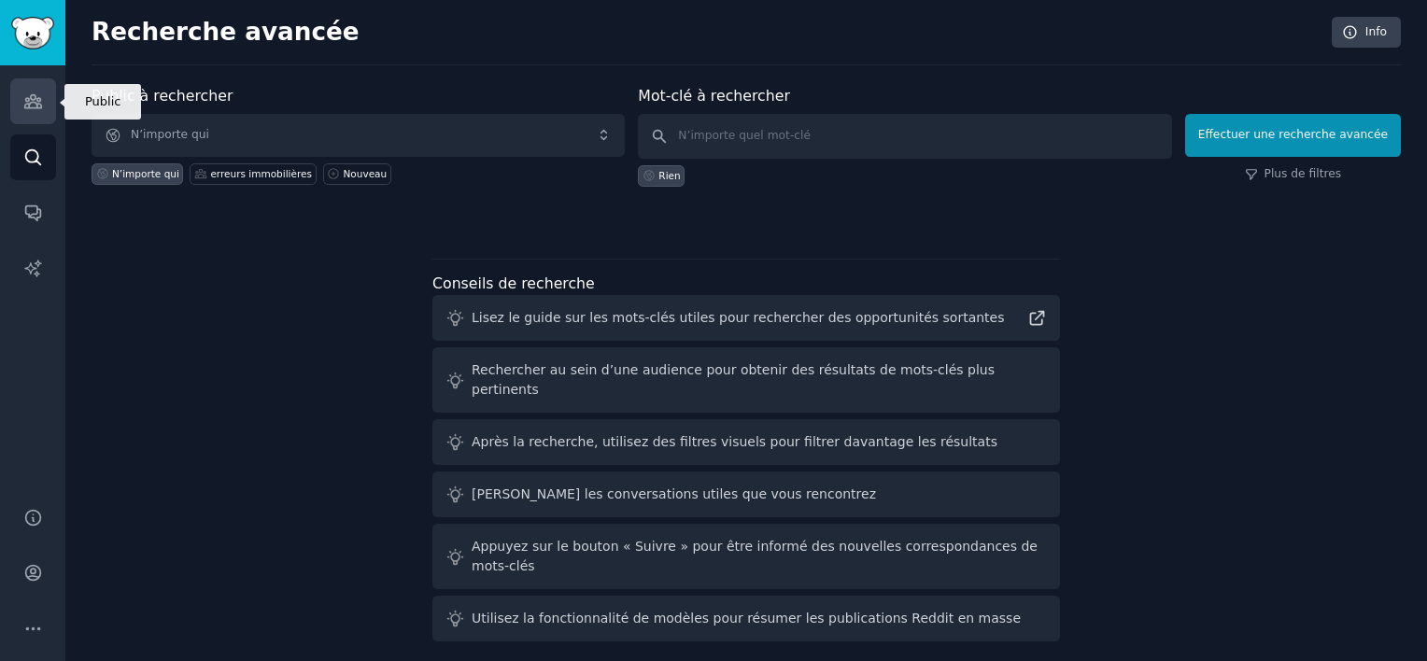
click at [38, 104] on icon "Barre latérale" at bounding box center [32, 101] width 17 height 13
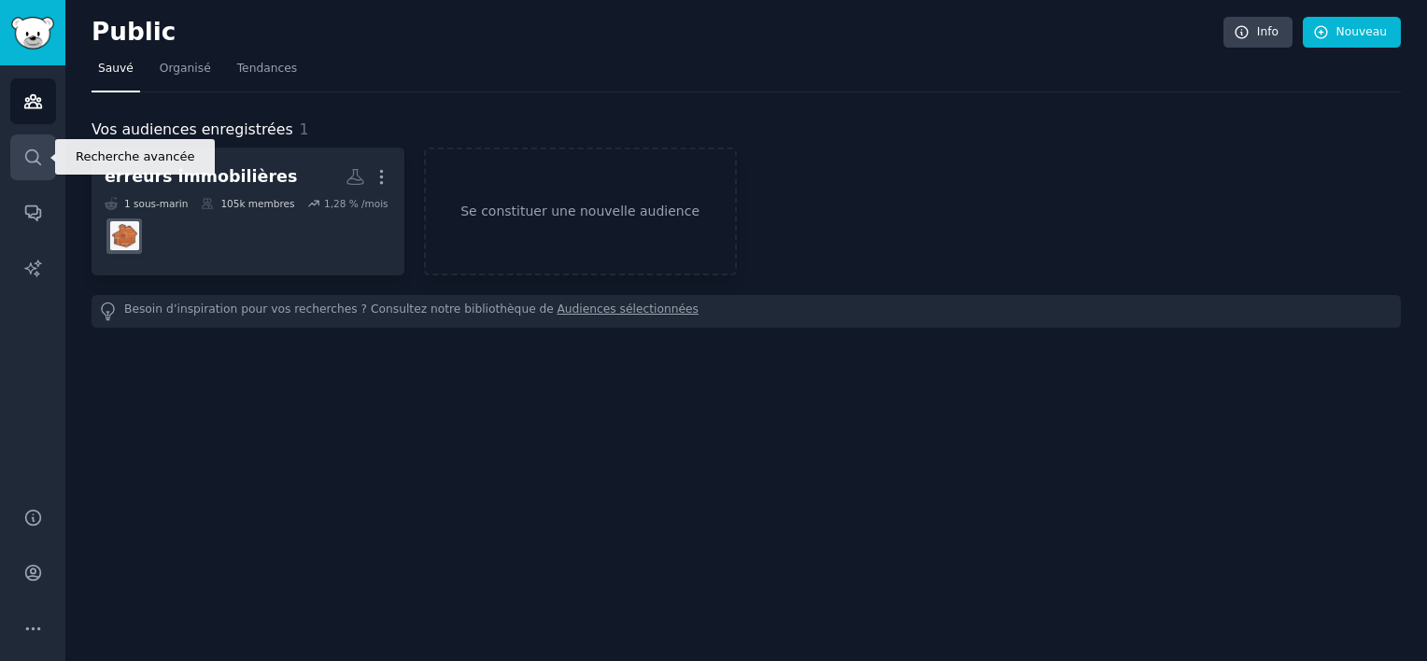
click at [26, 153] on icon "Barre latérale" at bounding box center [33, 158] width 20 height 20
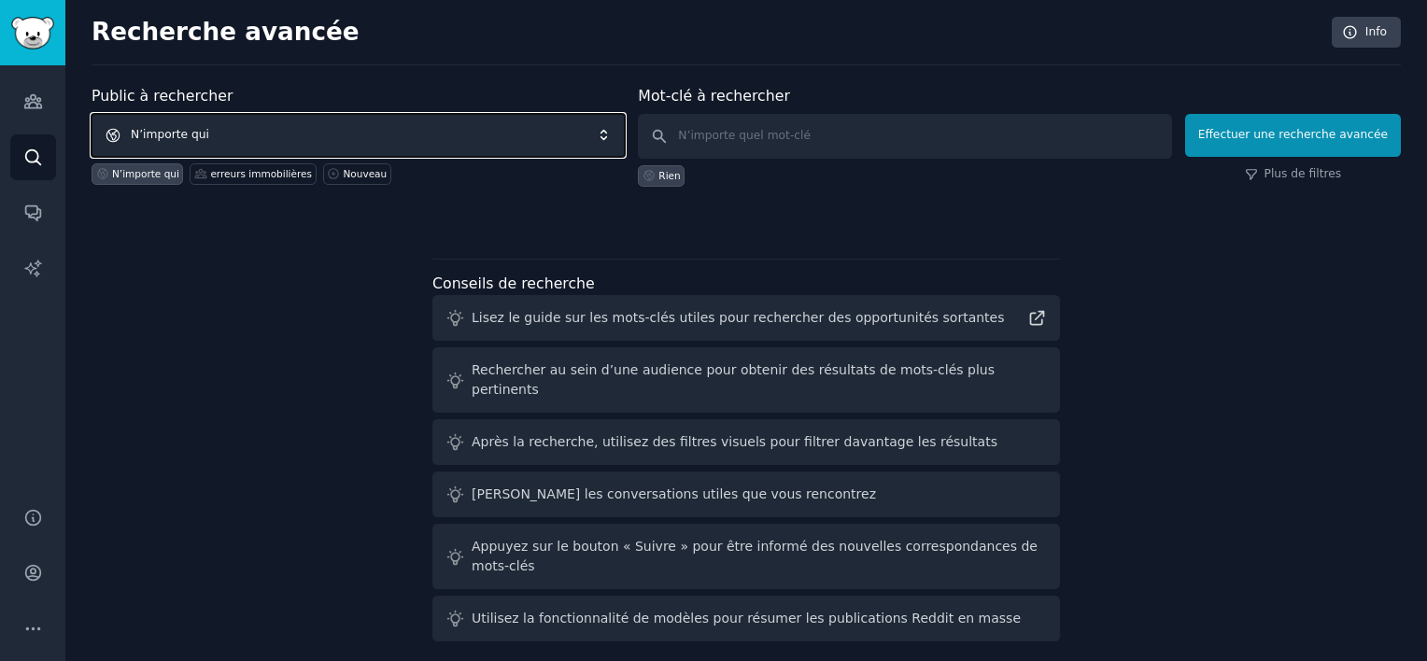
click at [407, 137] on span "N’importe qui" at bounding box center [358, 135] width 533 height 43
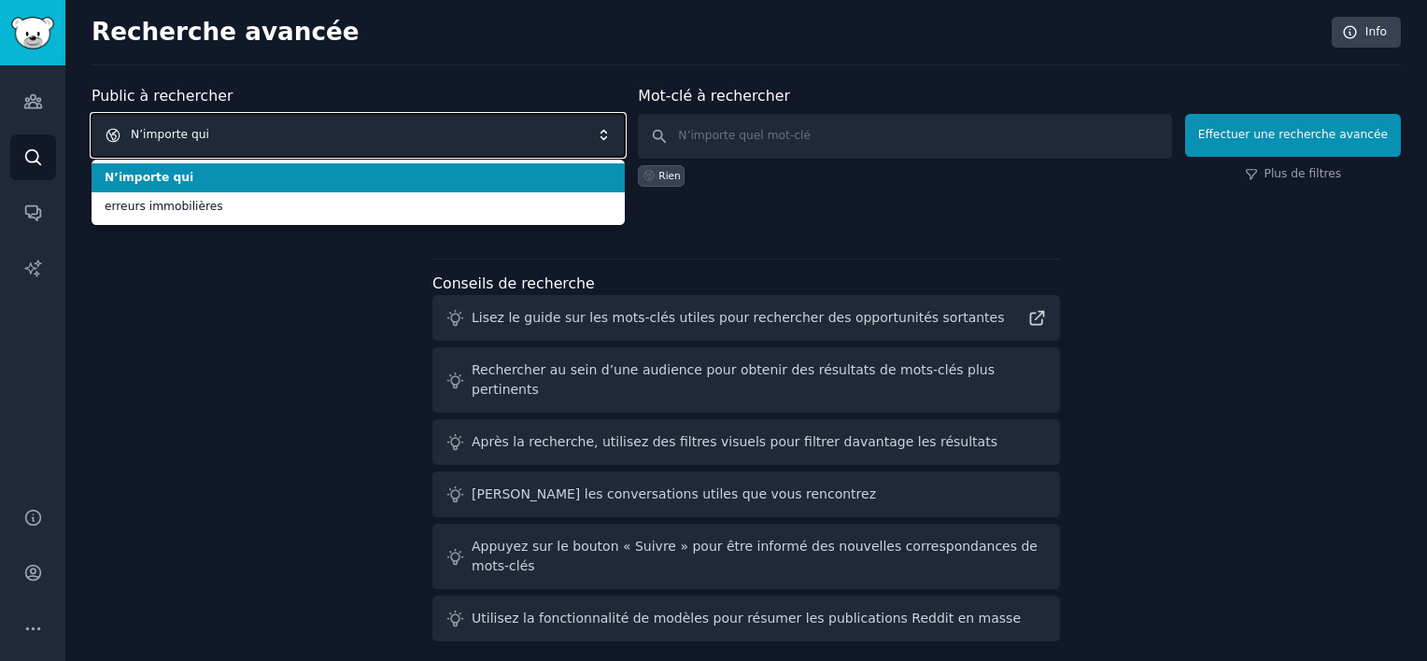
click at [407, 137] on span "N’importe qui" at bounding box center [358, 135] width 533 height 43
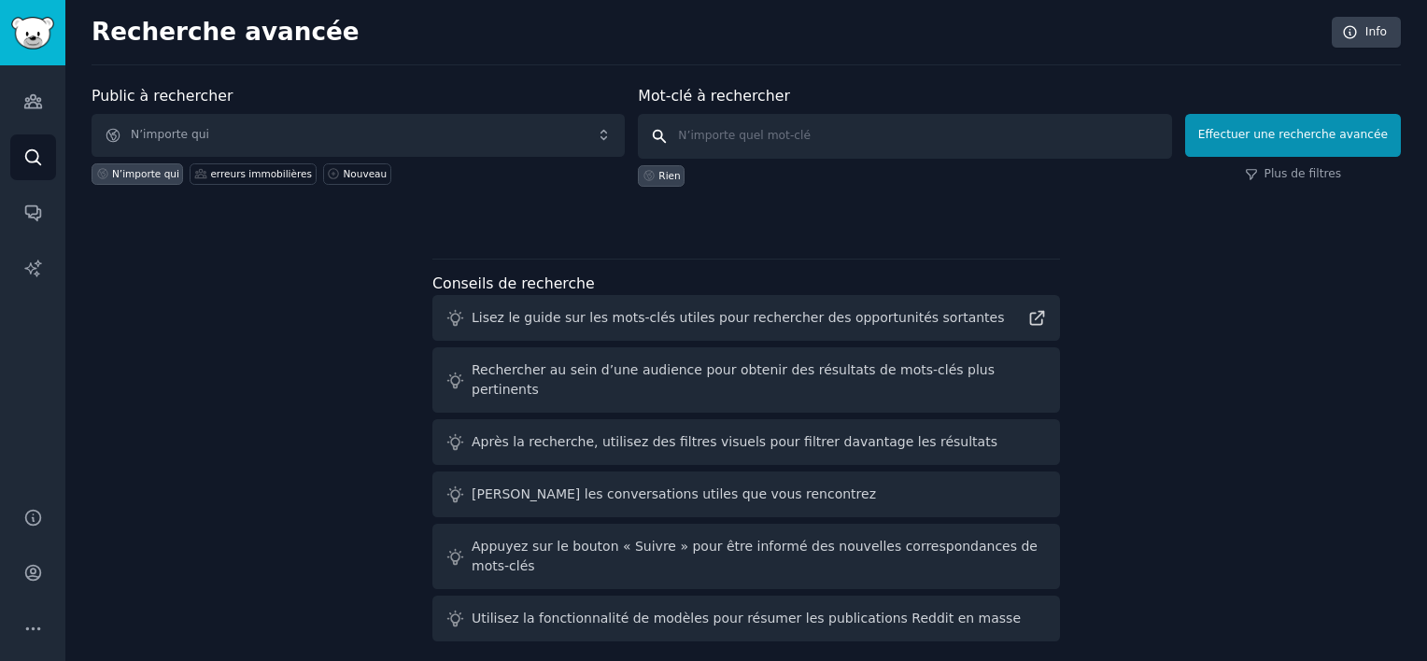
click at [740, 135] on input "text" at bounding box center [904, 136] width 533 height 45
type input "immobilier luxembourg"
click button "Effectuer une recherche avancée" at bounding box center [1293, 135] width 216 height 43
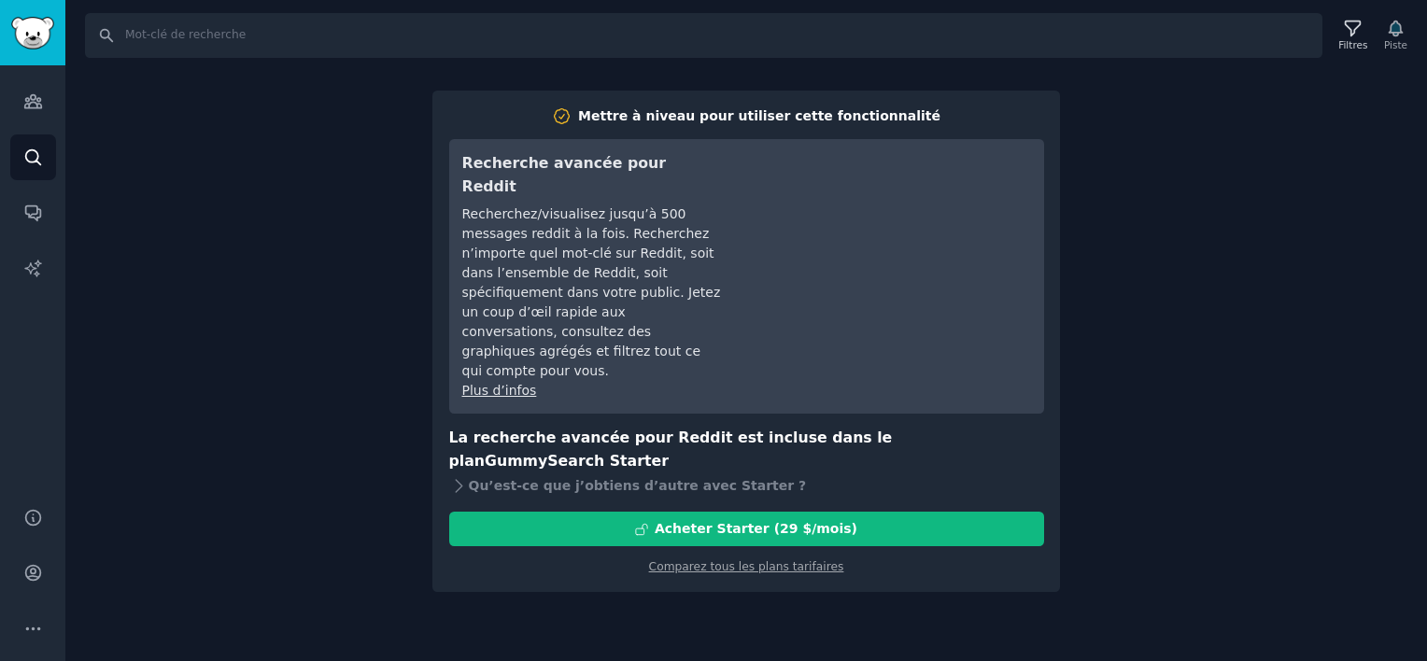
click at [182, 186] on div "Rechercher Filtres Piste Mettre à niveau pour utiliser cette fonctionnalité Rec…" at bounding box center [746, 330] width 1362 height 661
click at [31, 98] on icon "Barre latérale" at bounding box center [32, 101] width 17 height 13
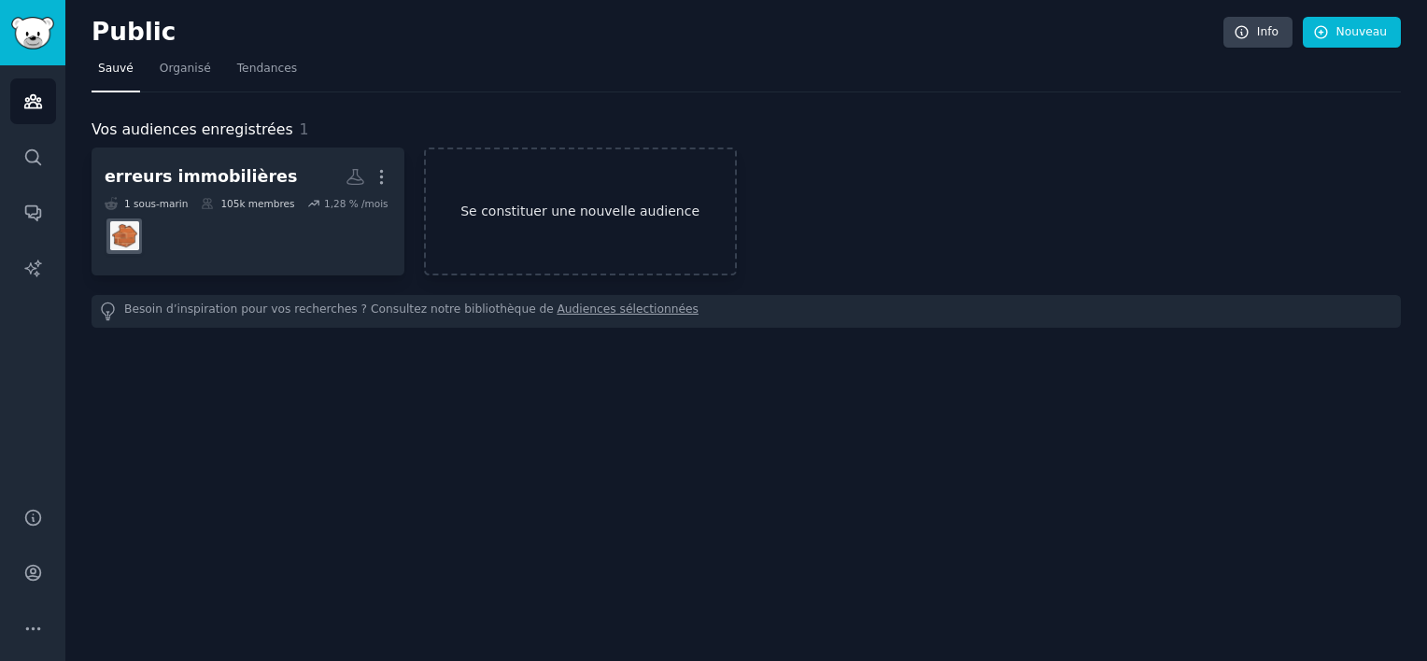
click at [496, 191] on link "Se constituer une nouvelle audience" at bounding box center [580, 212] width 313 height 128
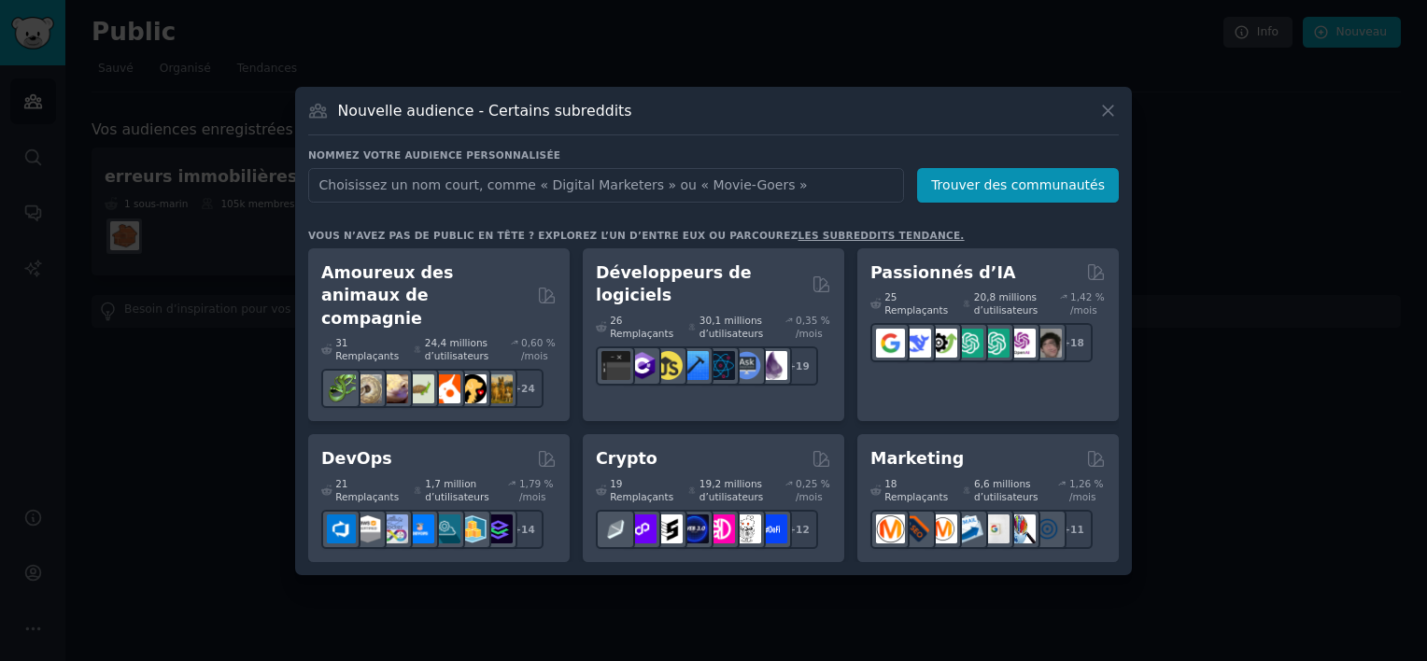
click at [504, 191] on input "text" at bounding box center [606, 185] width 596 height 35
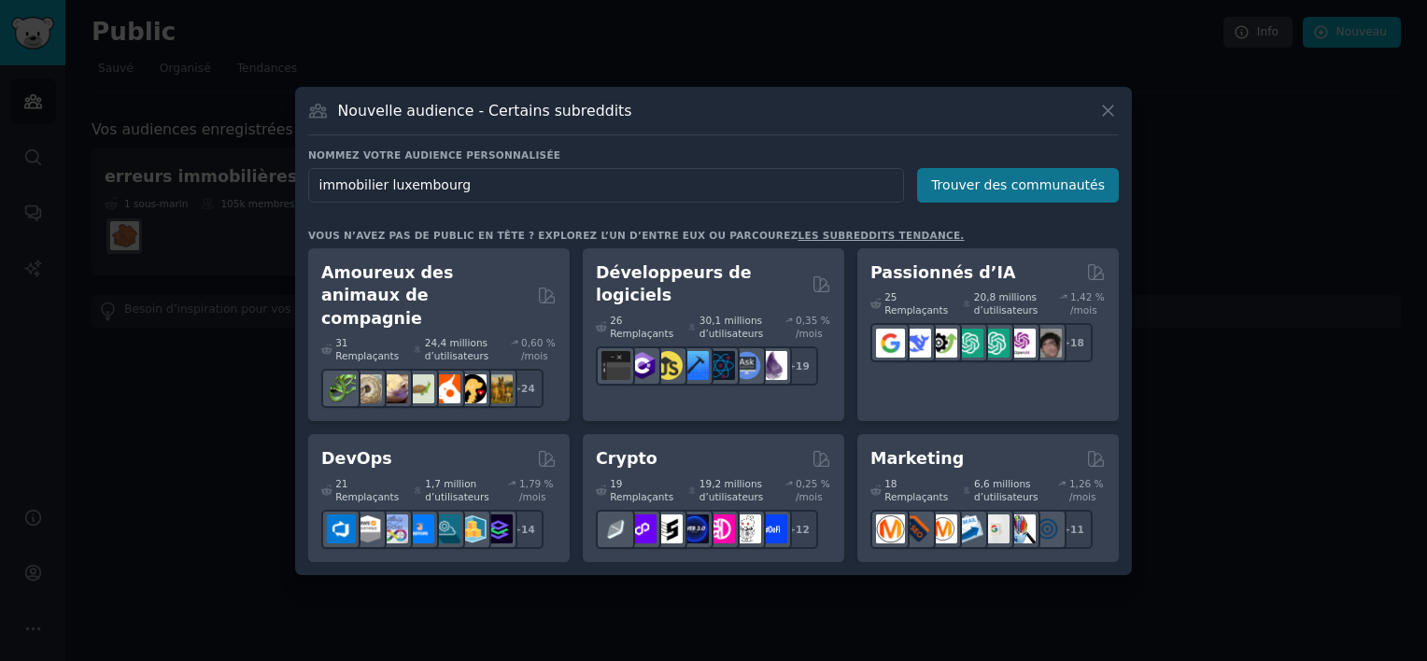
type input "immobilier luxembourg"
click at [1003, 182] on button "Trouver des communautés" at bounding box center [1018, 185] width 202 height 35
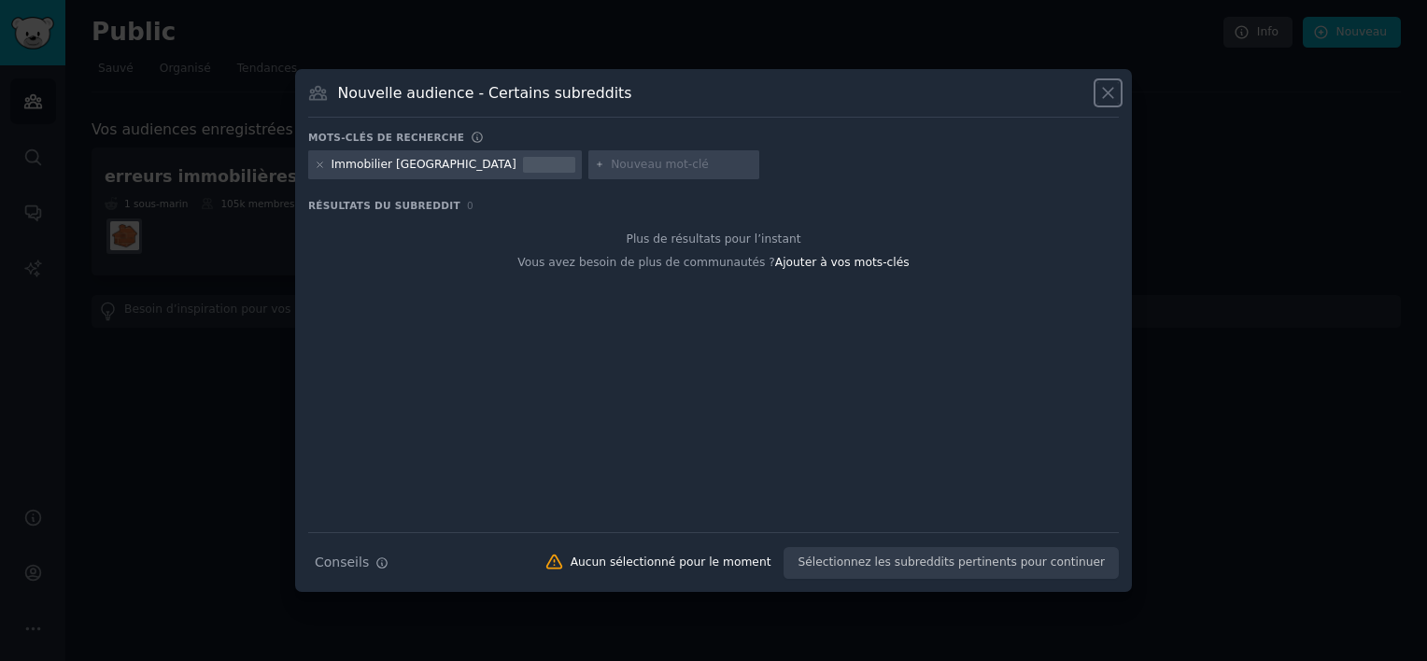
click at [1109, 85] on icon at bounding box center [1108, 93] width 20 height 20
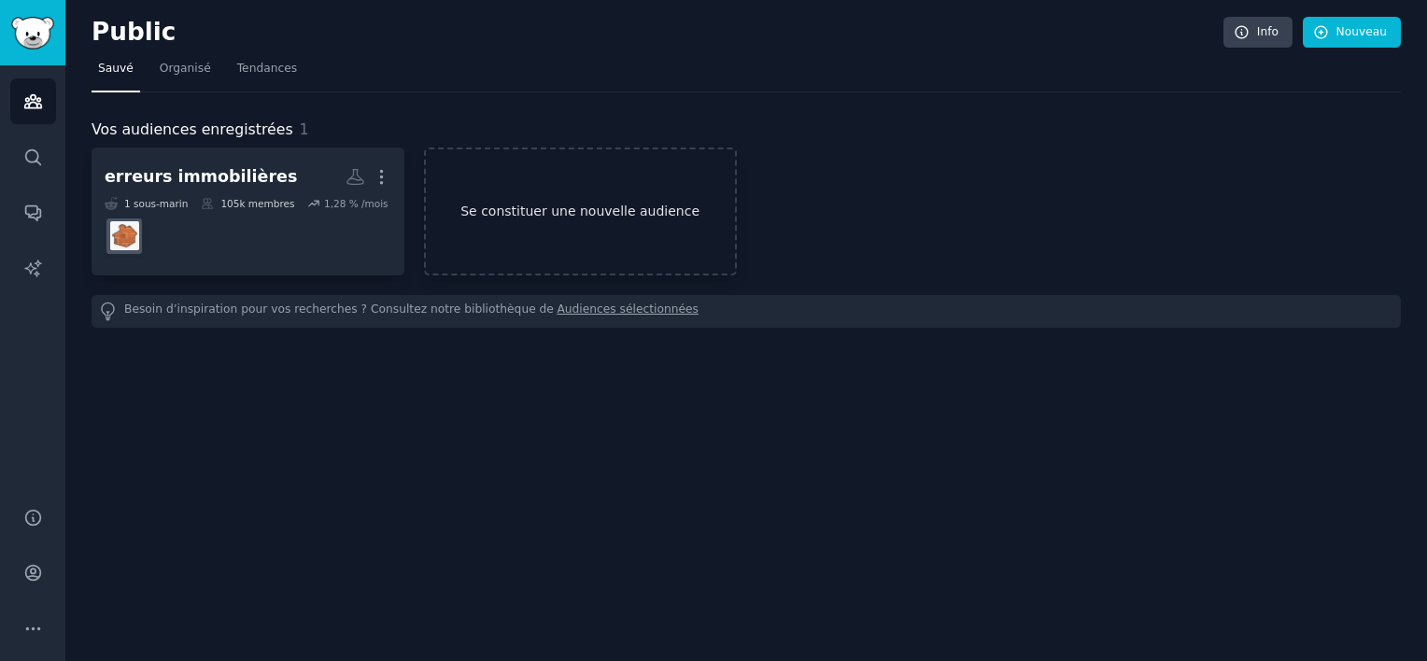
click at [501, 202] on link "Se constituer une nouvelle audience" at bounding box center [580, 212] width 313 height 128
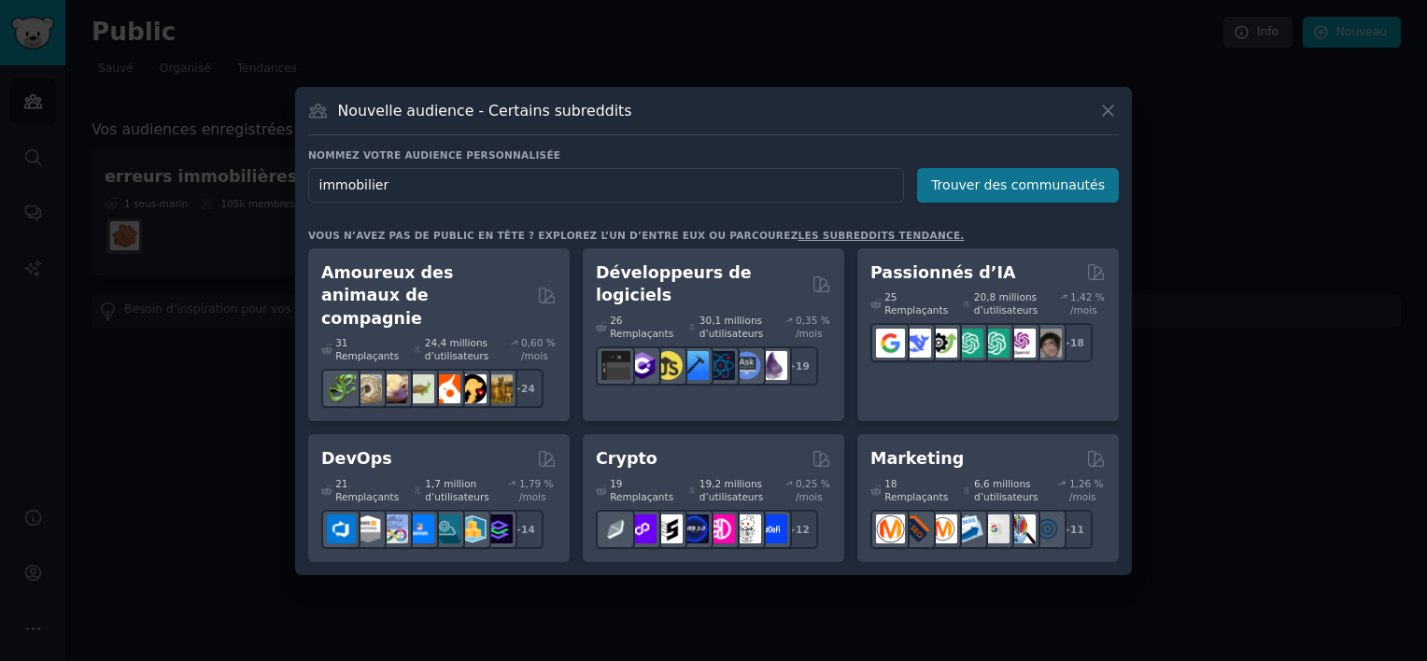
type input "immobilier"
click at [1053, 178] on button "Trouver des communautés" at bounding box center [1018, 185] width 202 height 35
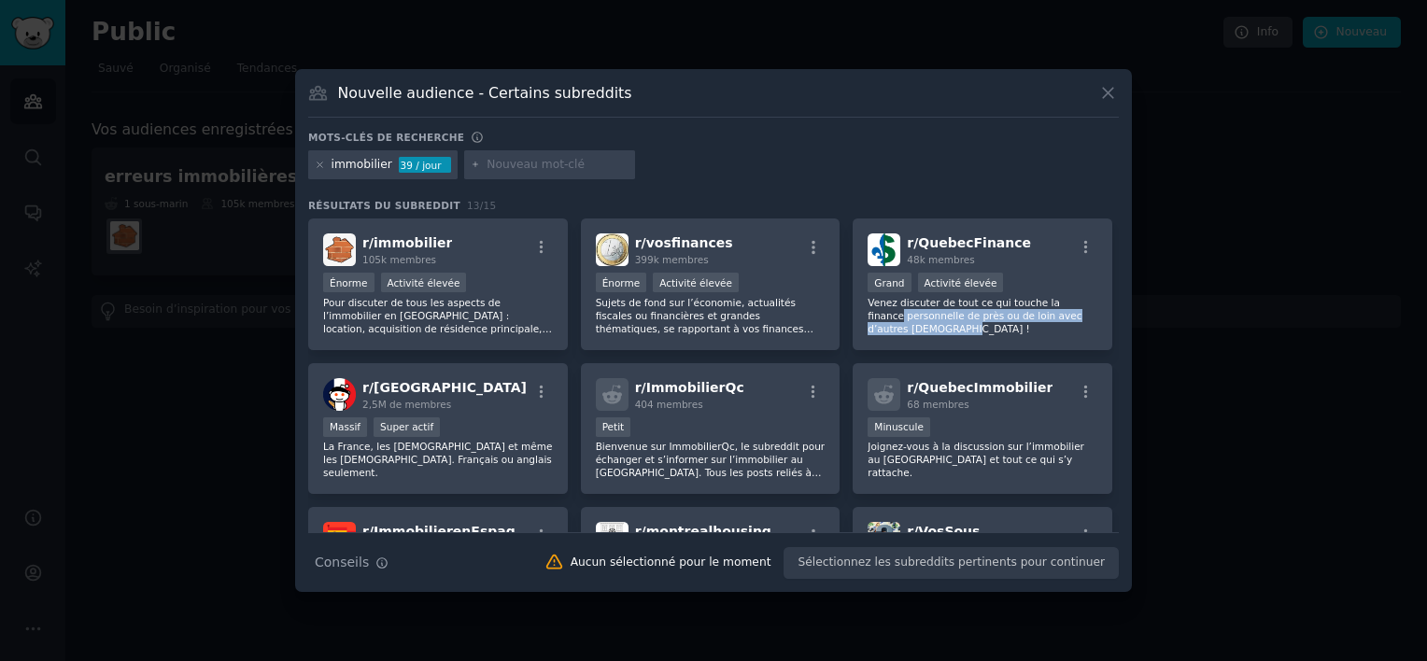
drag, startPoint x: 1120, startPoint y: 303, endPoint x: 1120, endPoint y: 325, distance: 22.4
click at [1120, 325] on div "Nouvelle audience - Certains subreddits Mots-clés de recherche immobilier 39 / …" at bounding box center [713, 331] width 837 height 524
click at [1106, 101] on icon at bounding box center [1108, 93] width 20 height 20
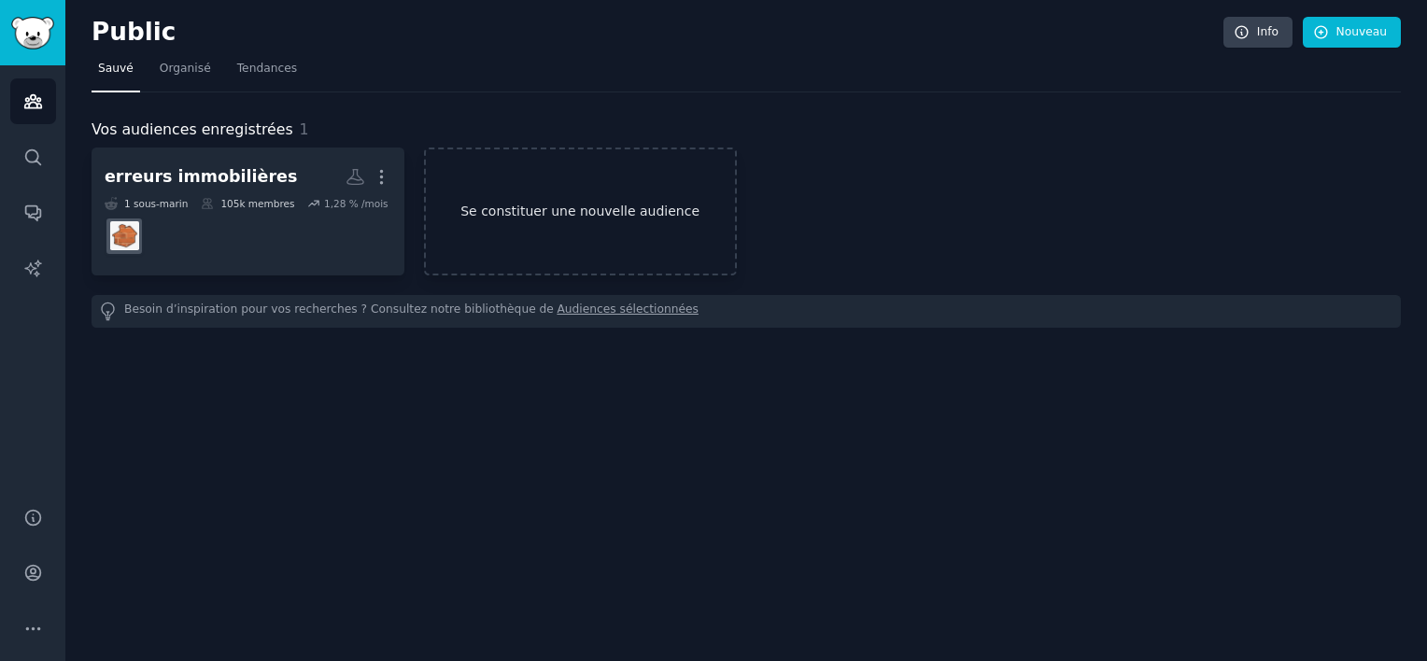
click at [532, 208] on link "Se constituer une nouvelle audience" at bounding box center [580, 212] width 313 height 128
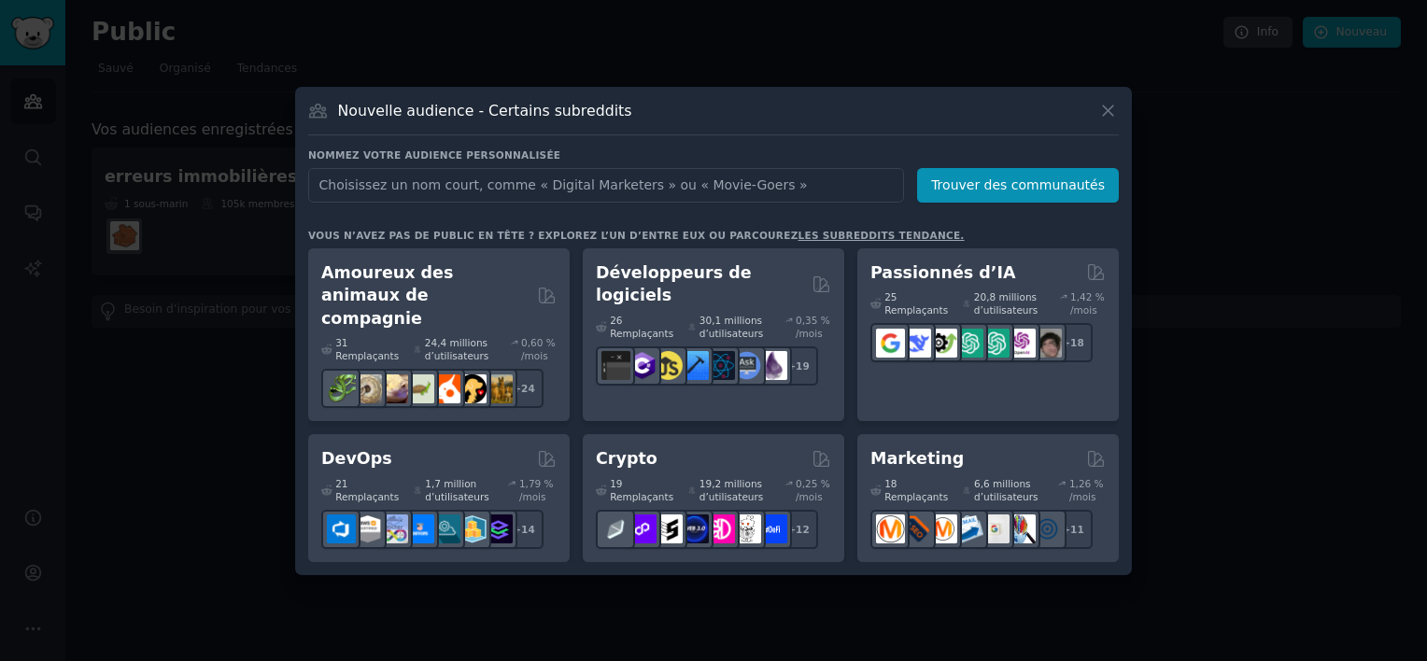
click at [508, 190] on input "text" at bounding box center [606, 185] width 596 height 35
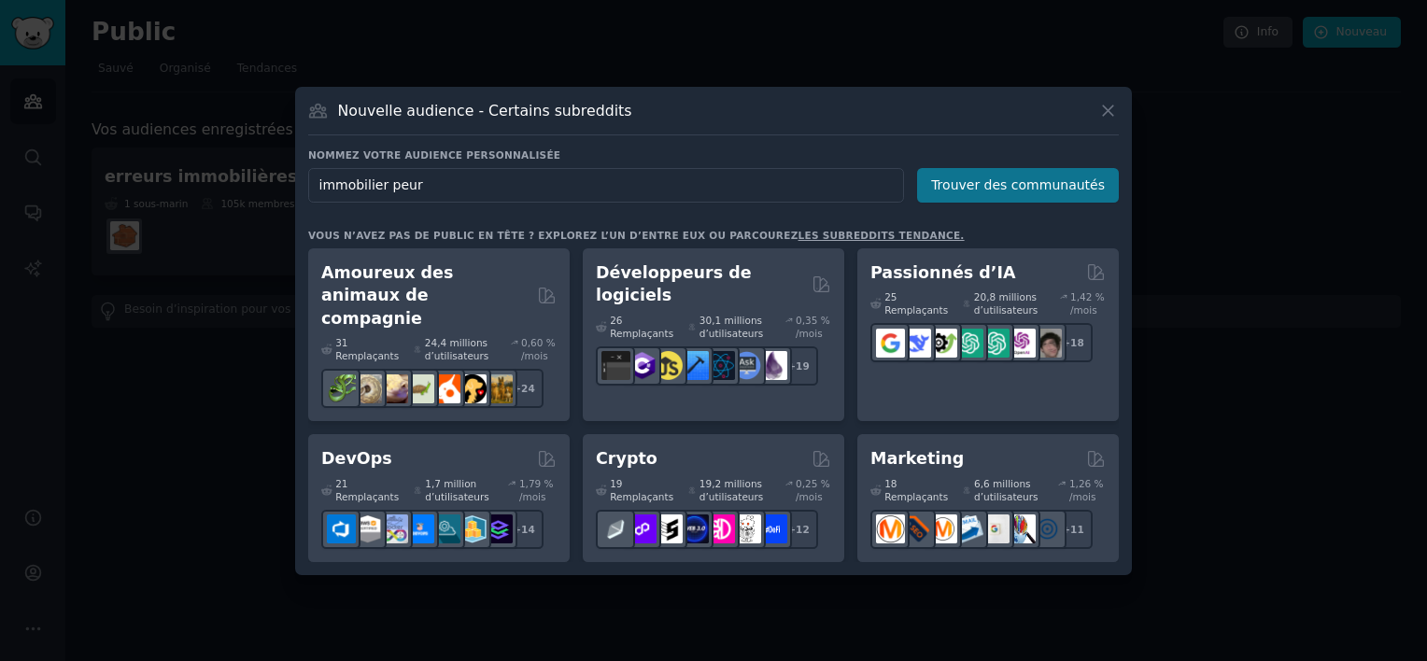
type input "immobilier peur"
click at [1055, 196] on button "Trouver des communautés" at bounding box center [1018, 185] width 202 height 35
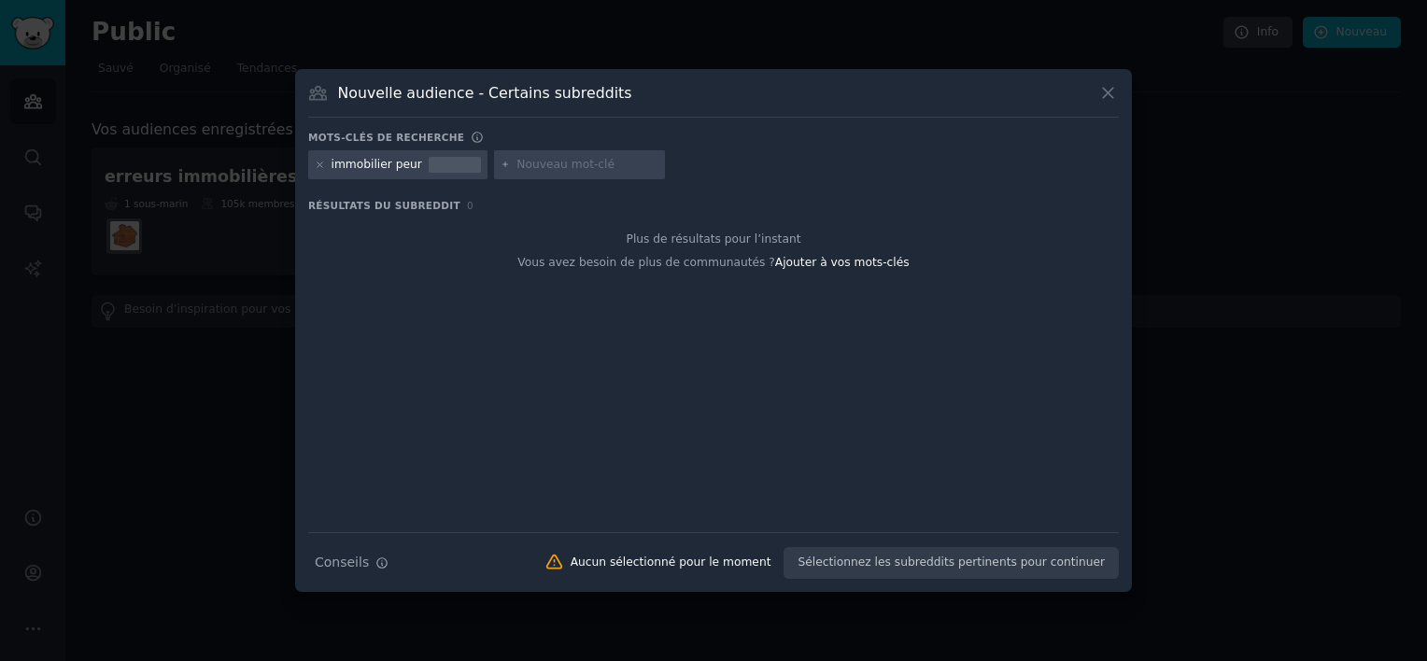
click at [392, 170] on div "immobilier peur" at bounding box center [377, 165] width 91 height 17
click at [1289, 310] on div at bounding box center [713, 330] width 1427 height 661
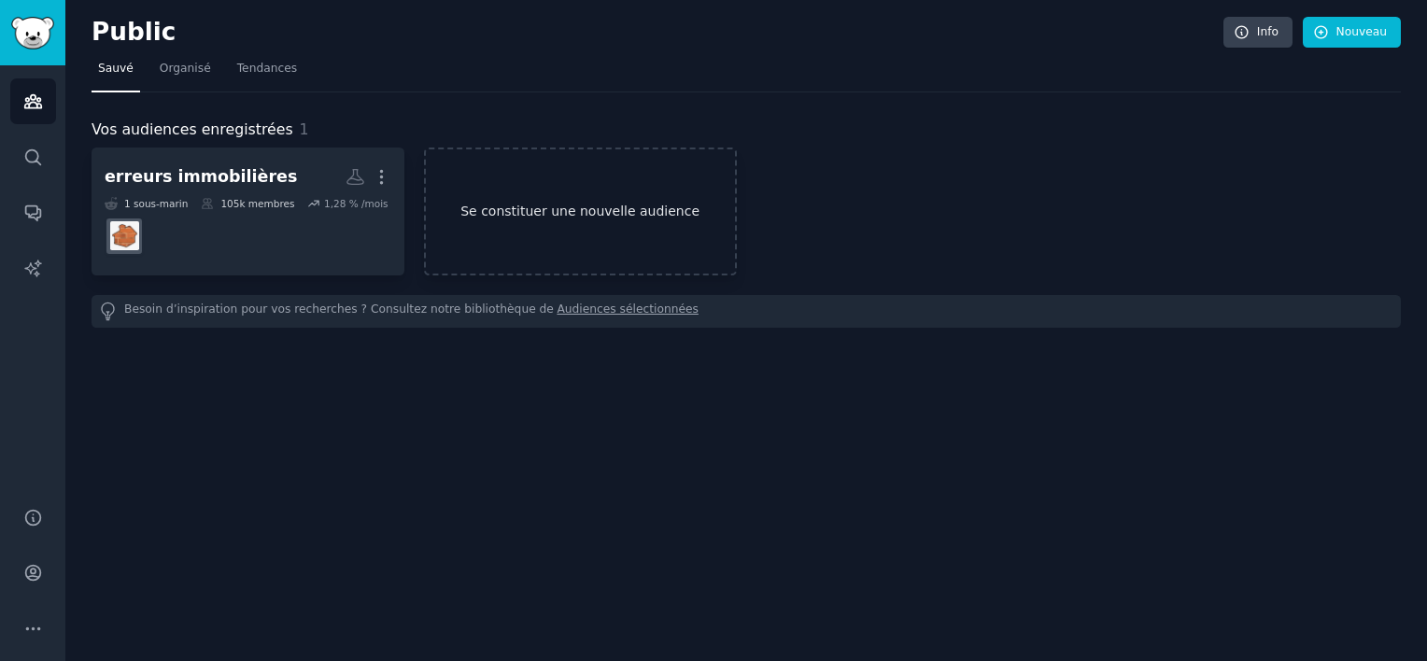
click at [552, 204] on link "Se constituer une nouvelle audience" at bounding box center [580, 212] width 313 height 128
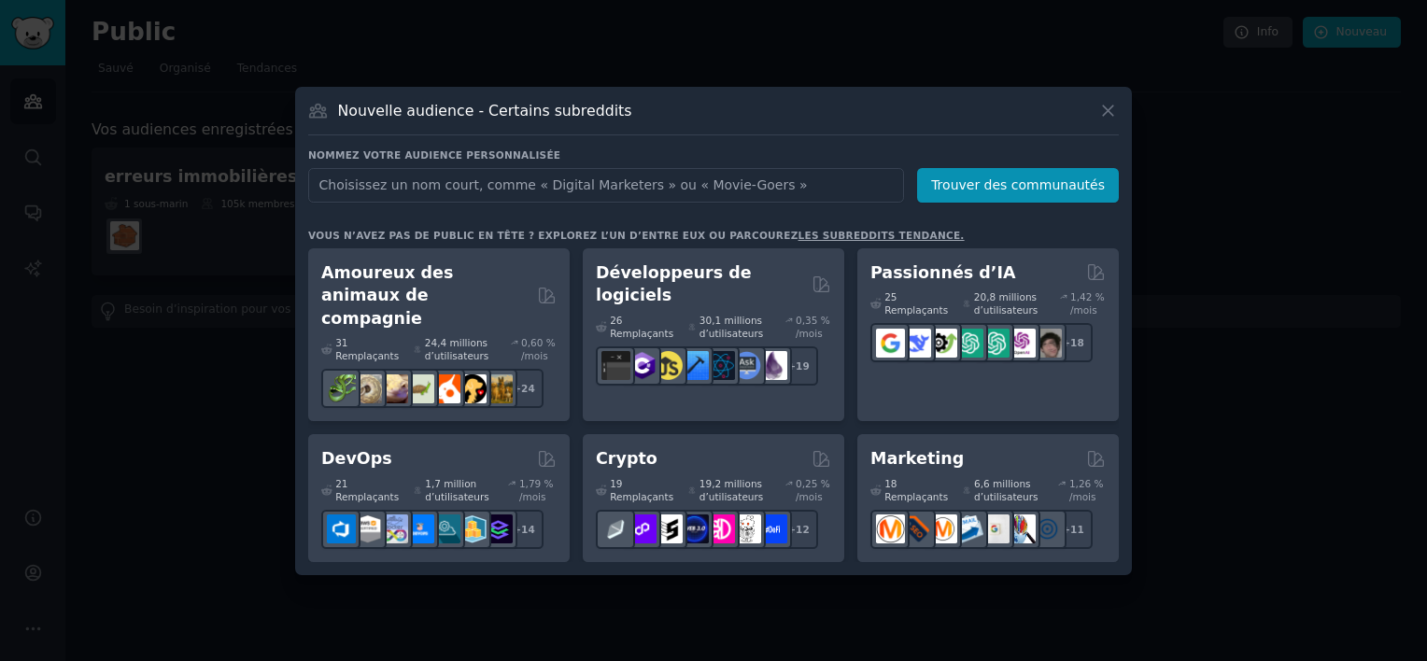
click at [468, 173] on input "text" at bounding box center [606, 185] width 596 height 35
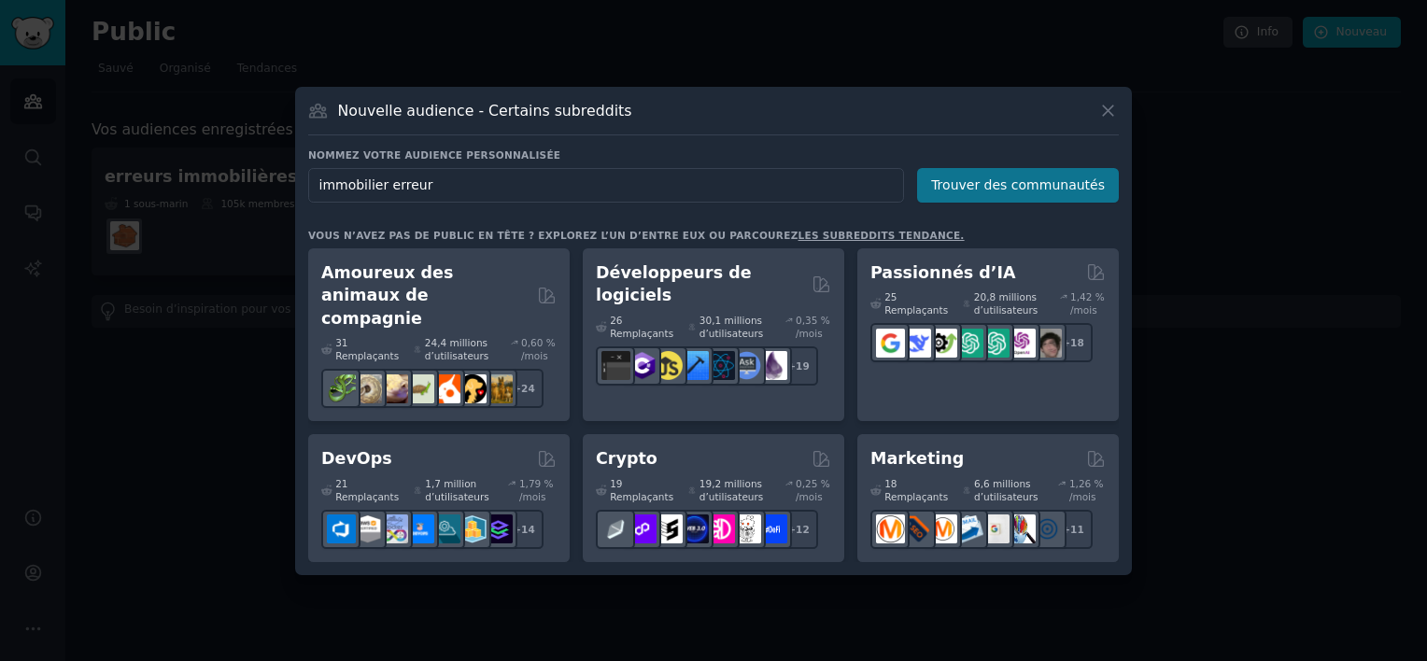
type input "immobilier erreur"
click at [983, 180] on button "Trouver des communautés" at bounding box center [1018, 185] width 202 height 35
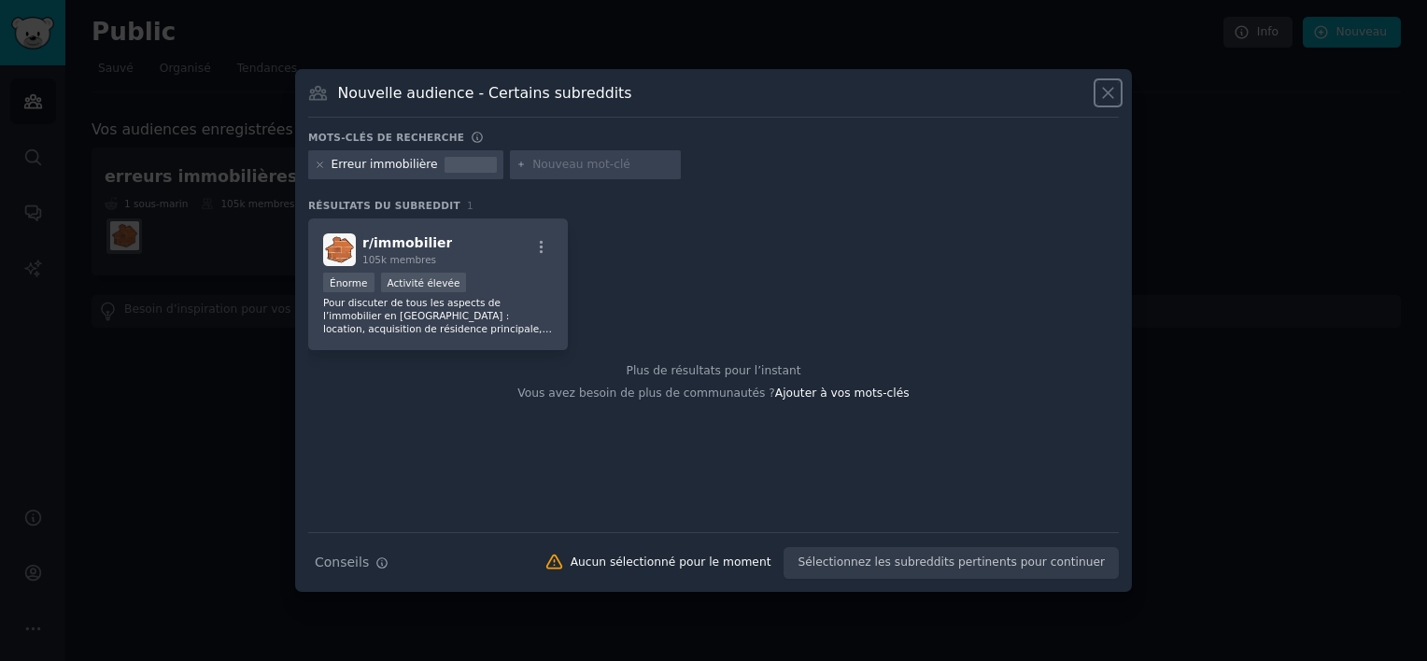
click at [1106, 88] on icon at bounding box center [1108, 93] width 20 height 20
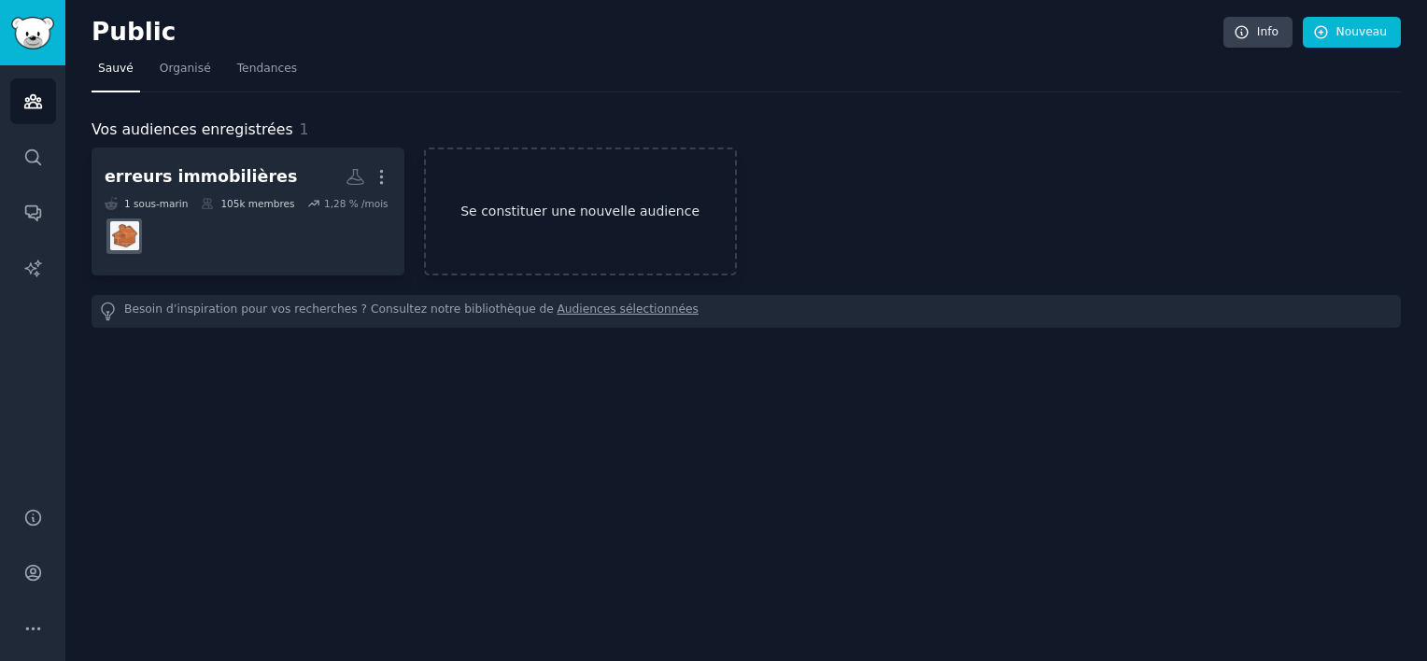
click at [551, 233] on link "Se constituer une nouvelle audience" at bounding box center [580, 212] width 313 height 128
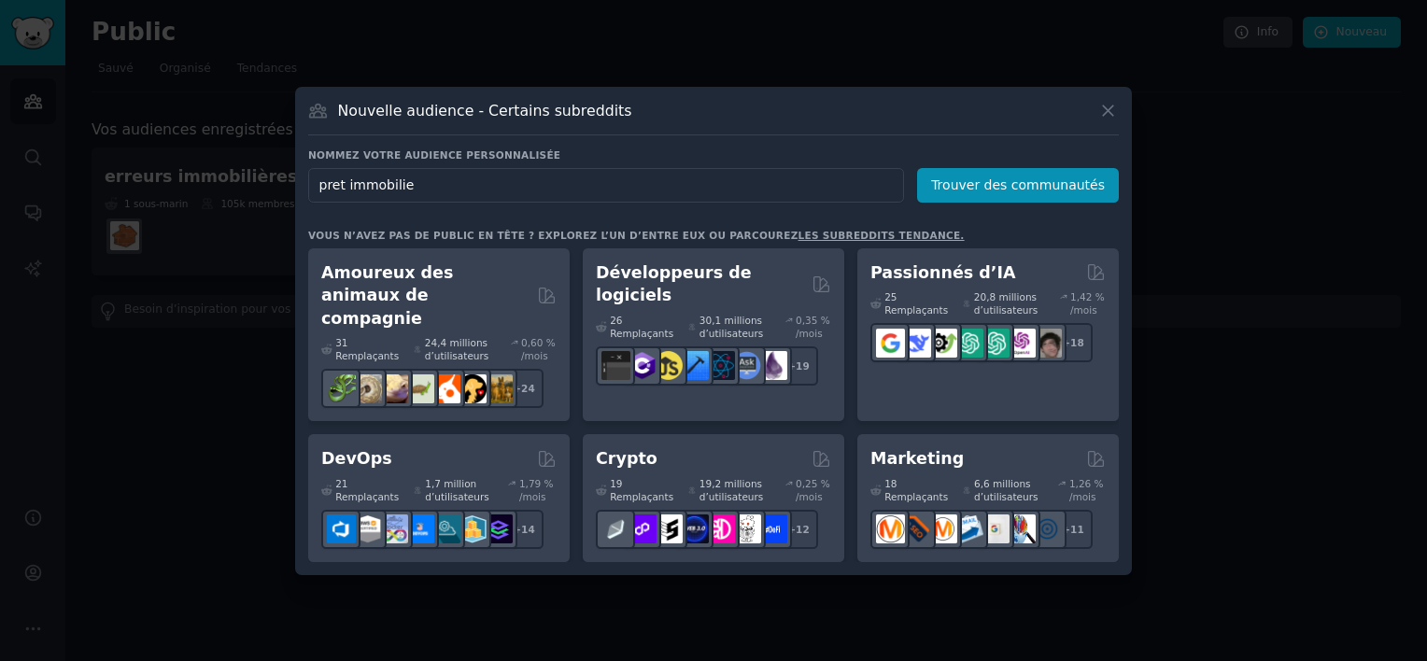
type input "pret immobilier"
click button "Trouver des communautés" at bounding box center [1018, 185] width 202 height 35
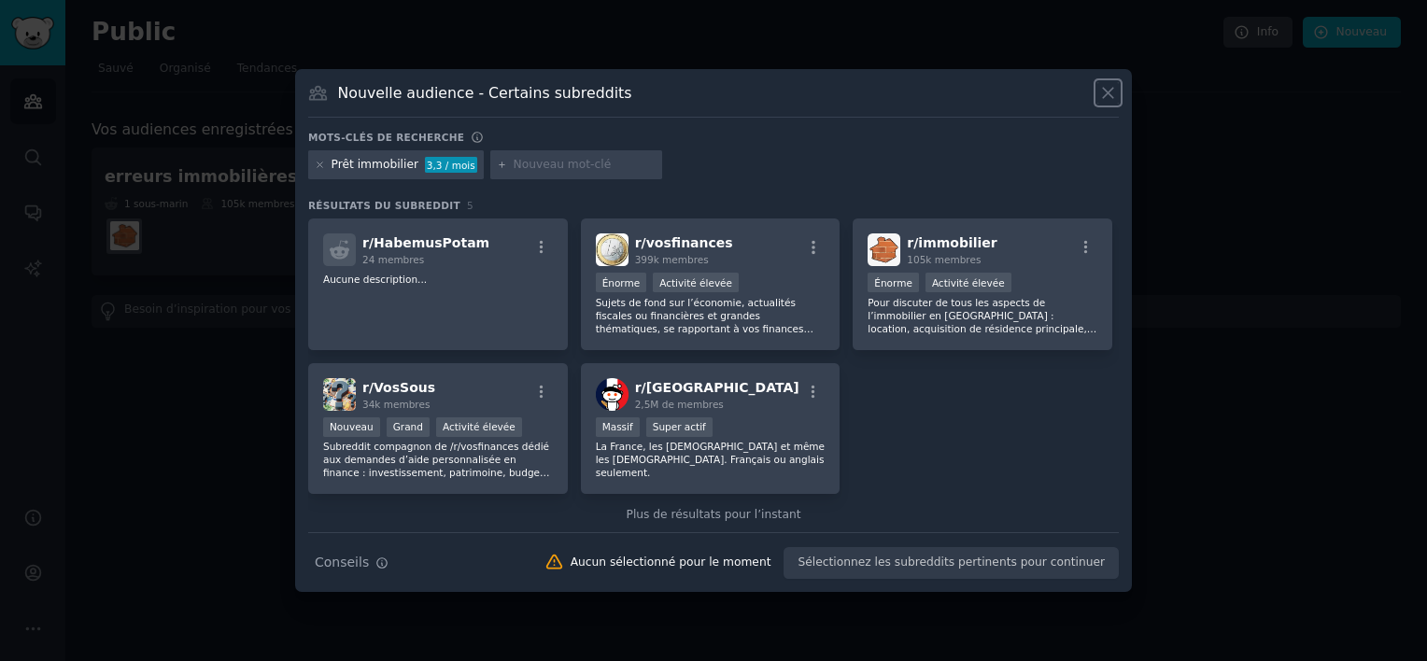
click at [1110, 96] on icon at bounding box center [1108, 93] width 20 height 20
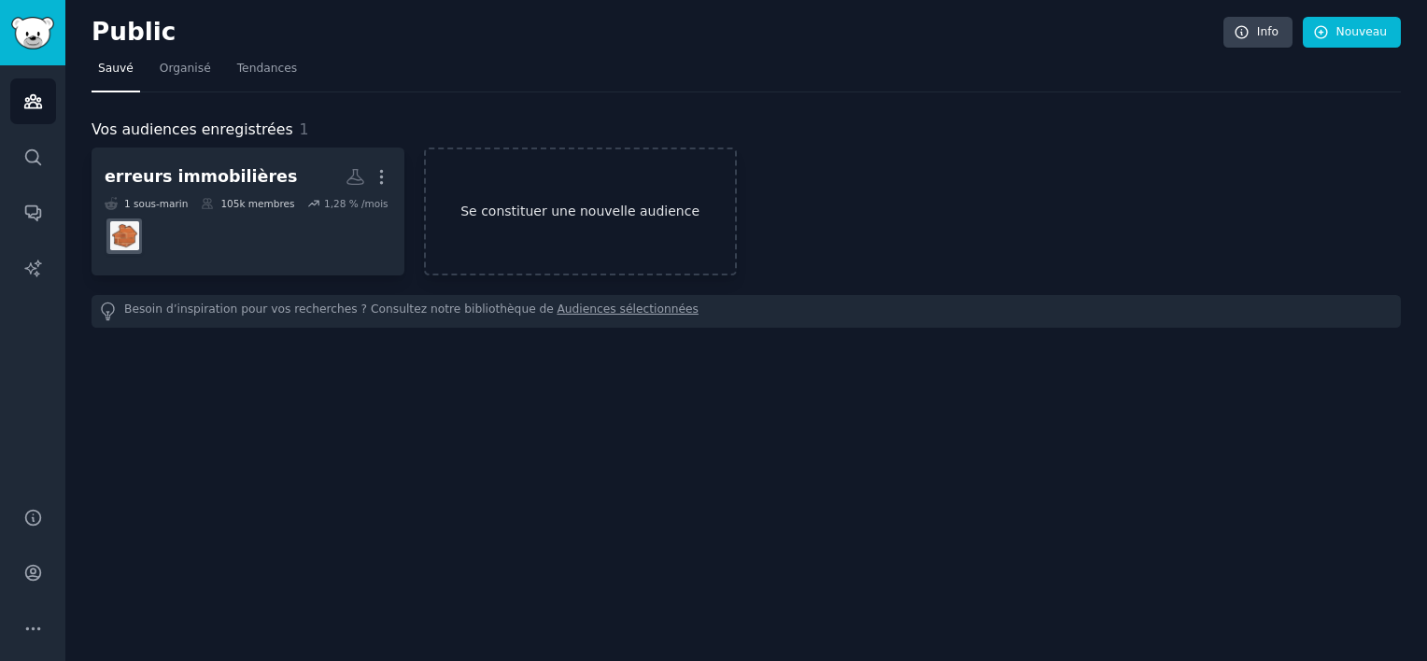
click at [519, 193] on link "Se constituer une nouvelle audience" at bounding box center [580, 212] width 313 height 128
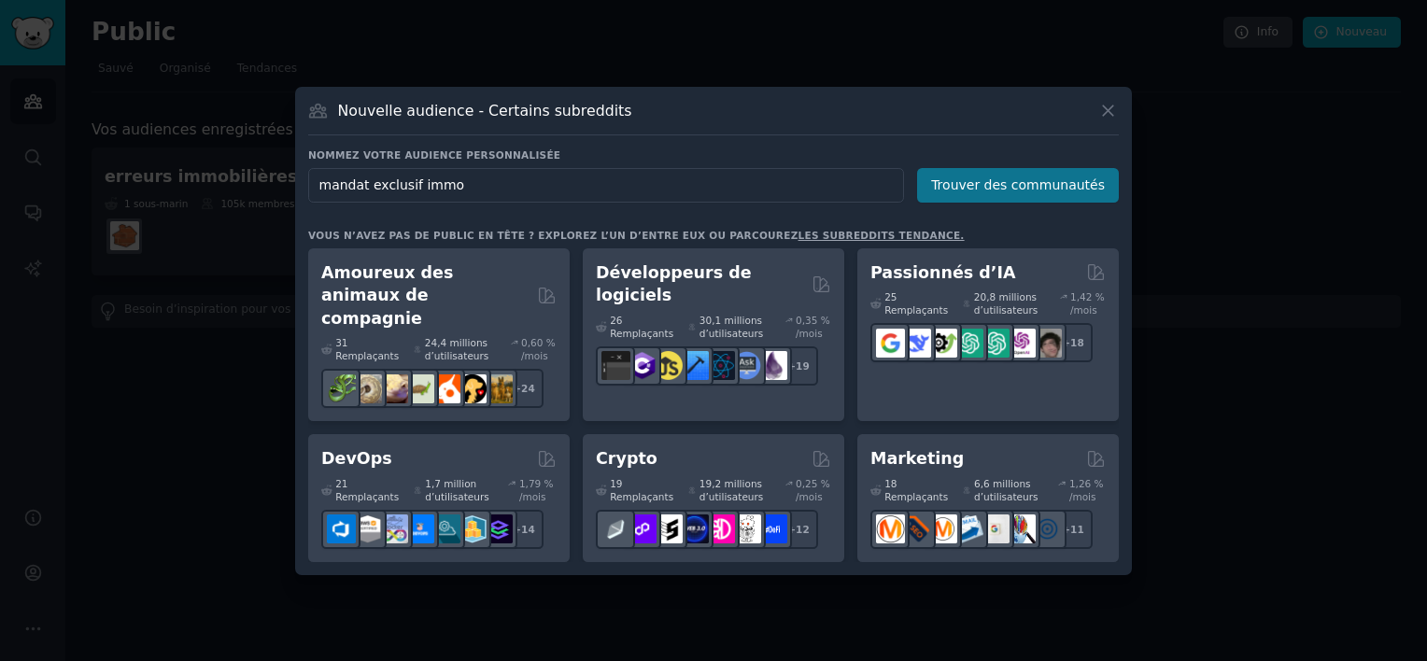
type input "mandat exclusif immo"
click at [1072, 171] on button "Trouver des communautés" at bounding box center [1018, 185] width 202 height 35
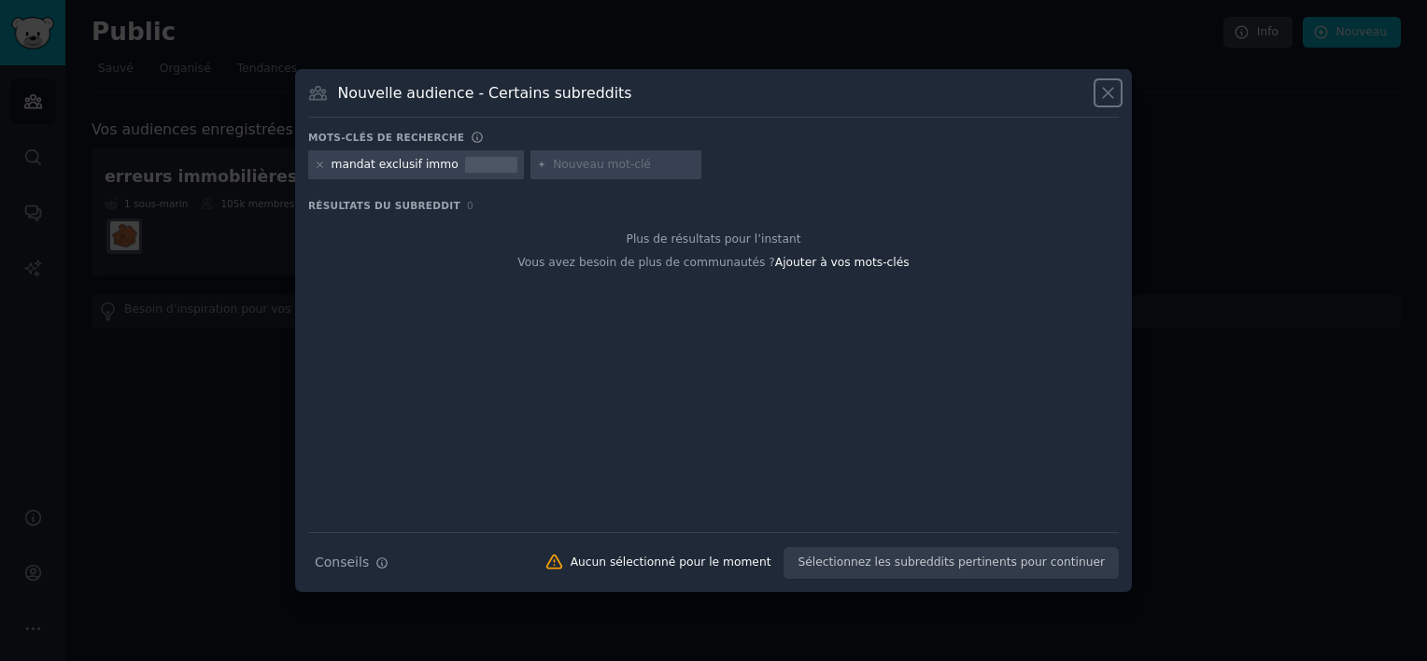
click at [1106, 86] on icon at bounding box center [1108, 93] width 20 height 20
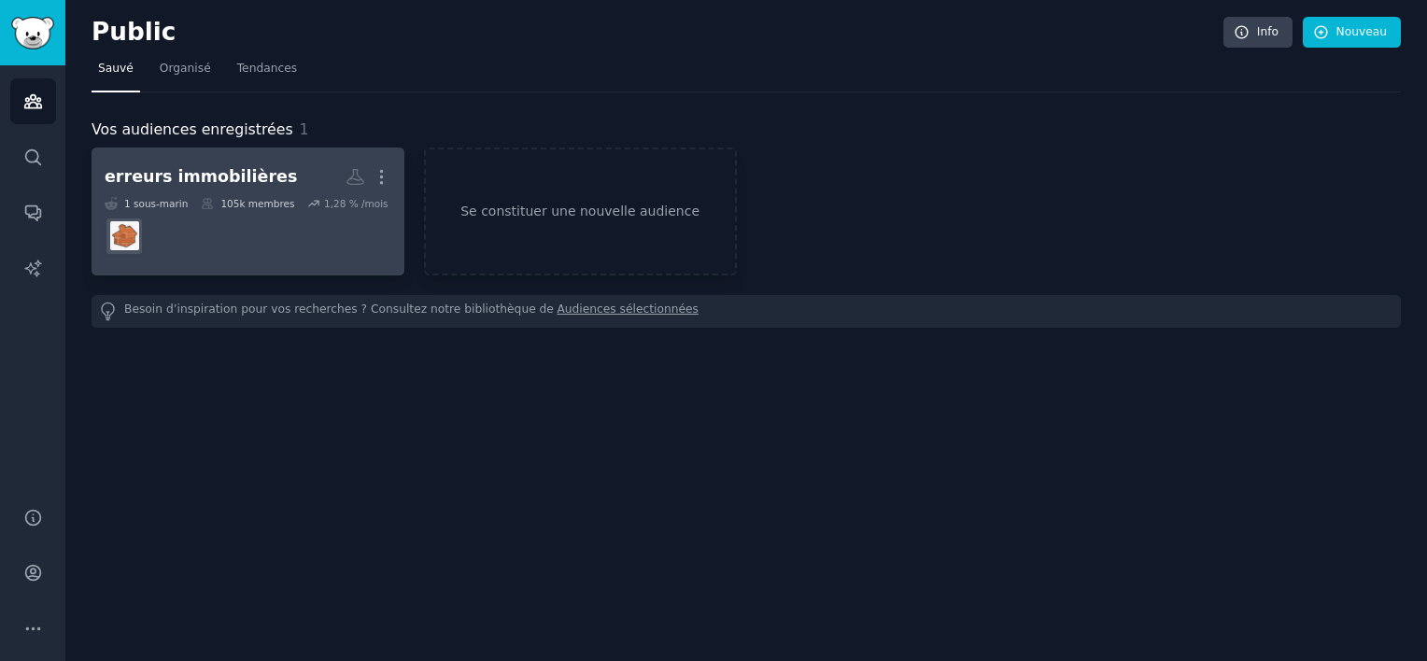
click at [188, 216] on dd at bounding box center [248, 236] width 287 height 52
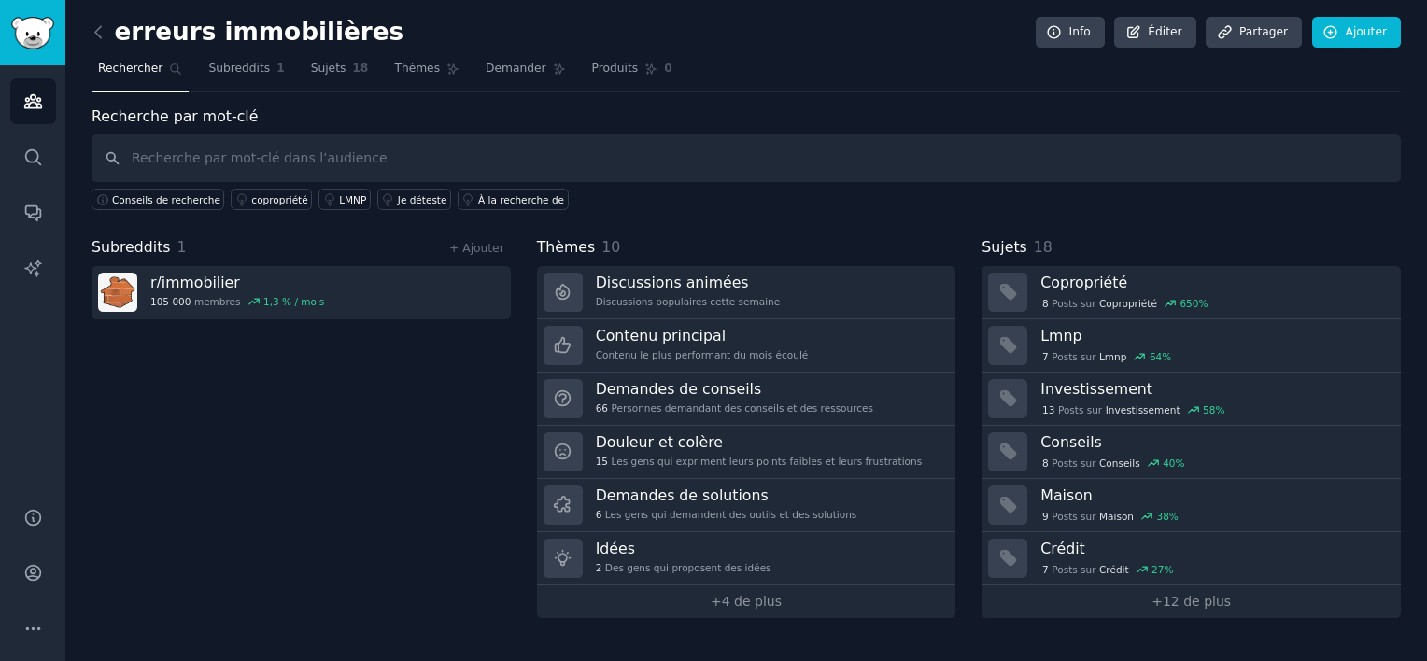
click at [223, 167] on input "text" at bounding box center [746, 158] width 1309 height 48
type input "agent immobilier"
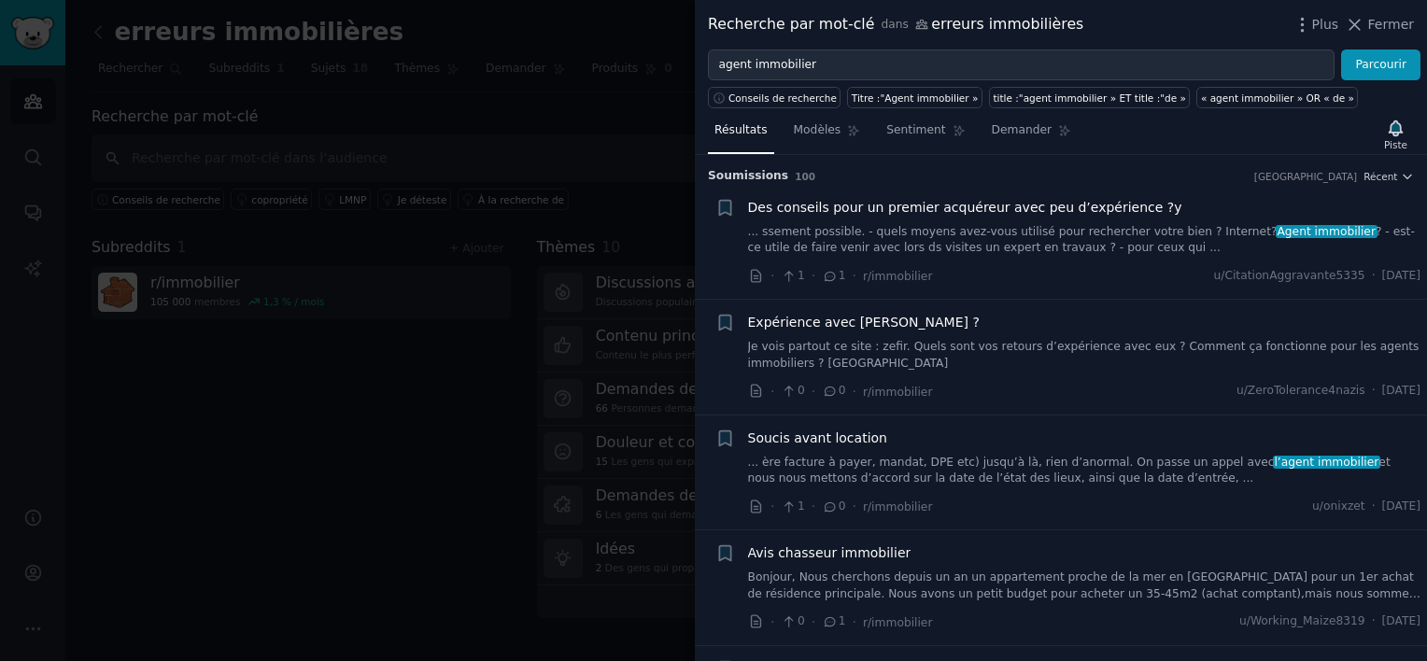
click at [1005, 285] on li "+ Des conseils pour un premier acquéreur avec peu d’expérience ?y ... ssement p…" at bounding box center [1061, 242] width 732 height 115
click at [867, 208] on span "Des conseils pour un premier acquéreur avec peu d’expérience ?y" at bounding box center [965, 208] width 434 height 20
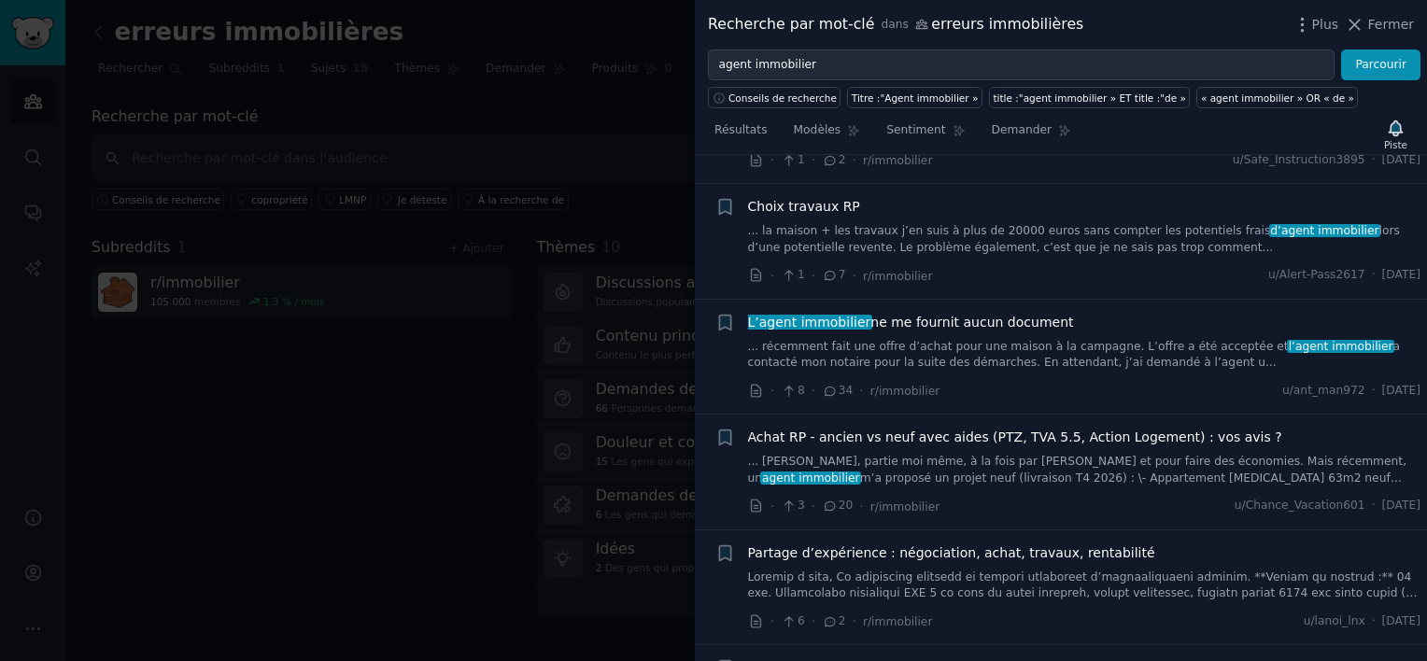
scroll to position [926, 0]
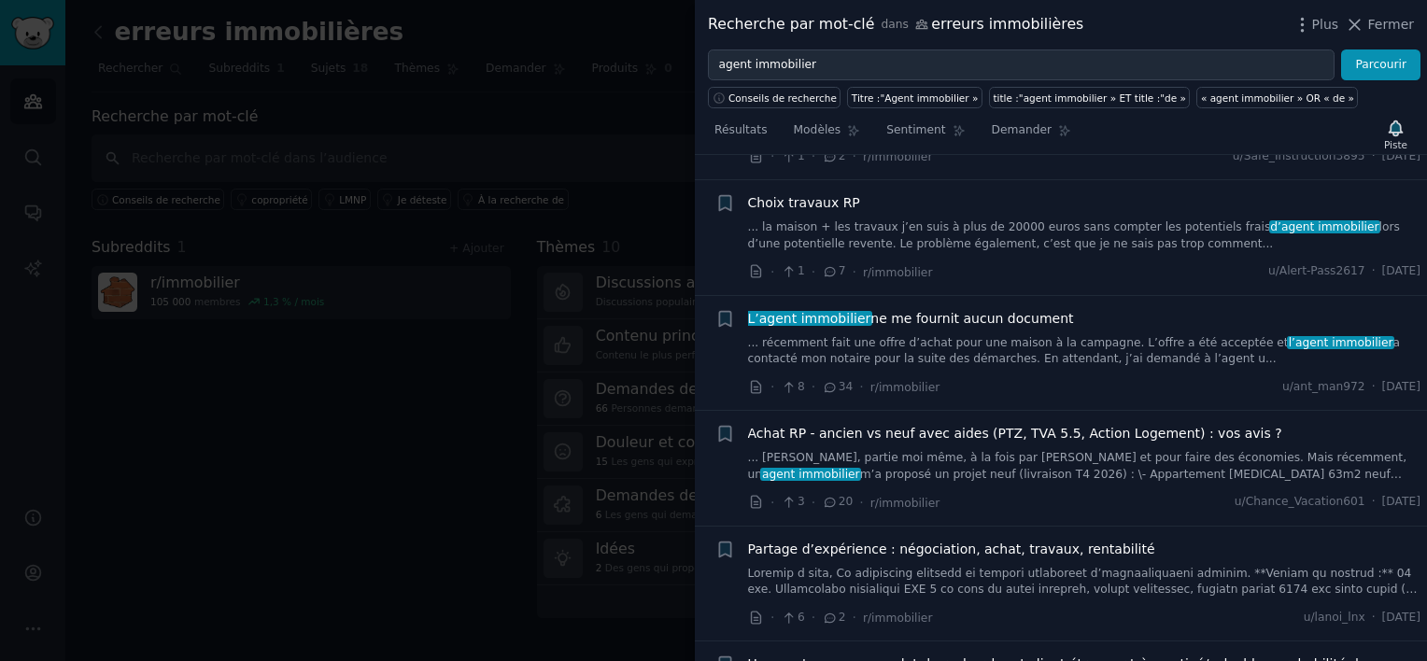
click at [973, 309] on span "L’agent immobilier ne me fournit aucun document" at bounding box center [911, 319] width 326 height 20
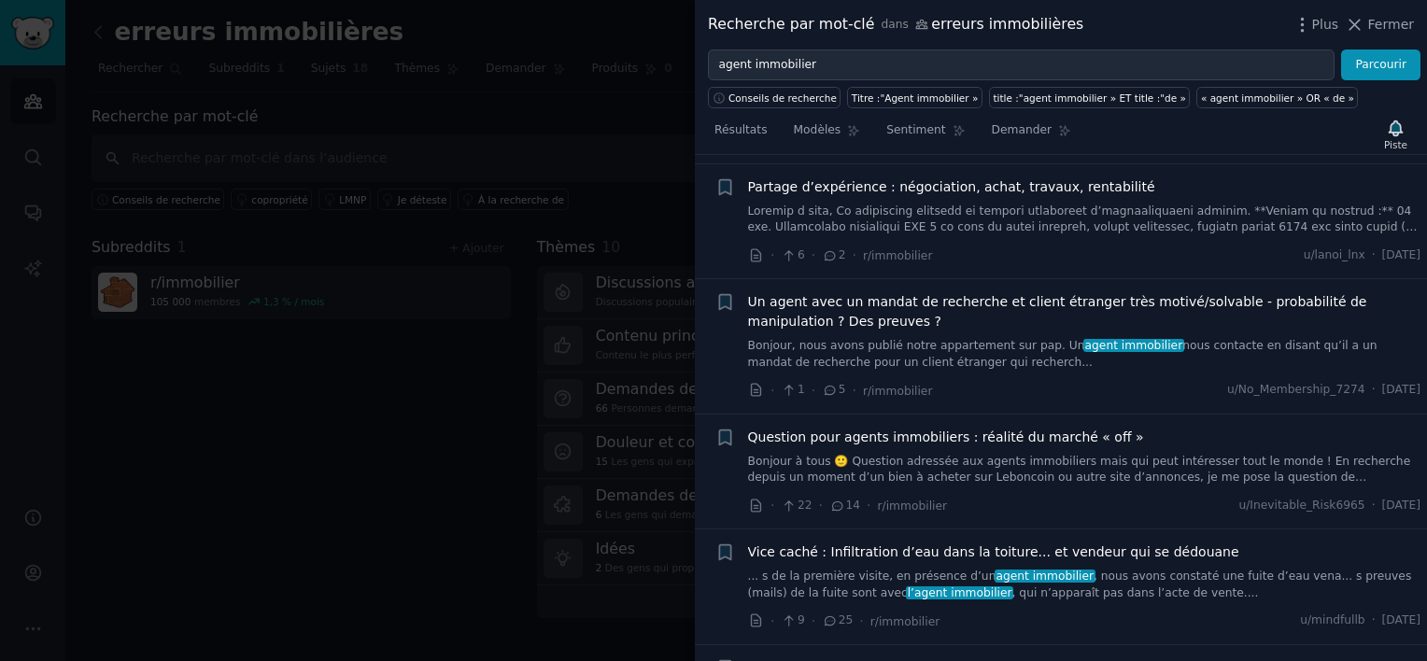
scroll to position [1393, 0]
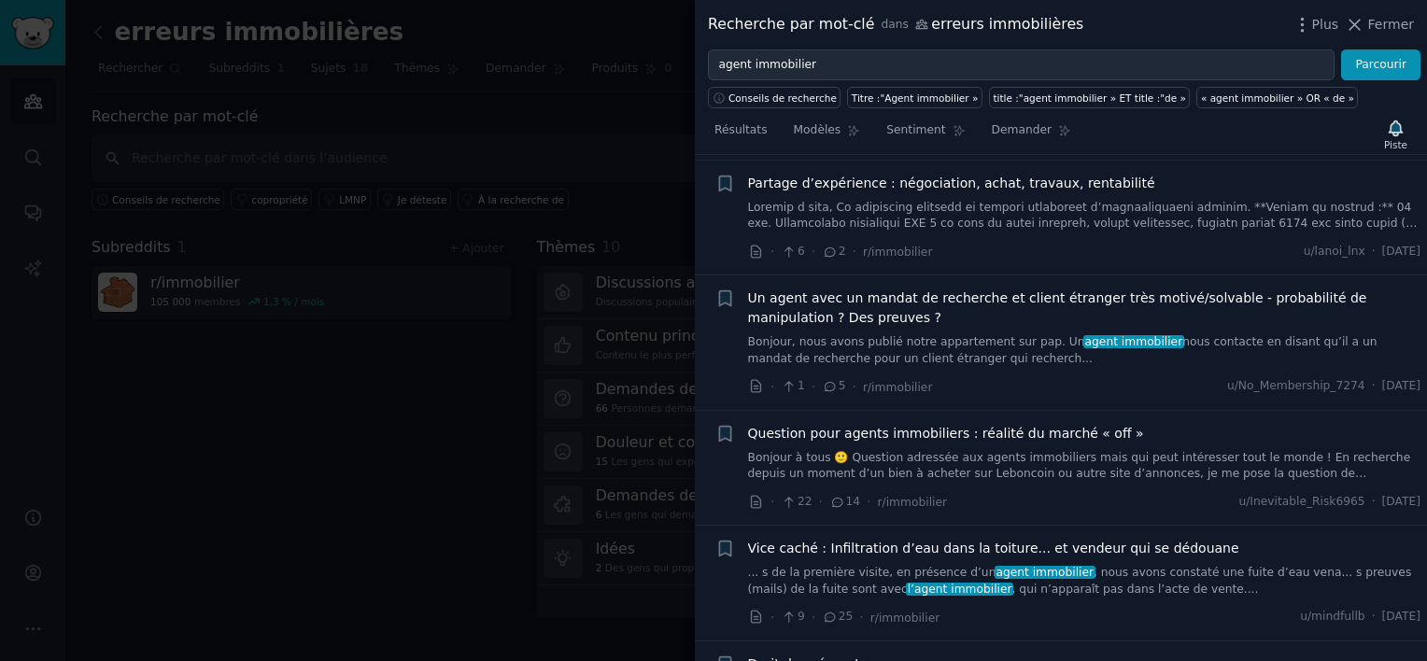
click at [956, 289] on span "Un agent avec un mandat de recherche et client étranger très motivé/solvable - …" at bounding box center [1084, 308] width 673 height 39
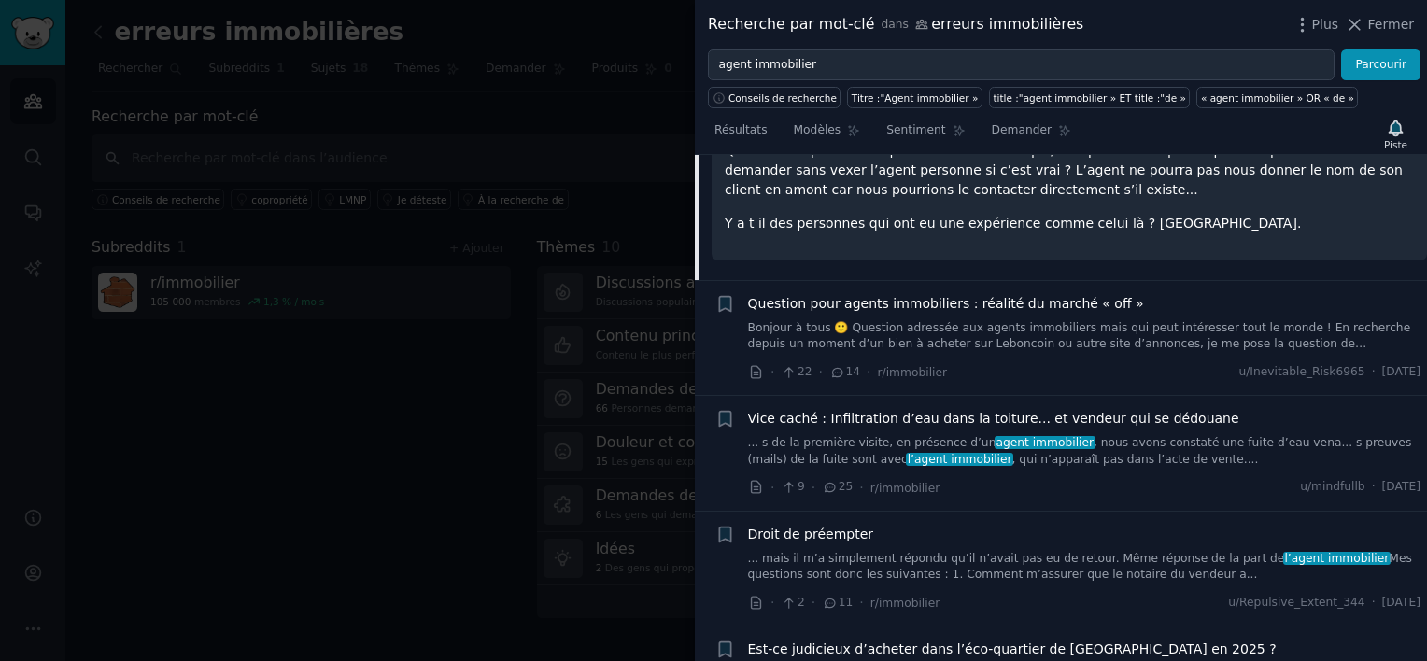
scroll to position [1439, 0]
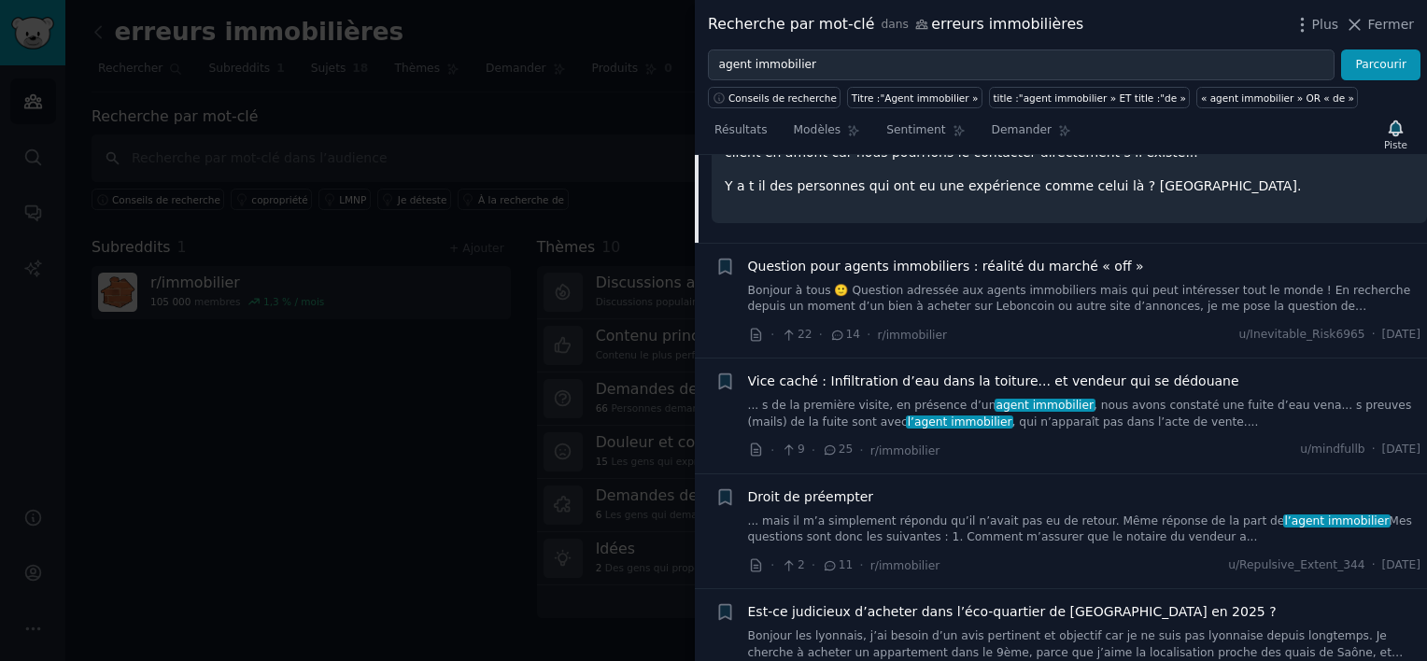
click at [955, 262] on span "Question pour agents immobiliers : réalité du marché « off »" at bounding box center [946, 267] width 396 height 20
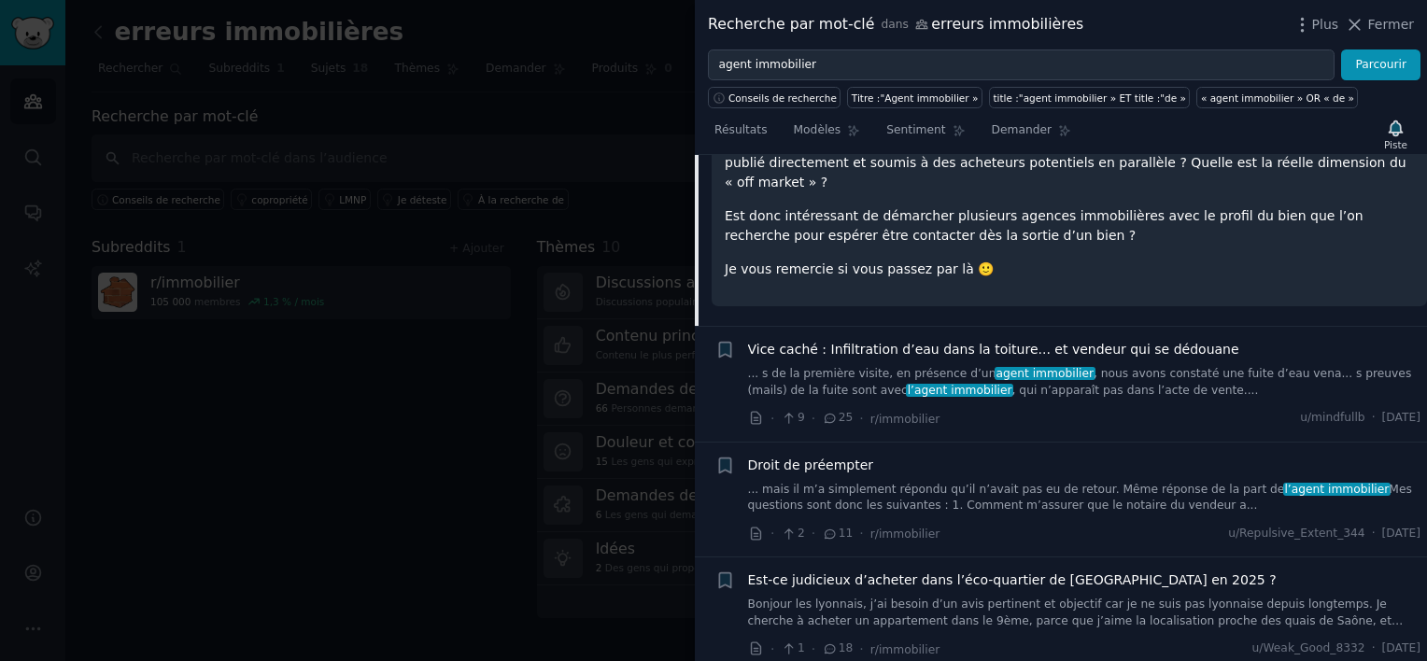
scroll to position [1723, 0]
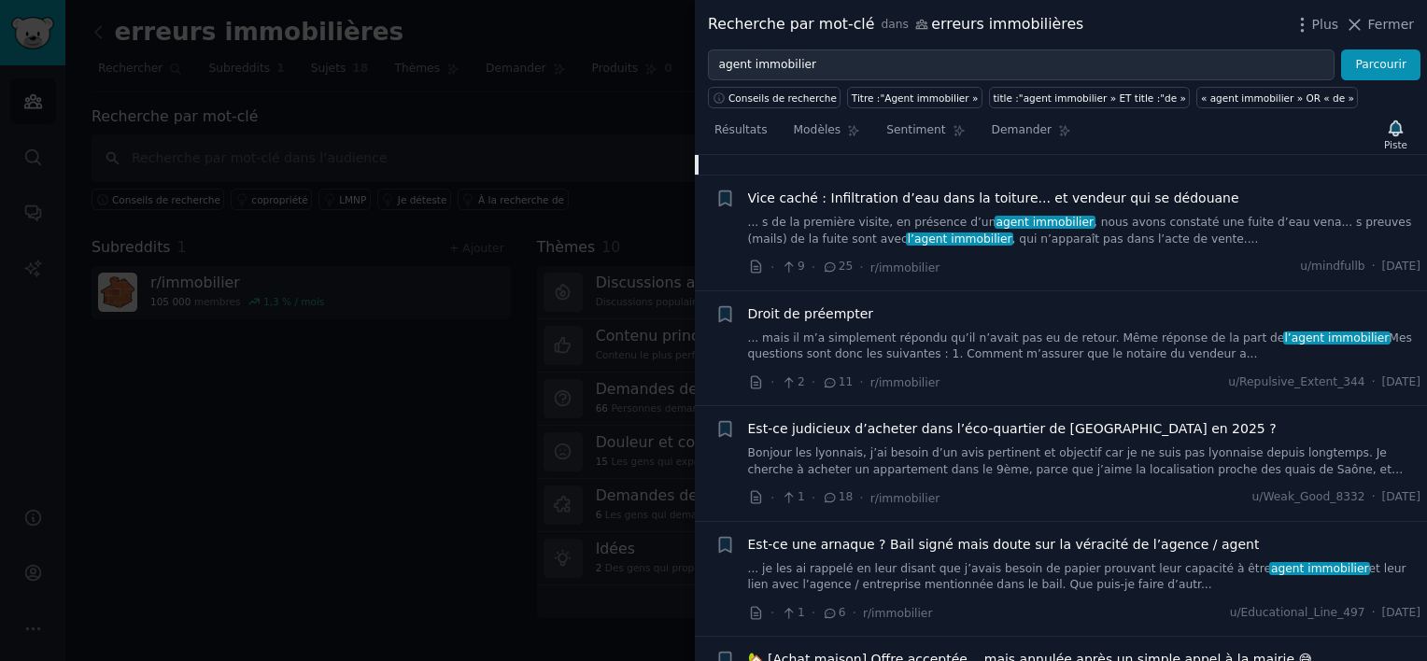
click at [945, 189] on span "Vice caché : Infiltration d’eau dans la toiture... et vendeur qui se dédouane" at bounding box center [993, 199] width 491 height 20
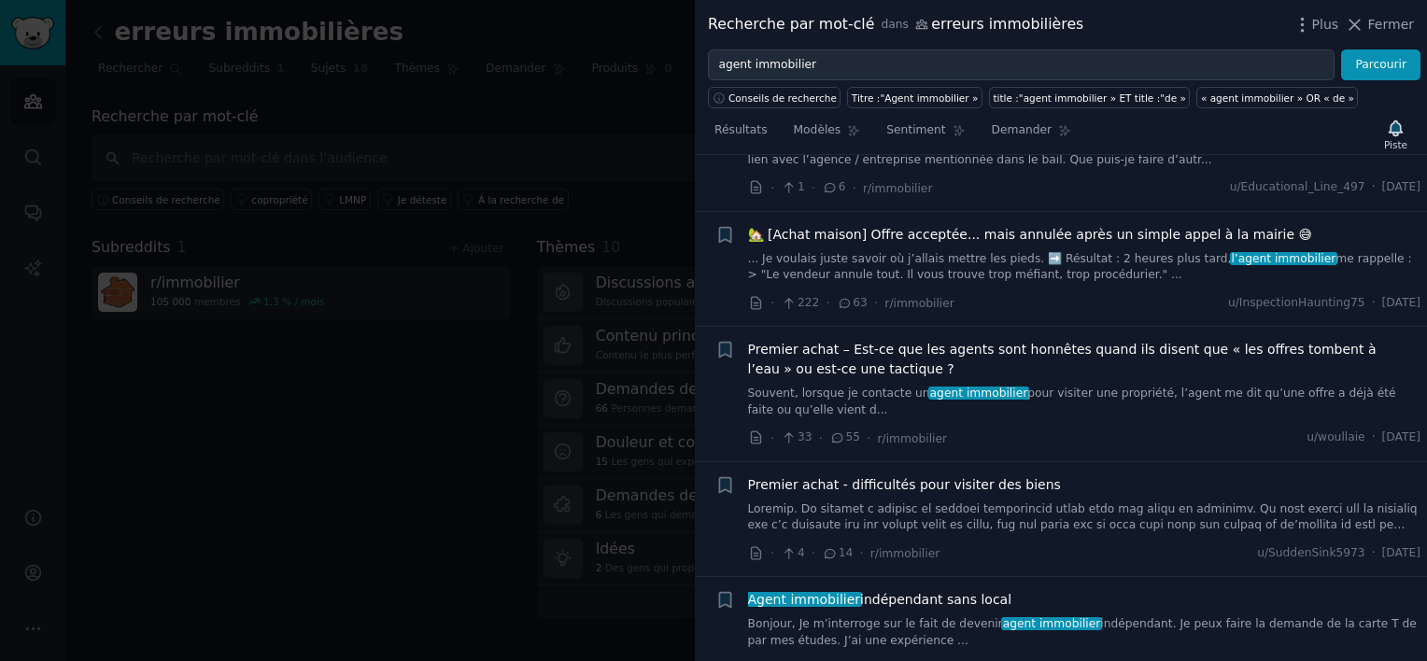
scroll to position [2286, 0]
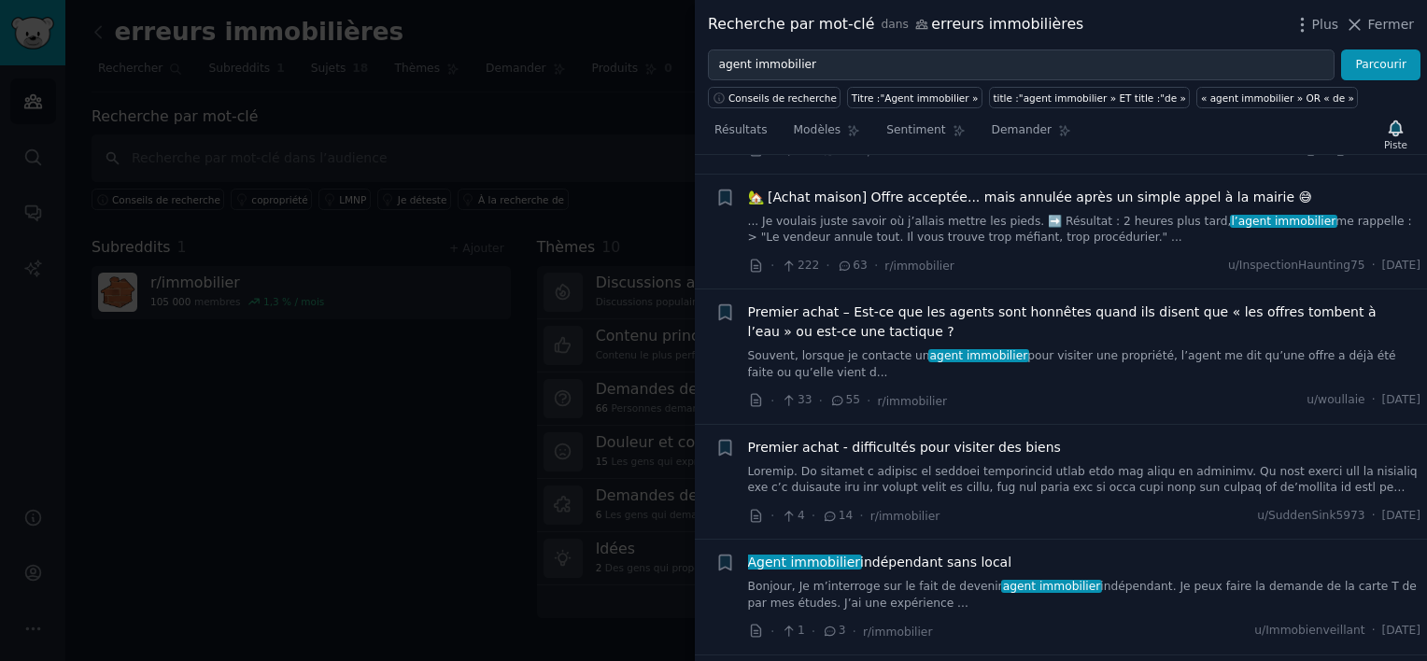
click at [895, 303] on span "Premier achat – Est-ce que les agents sont honnêtes quand ils disent que « les …" at bounding box center [1084, 322] width 673 height 39
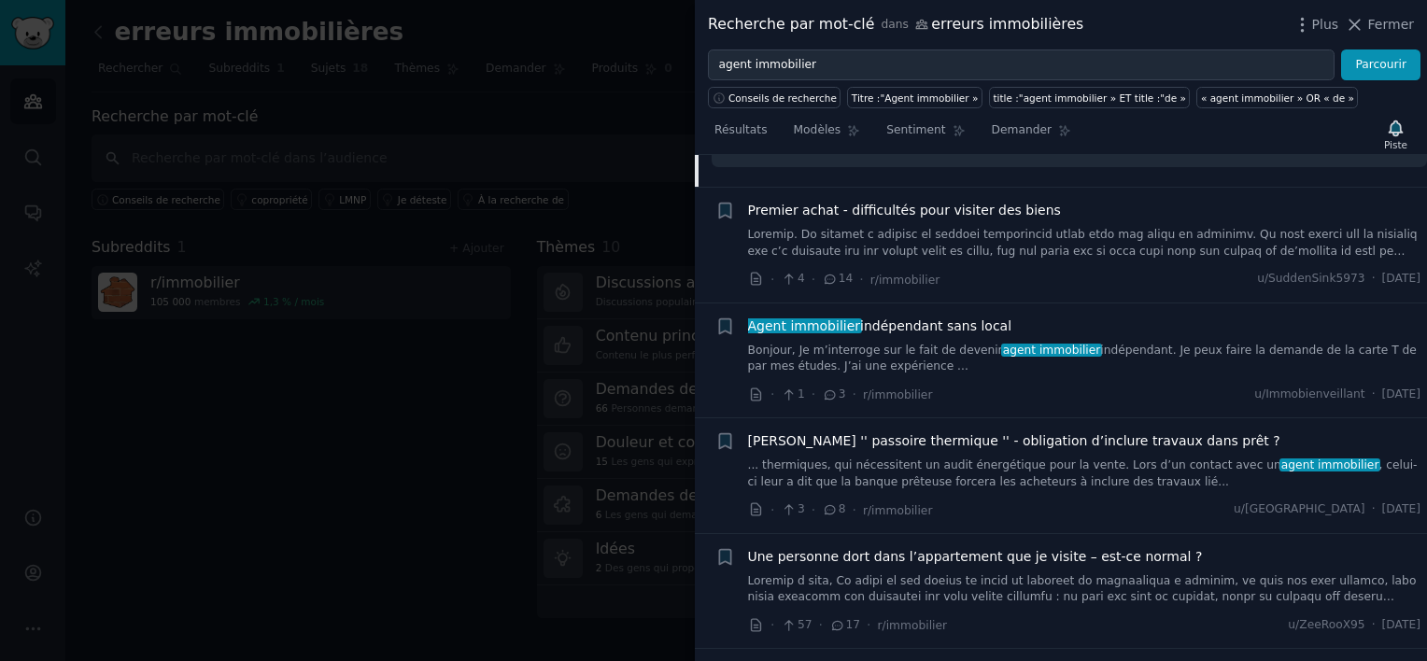
scroll to position [2377, 0]
click at [1003, 199] on span "Premier achat - difficultés pour visiter des biens" at bounding box center [904, 209] width 313 height 20
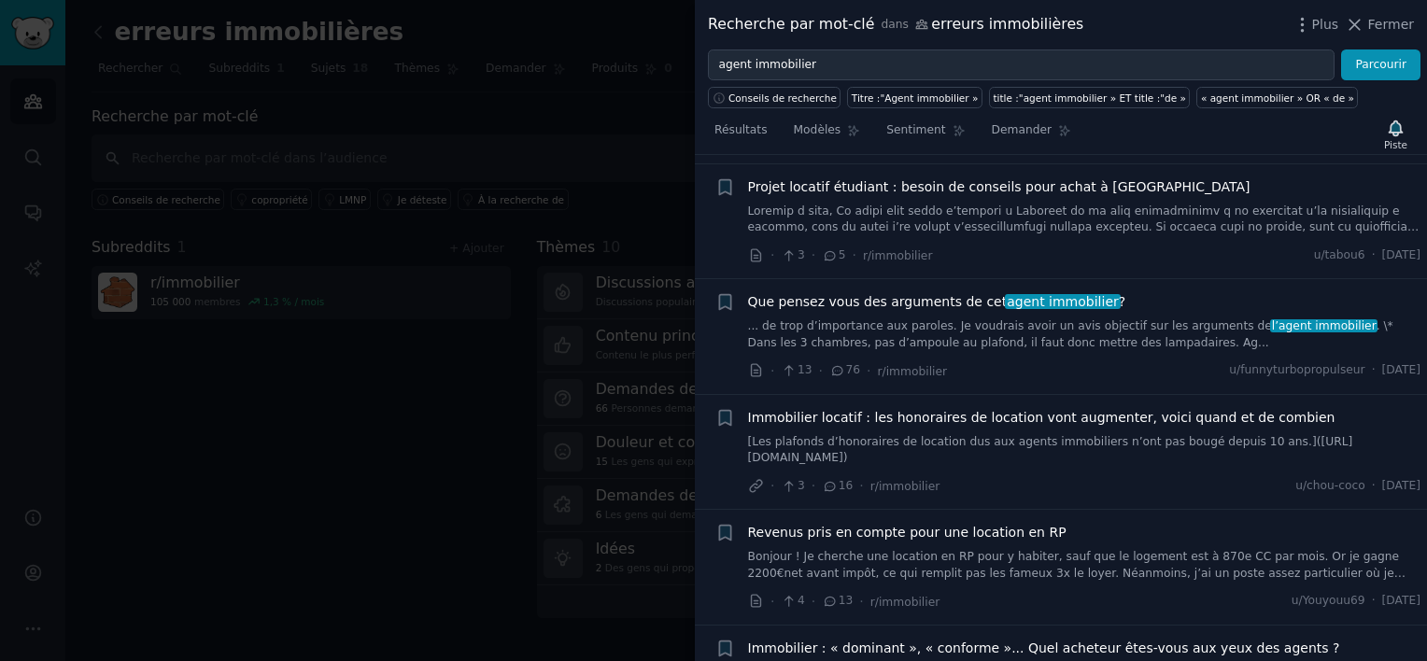
scroll to position [3109, 0]
click at [957, 290] on span "Que pensez vous des arguments de cet agent immobilier ?" at bounding box center [937, 300] width 378 height 20
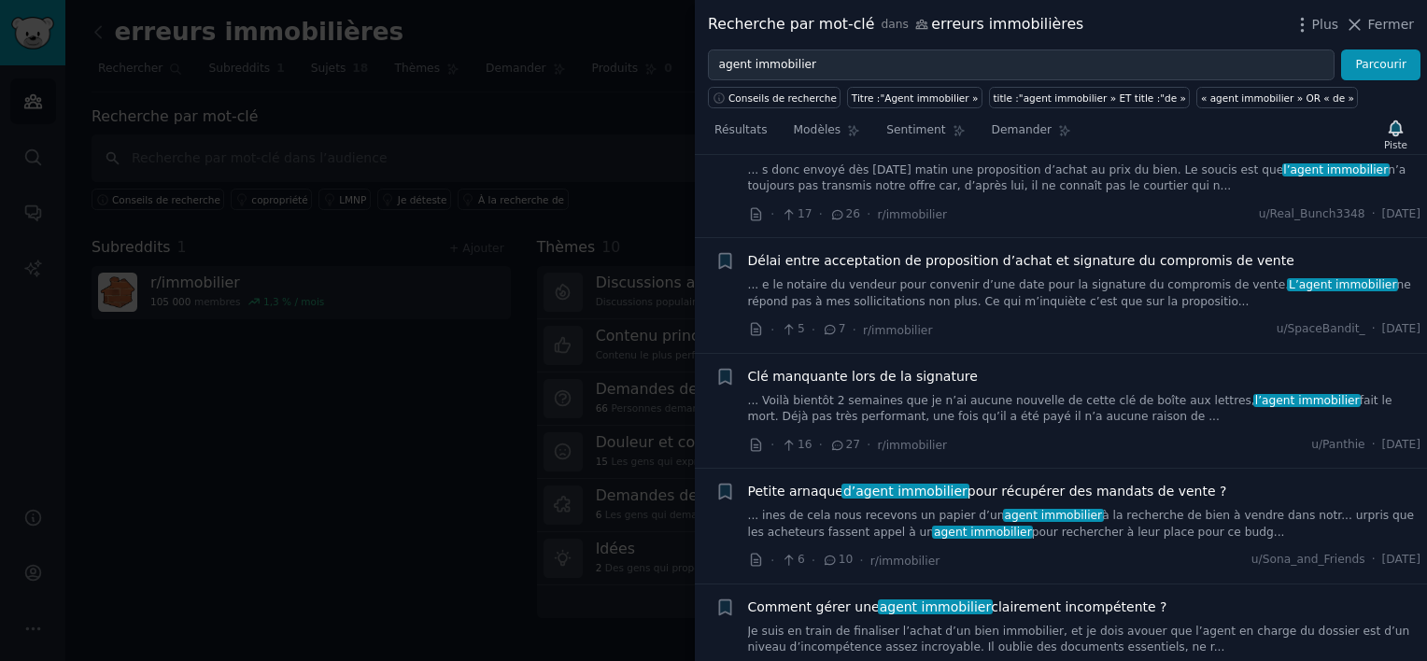
scroll to position [4283, 0]
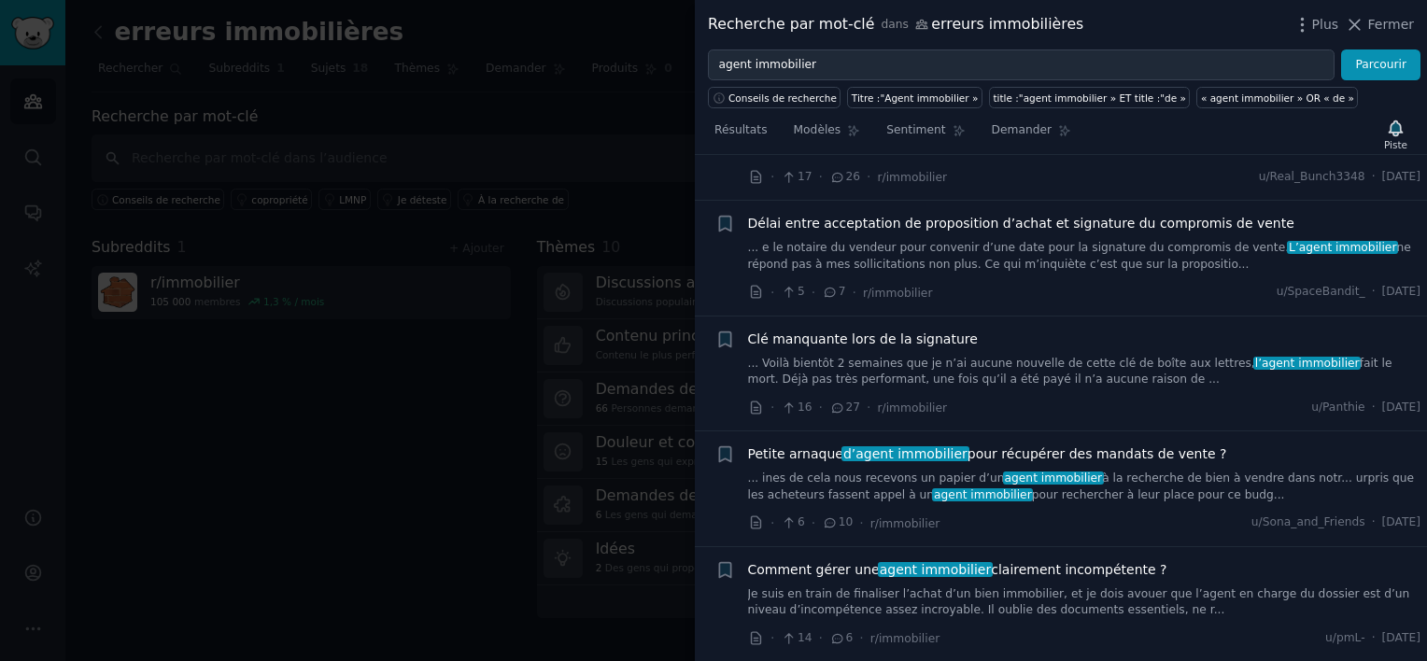
click at [975, 445] on span "Petite arnaque d’agent immobilier pour récupérer des mandats de vente ?" at bounding box center [987, 455] width 479 height 20
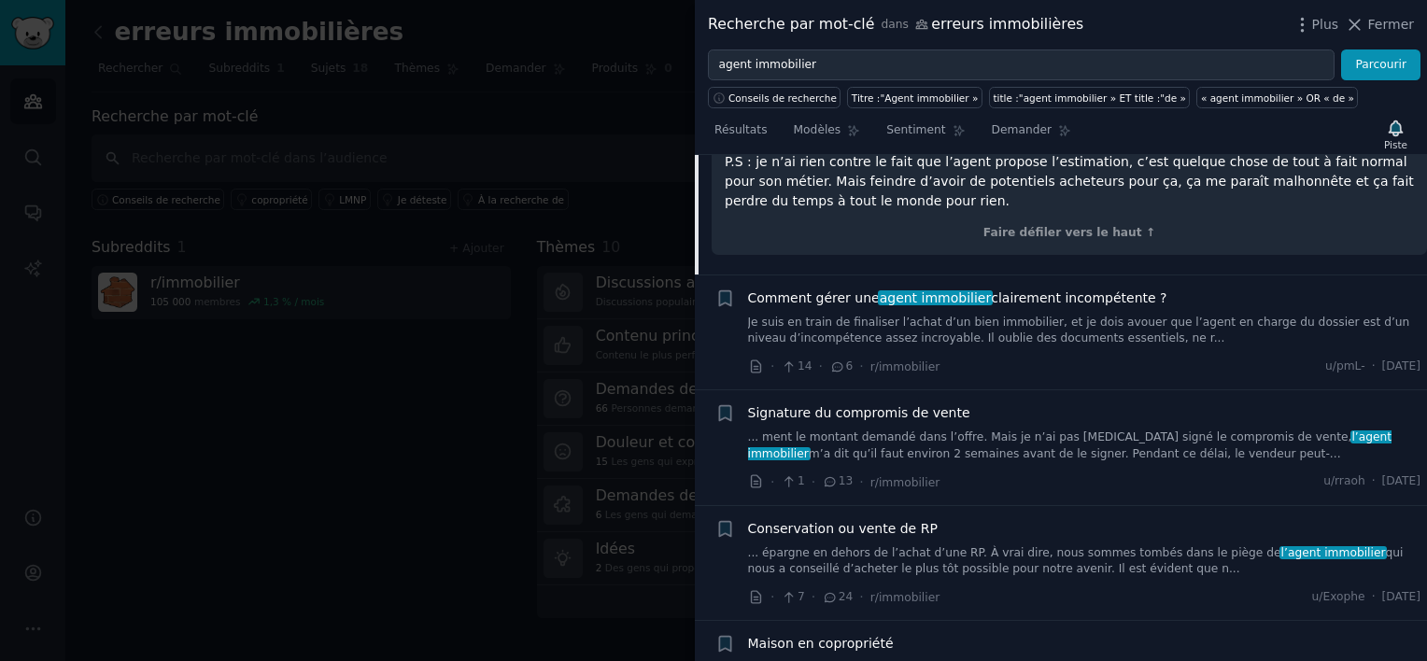
scroll to position [4291, 0]
click at [993, 286] on span "Comment gérer une agent immobilier clairement incompétente ?" at bounding box center [957, 296] width 419 height 20
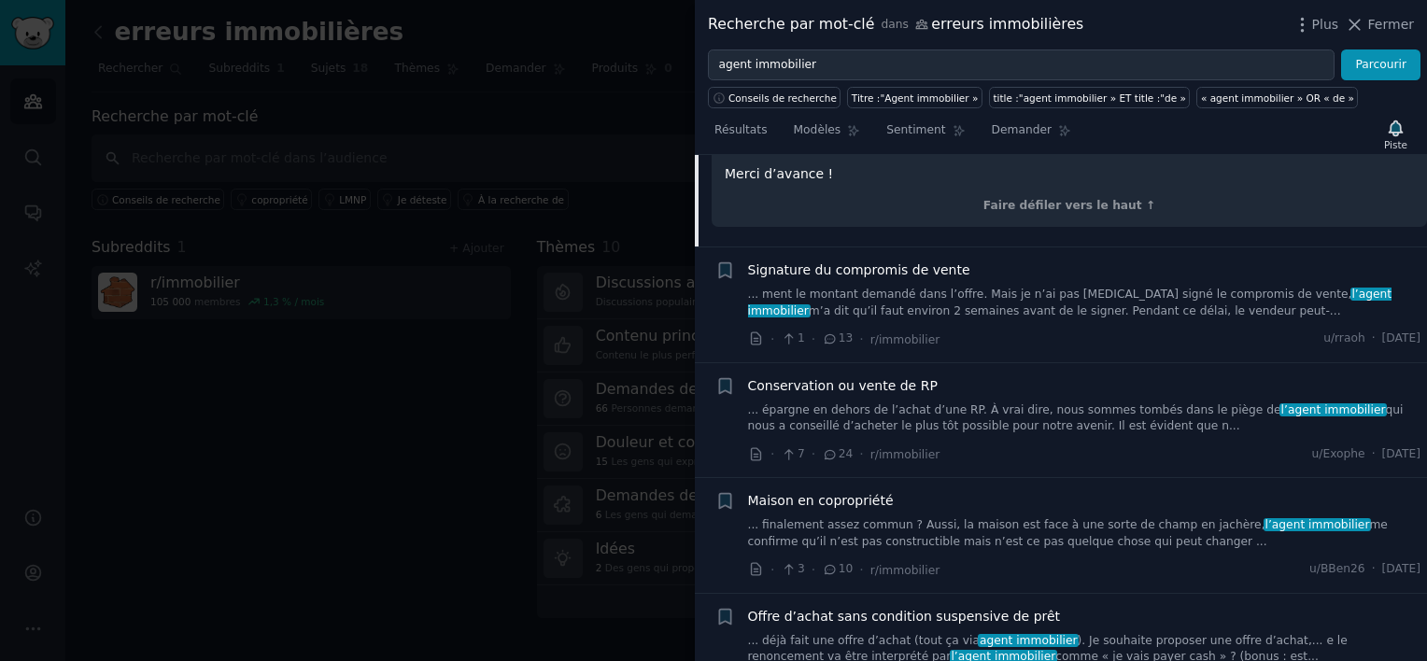
scroll to position [4182, 0]
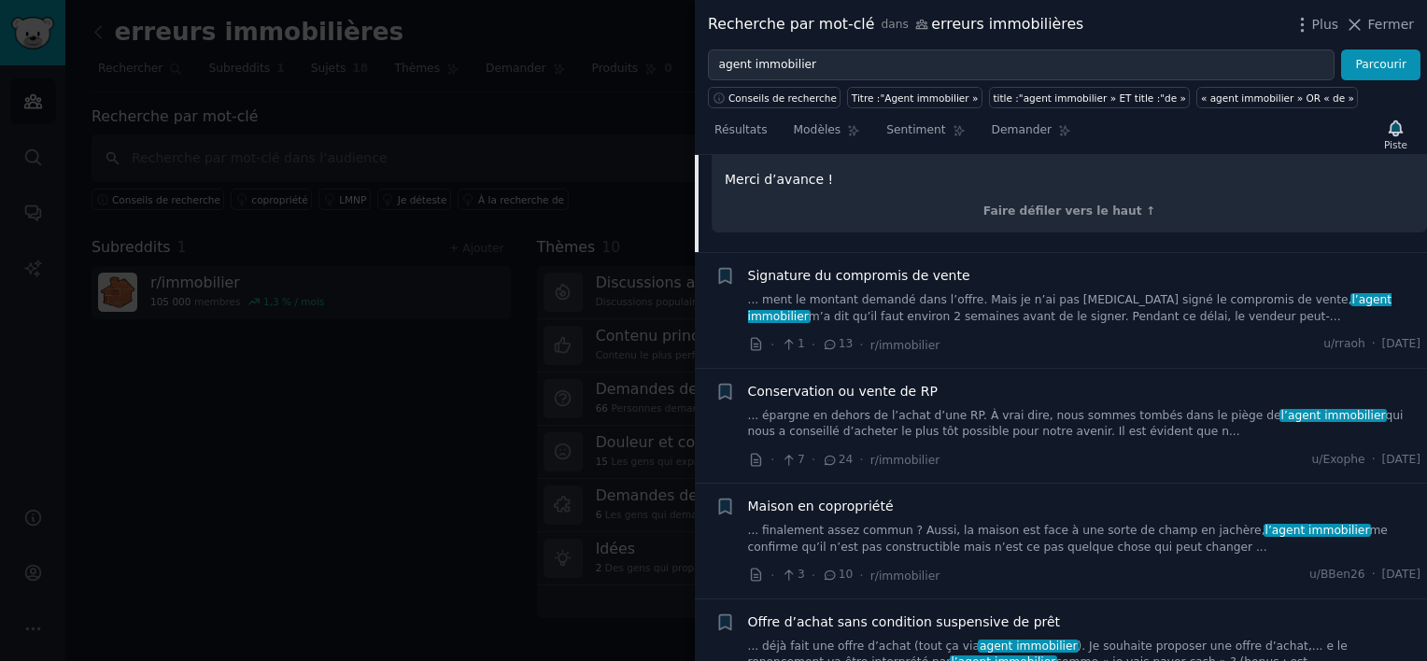
click at [893, 266] on span "Signature du compromis de vente" at bounding box center [859, 276] width 222 height 20
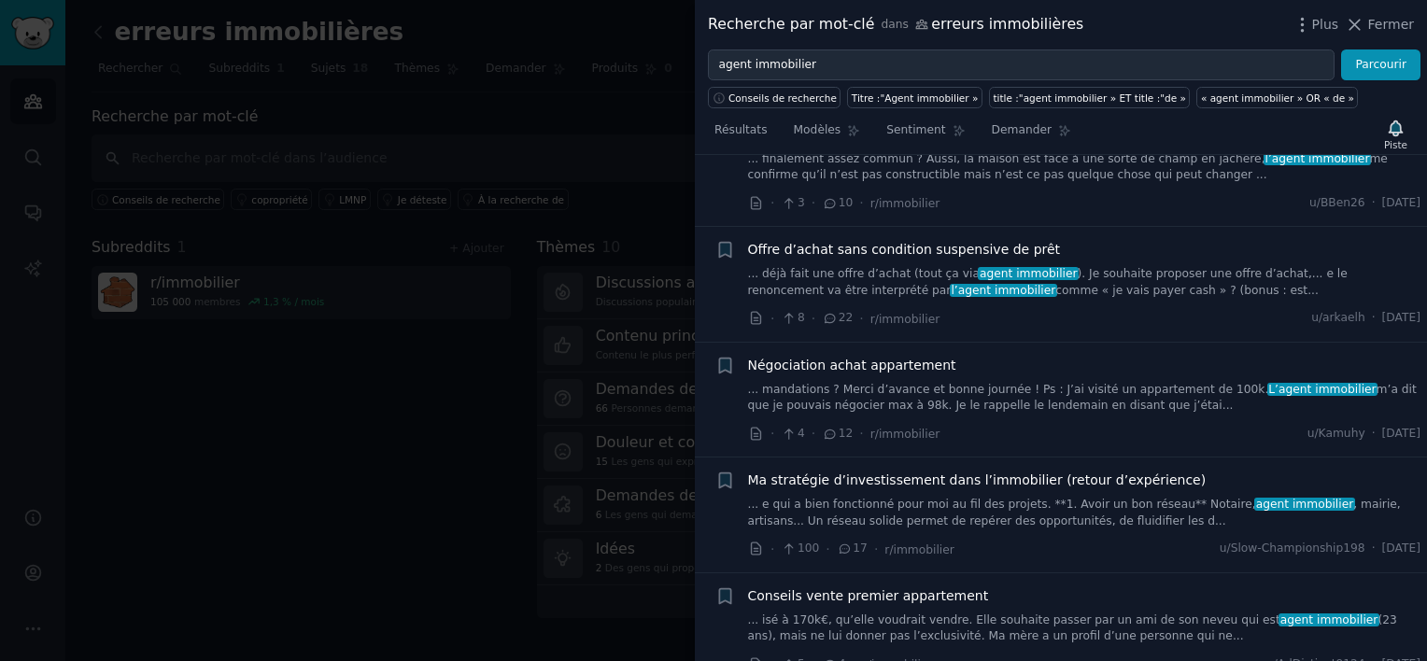
scroll to position [4334, 0]
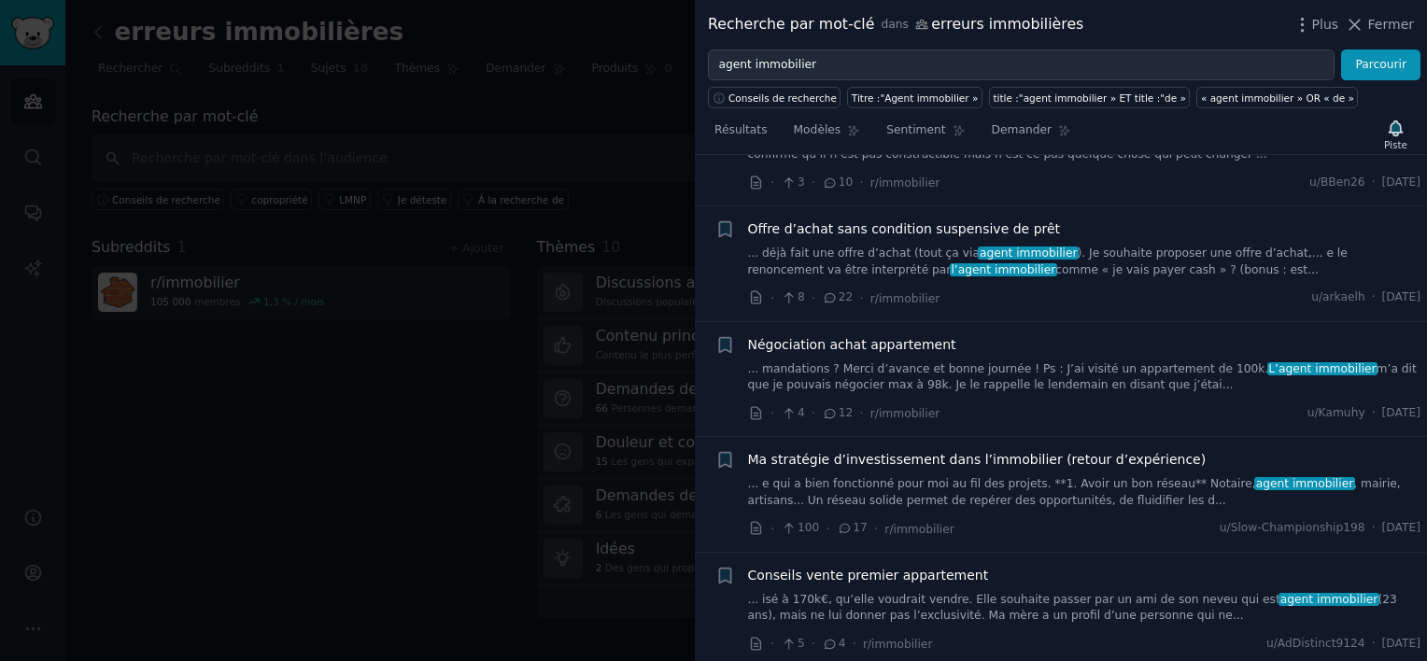
click at [827, 219] on span "Offre d’achat sans condition suspensive de prêt" at bounding box center [904, 229] width 313 height 20
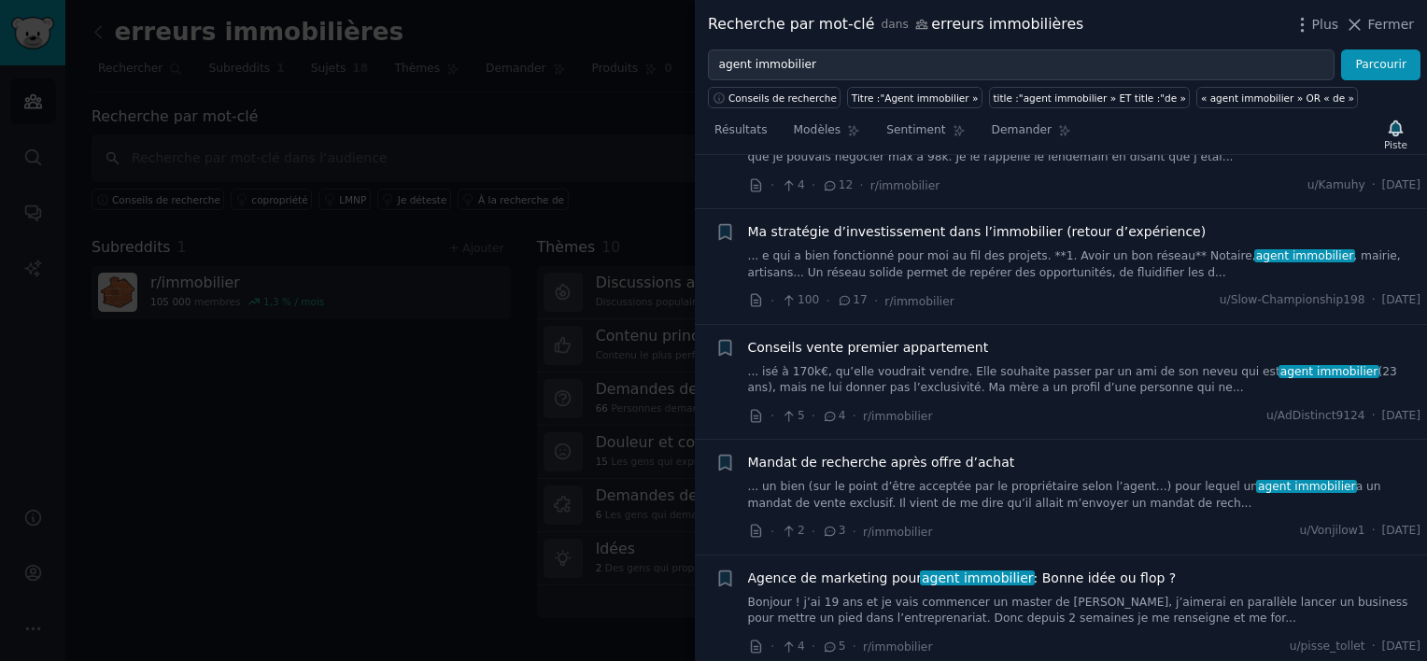
scroll to position [4717, 0]
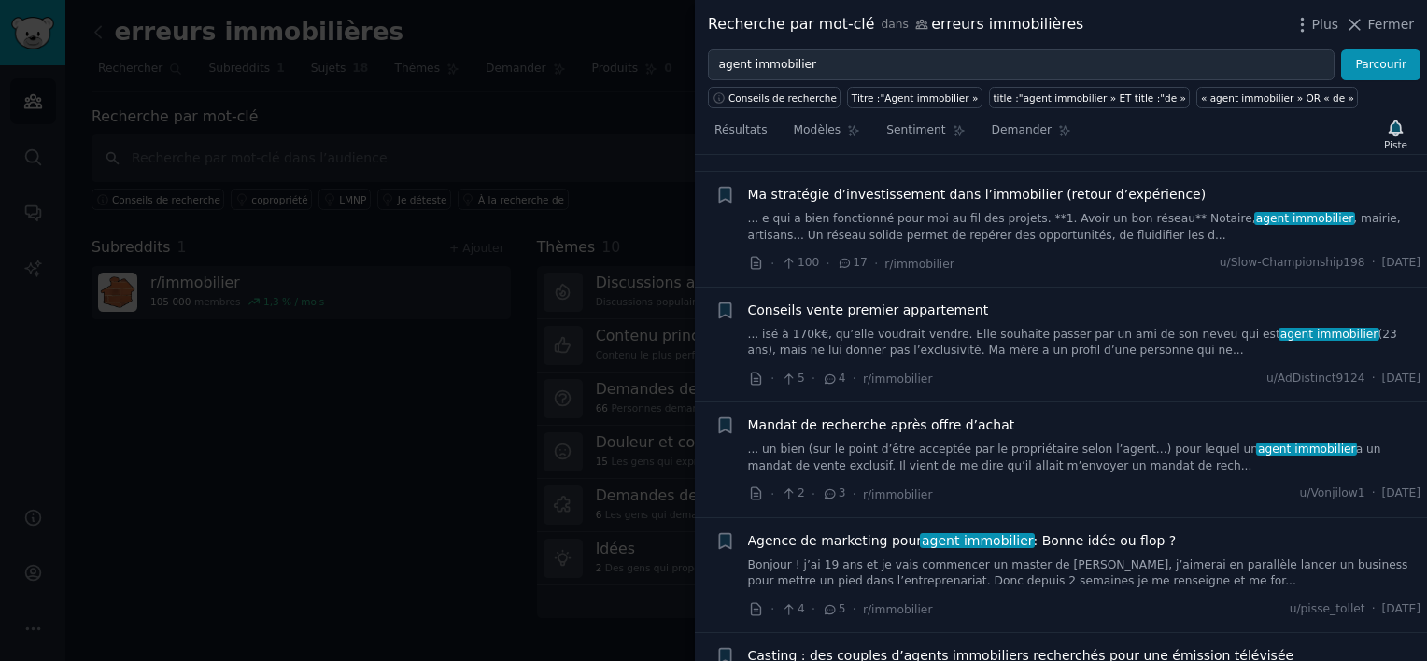
click at [889, 301] on span "Conseils vente premier appartement" at bounding box center [868, 311] width 241 height 20
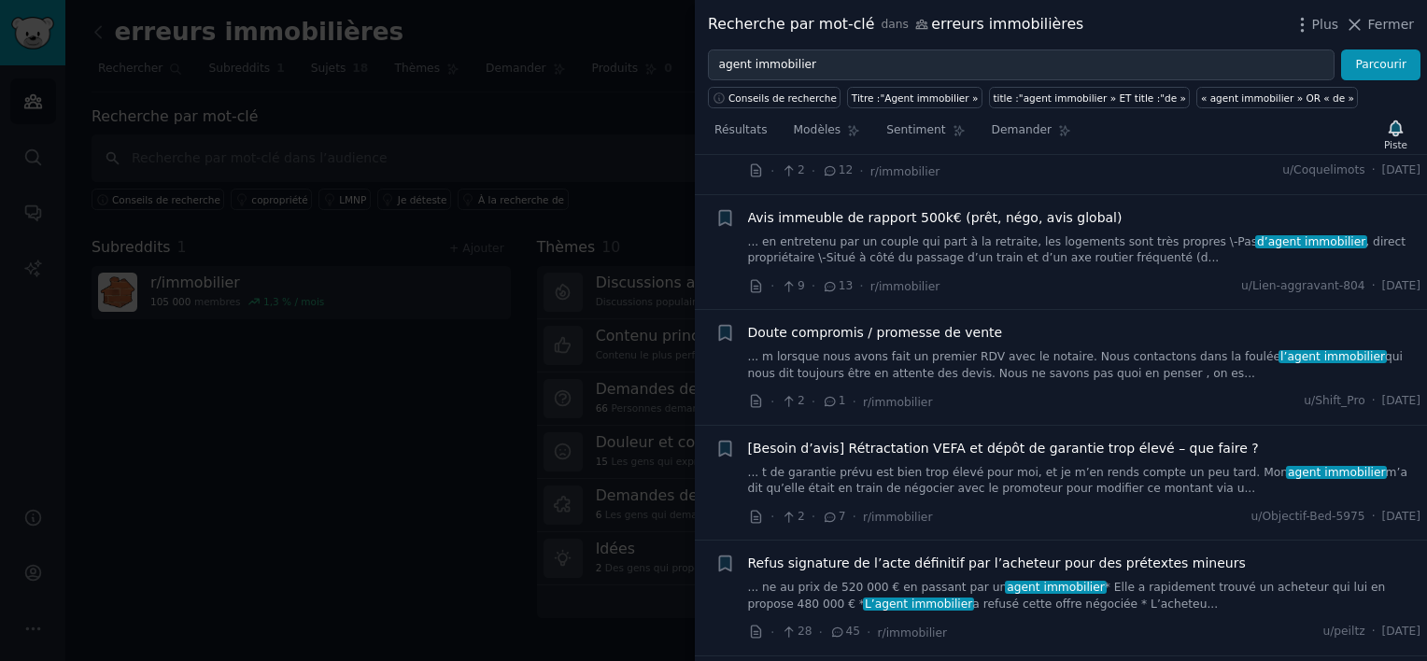
scroll to position [5997, 0]
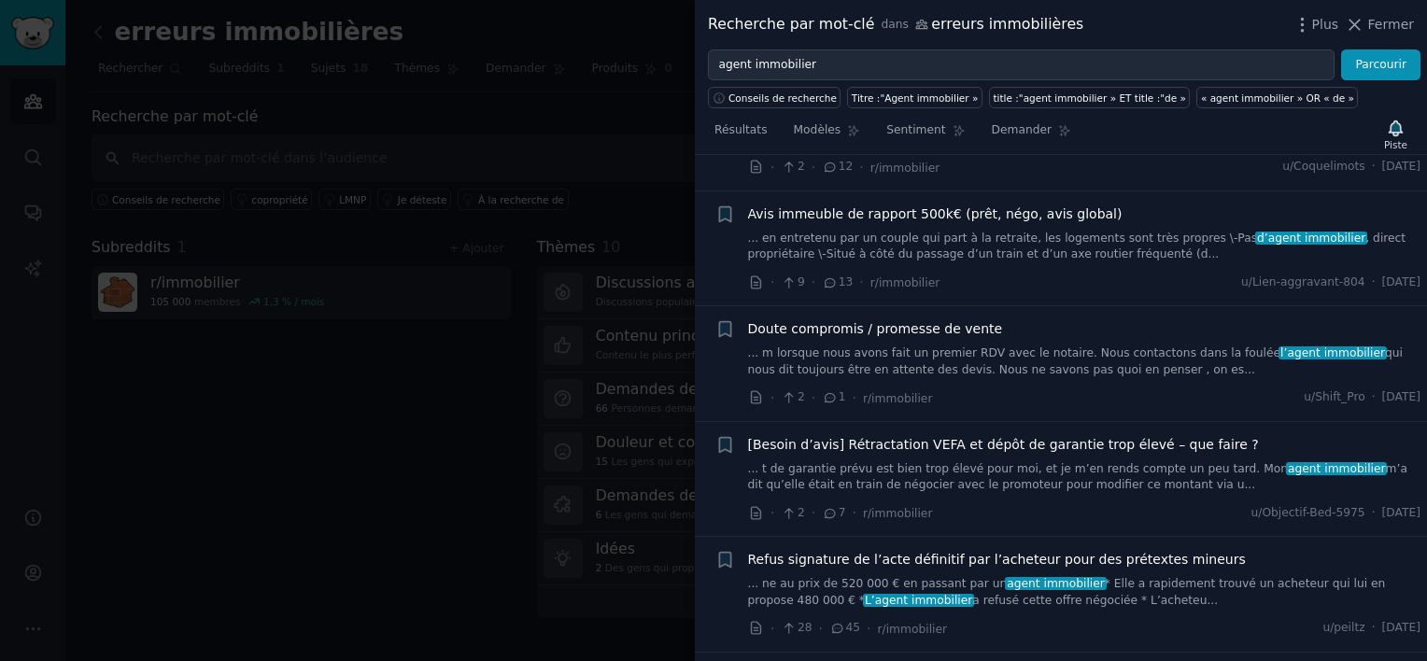
click at [907, 319] on span "Doute compromis / promesse de vente" at bounding box center [875, 329] width 255 height 20
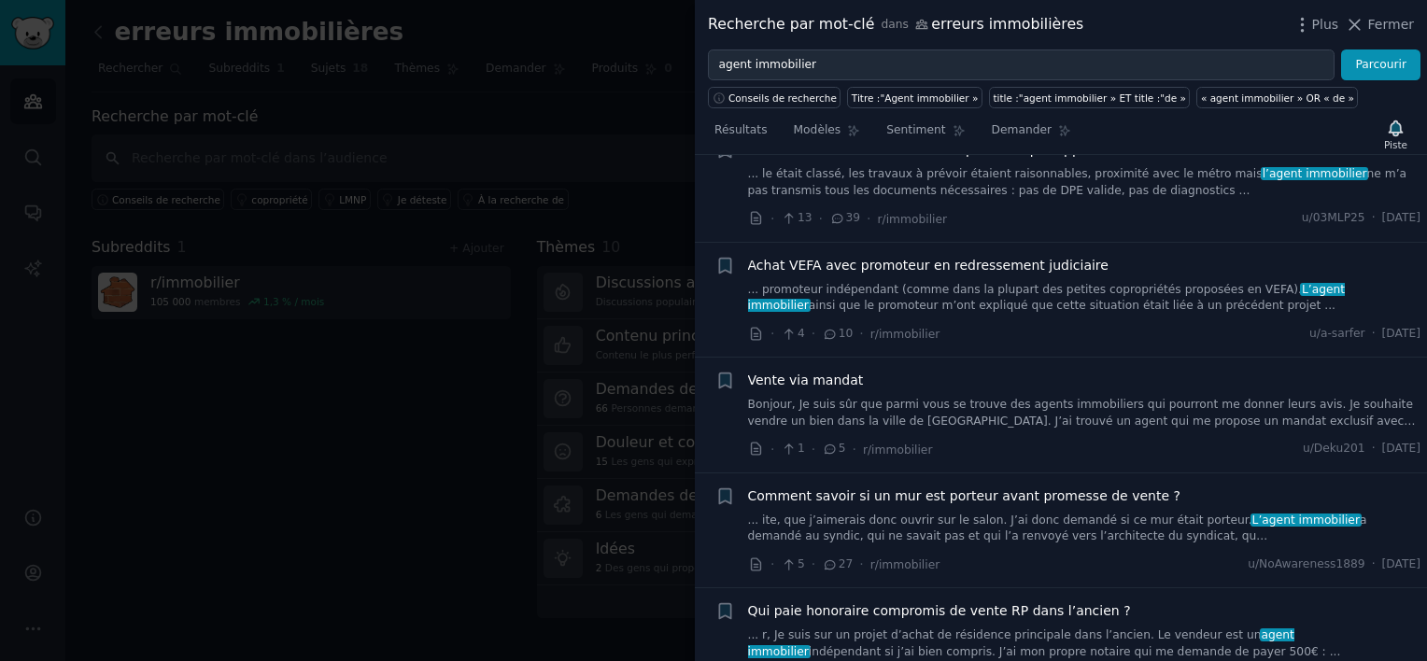
scroll to position [6887, 0]
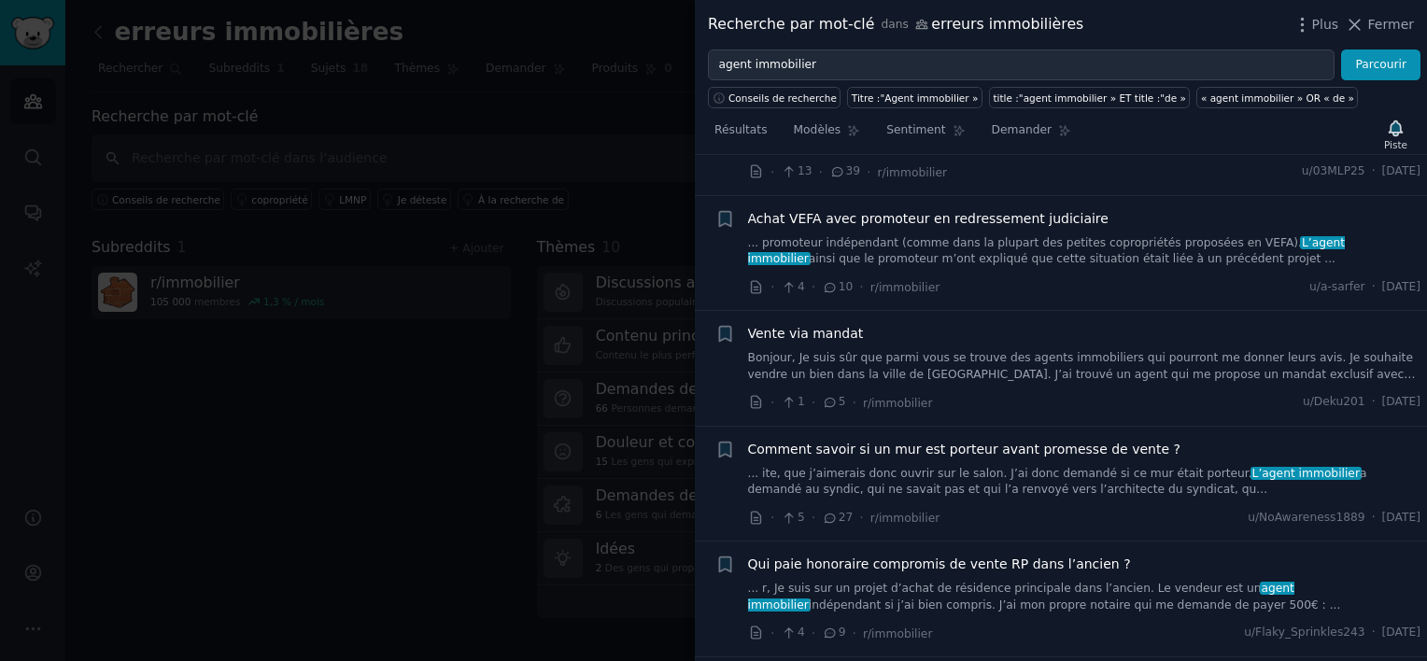
click at [822, 324] on span "Vente via mandat" at bounding box center [806, 334] width 116 height 20
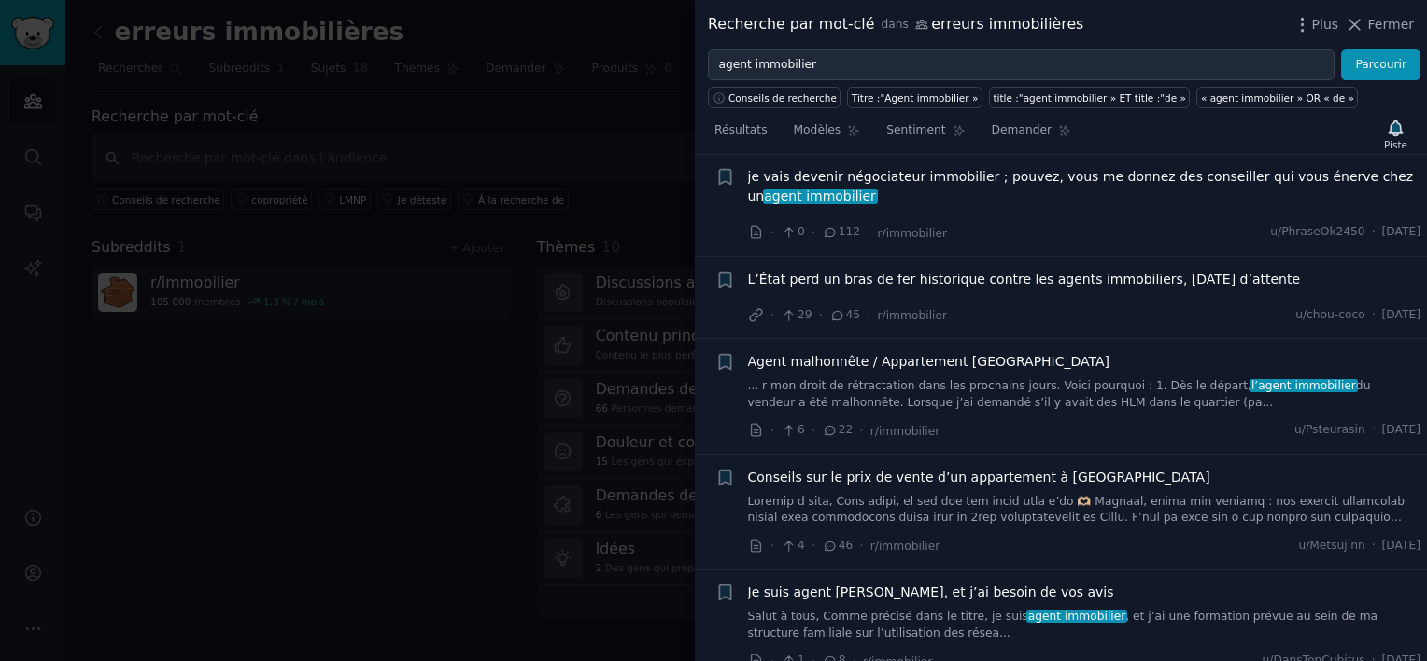
scroll to position [8518, 0]
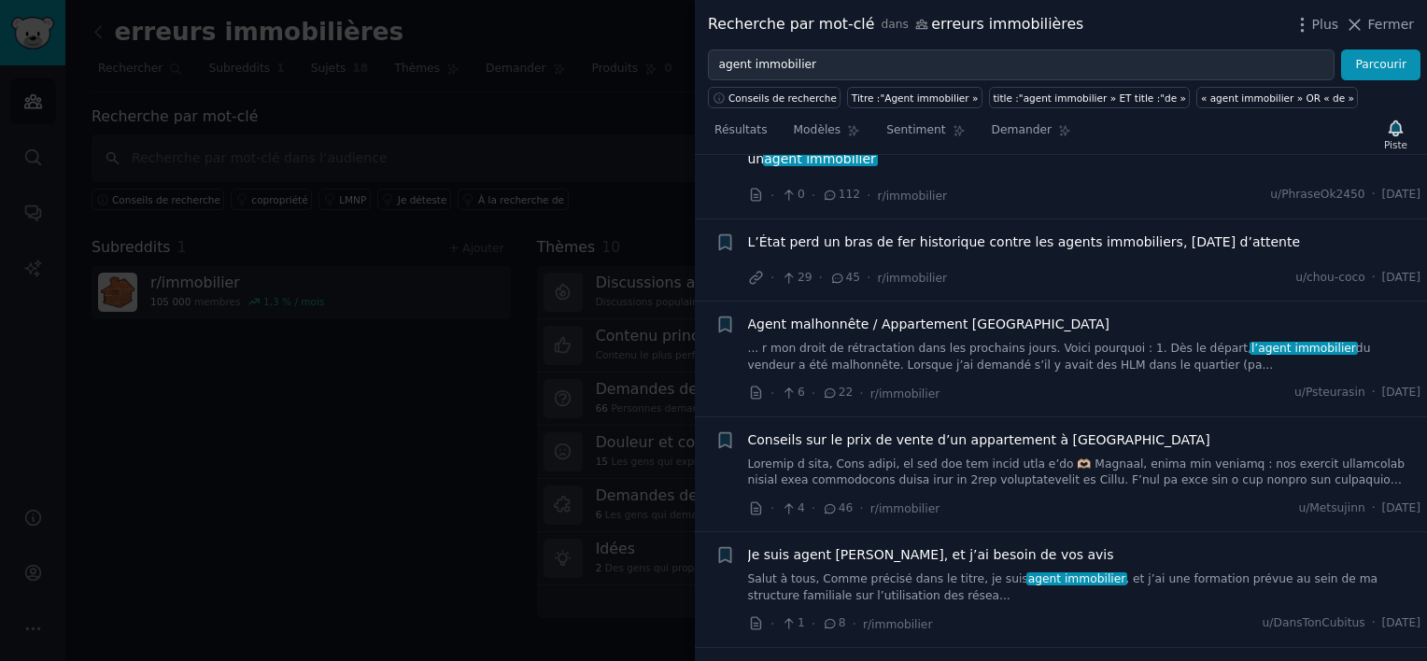
click at [871, 315] on span "Agent malhonnête / Appartement [GEOGRAPHIC_DATA]" at bounding box center [929, 325] width 362 height 20
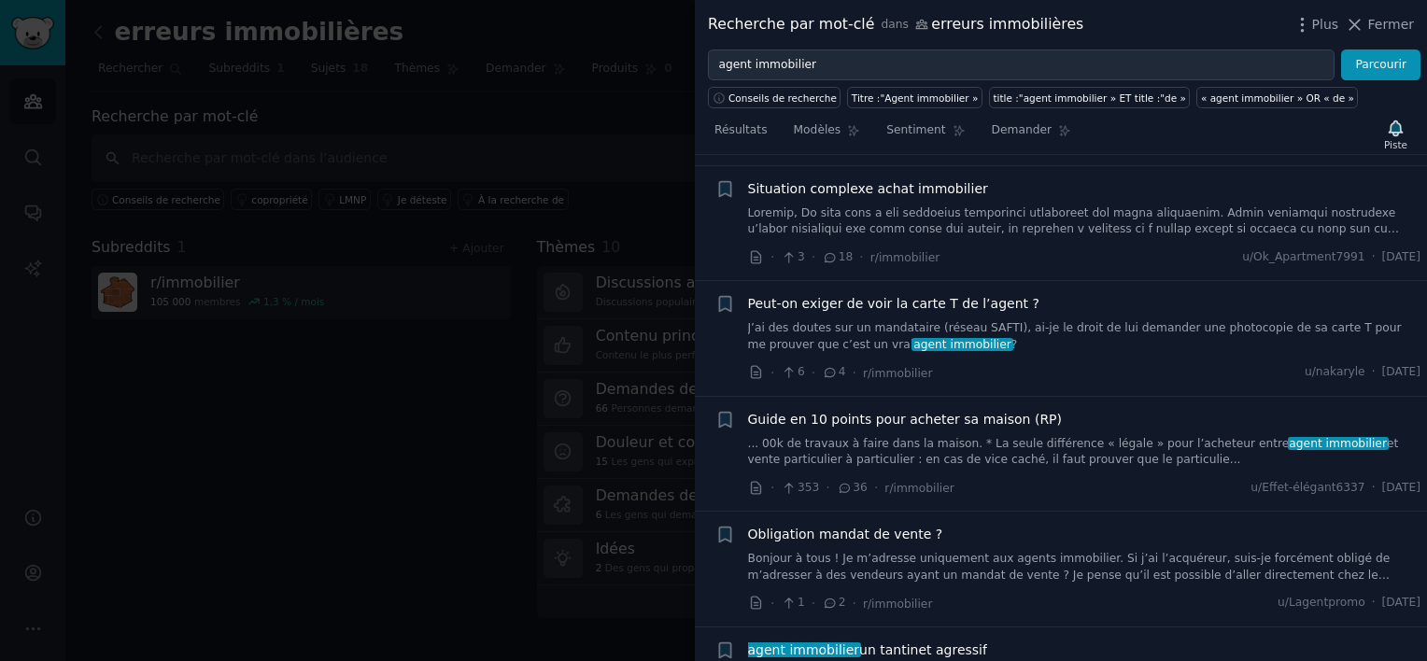
scroll to position [10373, 0]
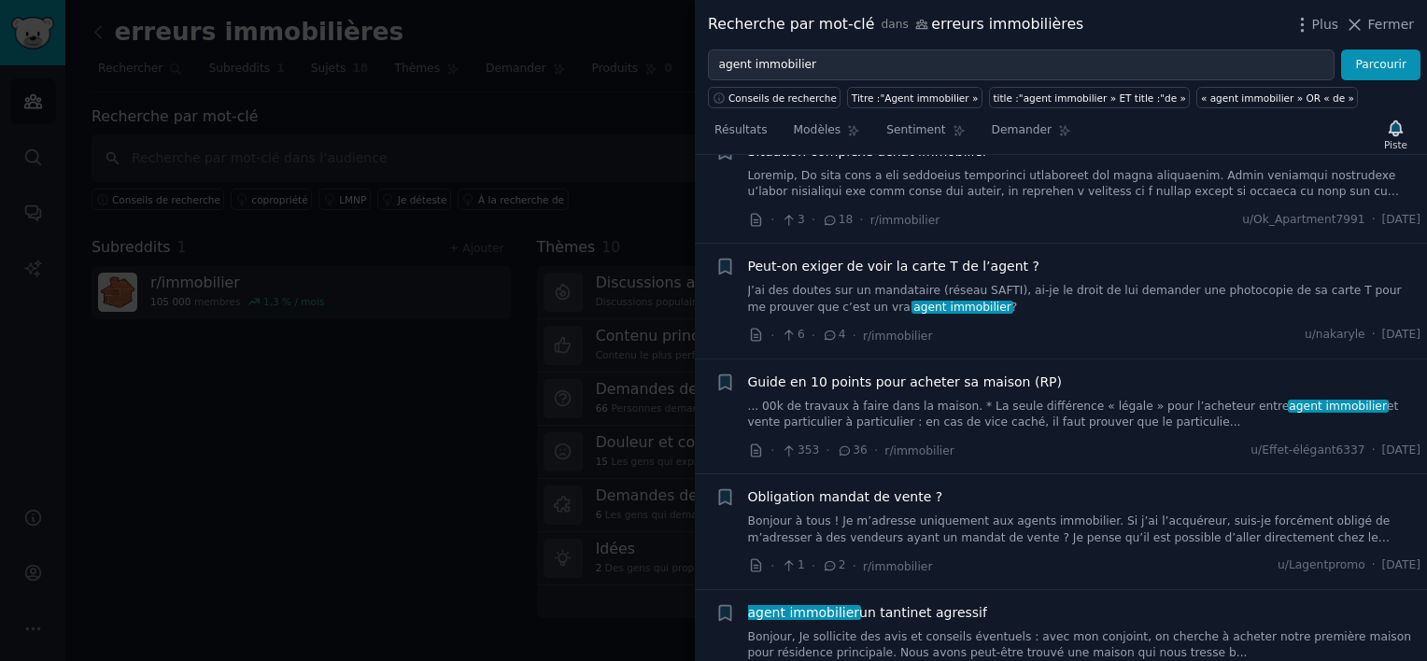
click at [870, 373] on span "Guide en 10 points pour acheter sa maison (RP)" at bounding box center [905, 383] width 315 height 20
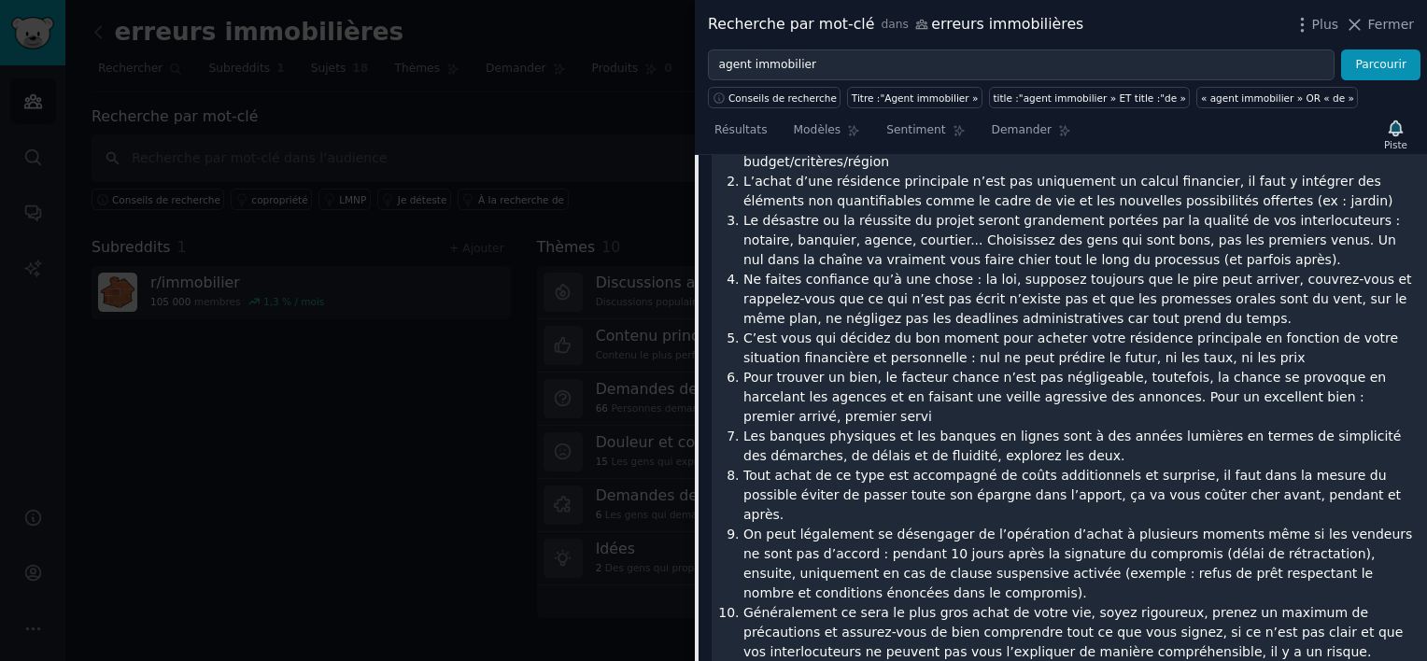
scroll to position [10037, 0]
